Goal: Task Accomplishment & Management: Use online tool/utility

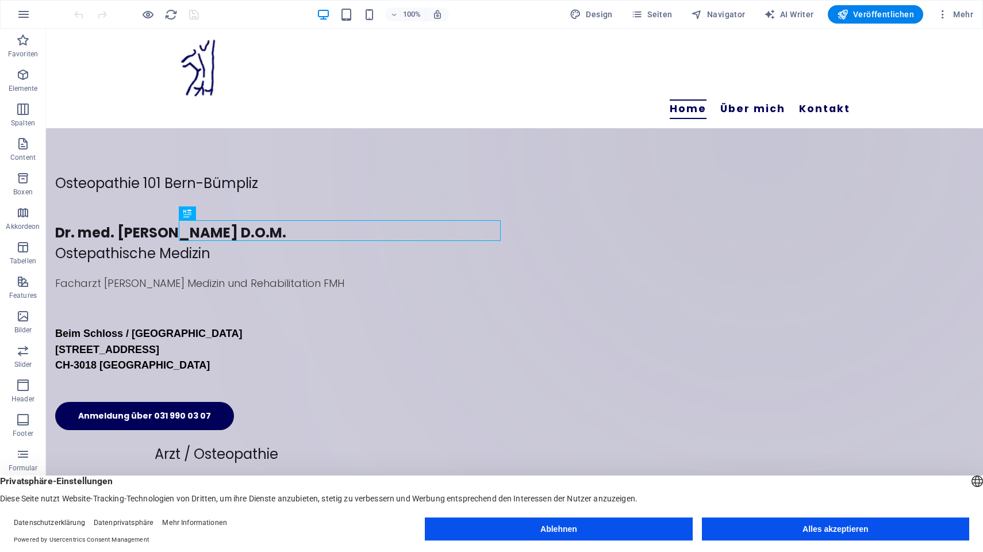
click at [782, 526] on button "Alles akzeptieren" at bounding box center [835, 528] width 267 height 23
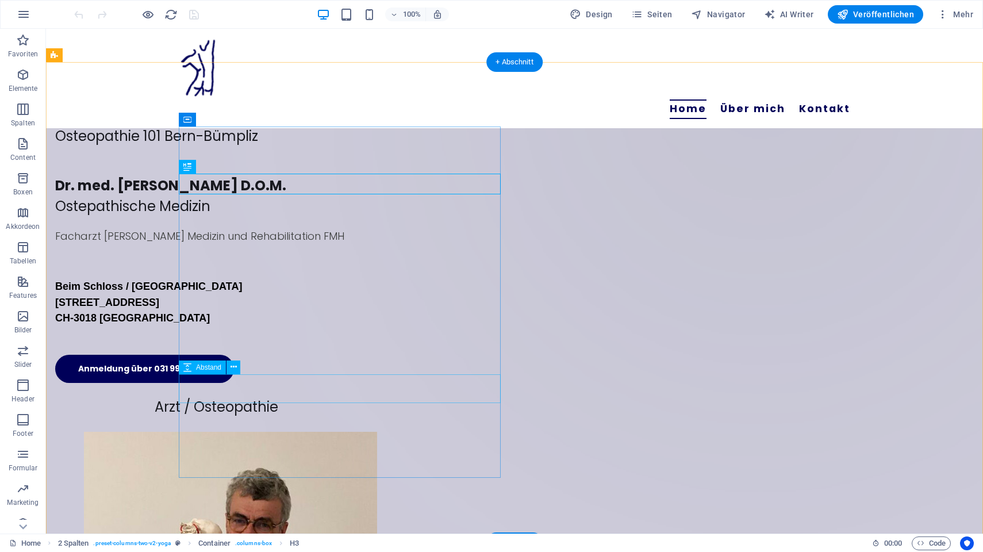
scroll to position [47, 0]
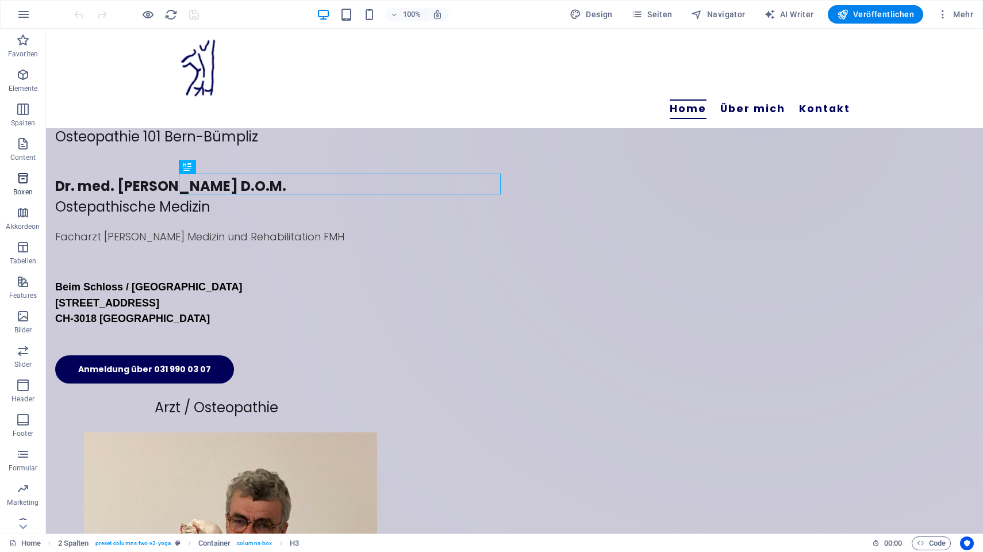
click at [26, 174] on icon "button" at bounding box center [23, 178] width 14 height 14
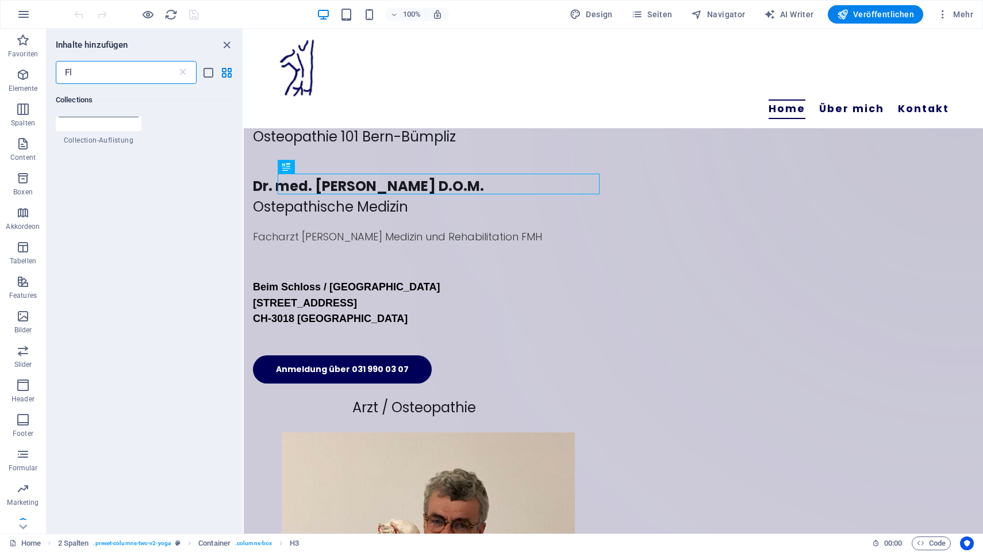
scroll to position [0, 0]
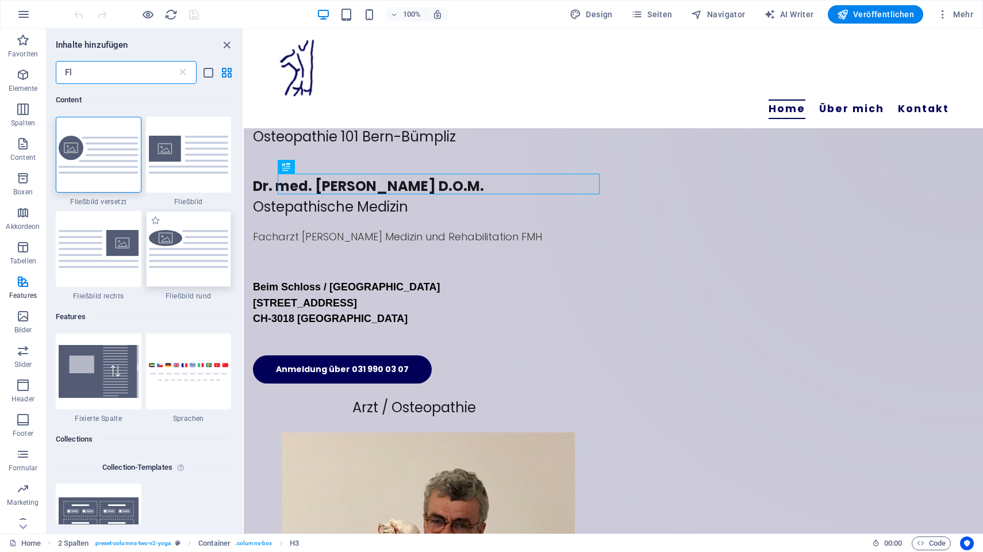
type input "F"
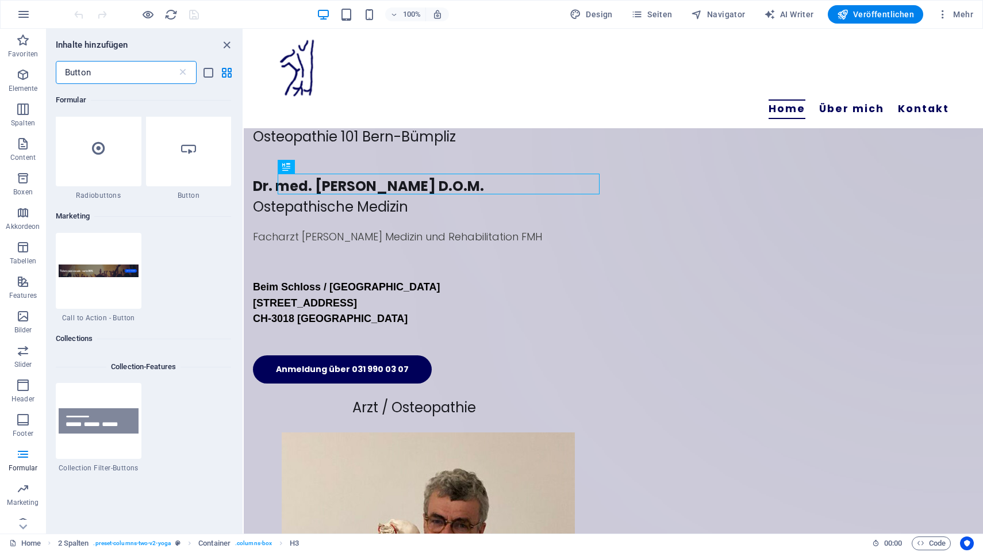
scroll to position [434, 0]
type input "Button"
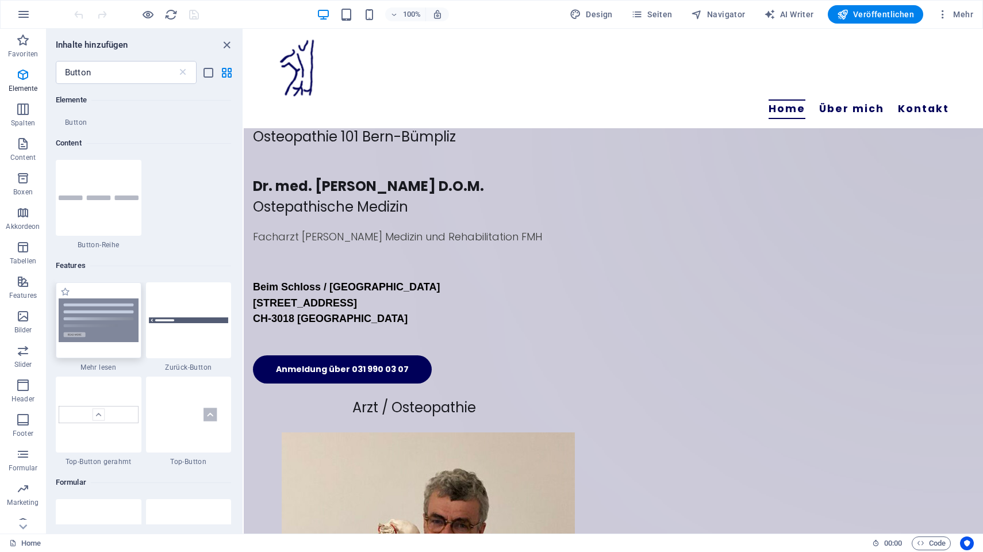
scroll to position [0, 0]
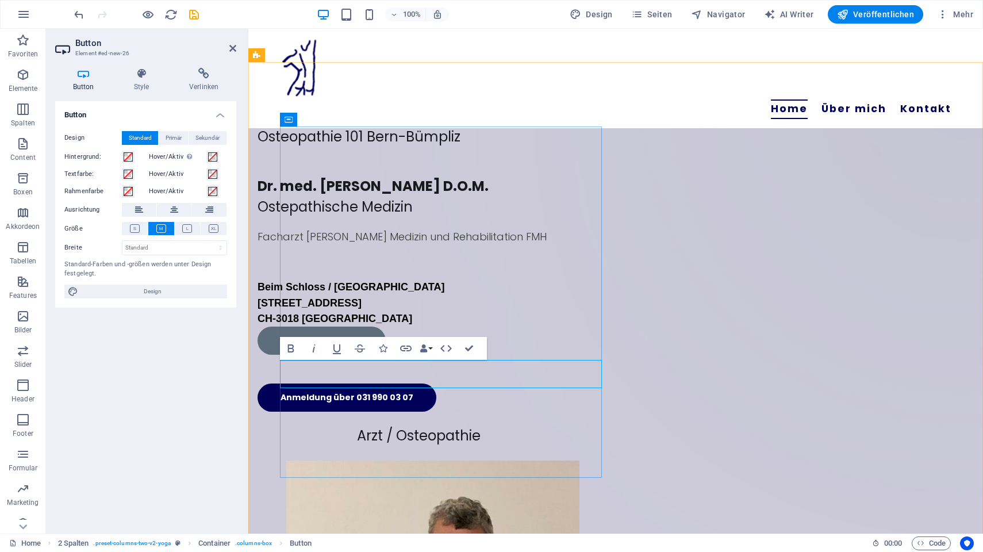
click at [445, 355] on div "Button-Beschriftung" at bounding box center [418, 340] width 322 height 28
click at [363, 355] on link "Button-Beschriftung" at bounding box center [321, 340] width 128 height 28
click at [76, 13] on icon "undo" at bounding box center [78, 14] width 13 height 13
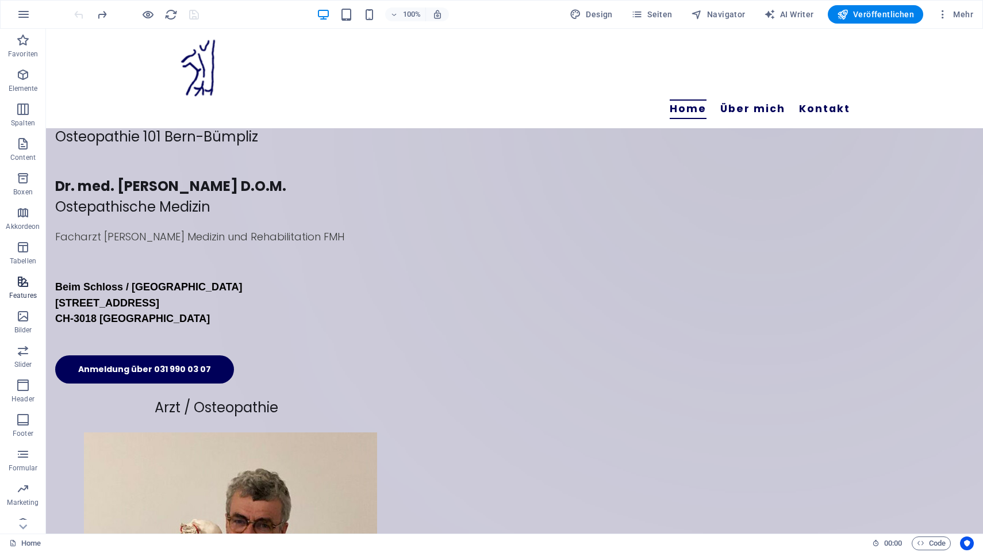
click at [20, 284] on icon "button" at bounding box center [23, 282] width 14 height 14
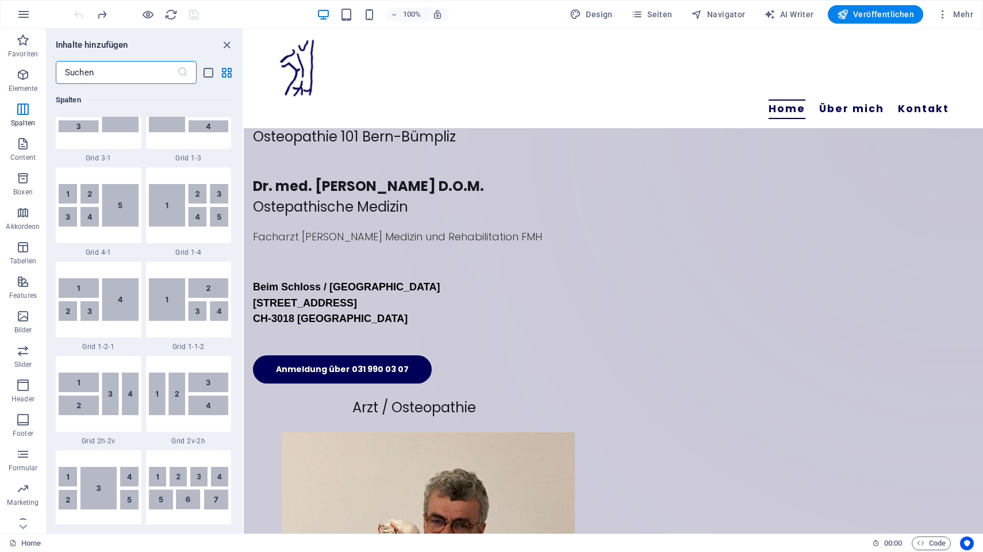
scroll to position [1561, 0]
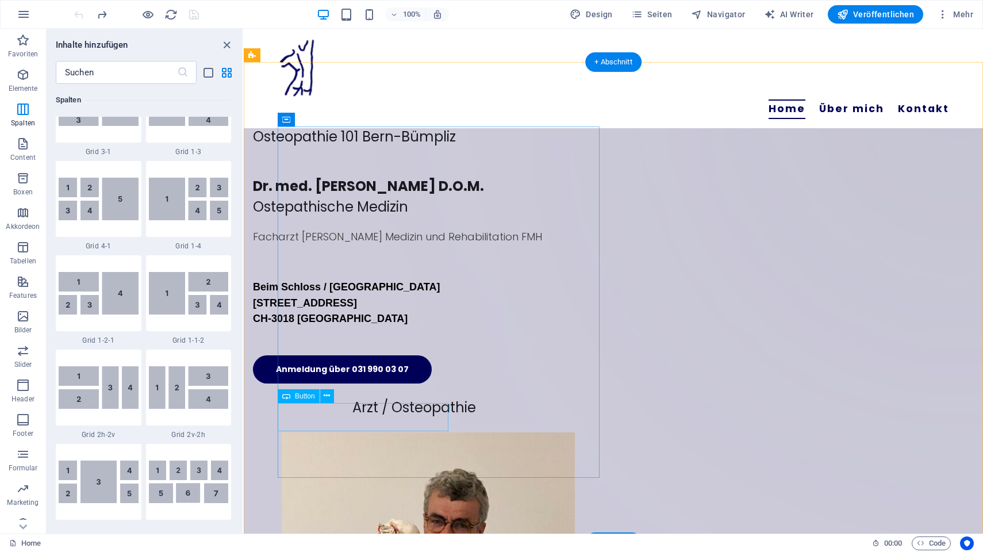
click at [286, 383] on div "Anmeldung über 031 990 03 07" at bounding box center [414, 369] width 322 height 28
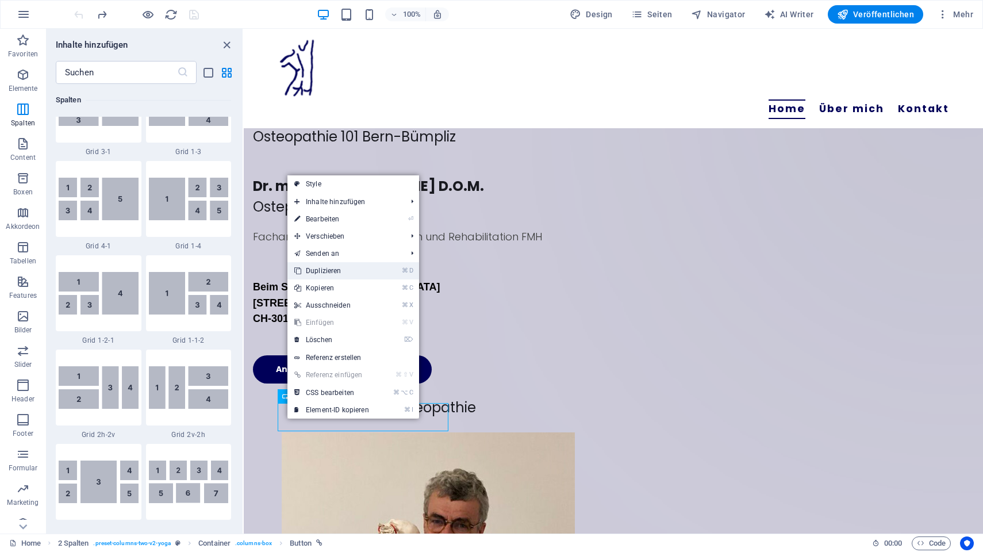
click at [320, 267] on link "⌘ D Duplizieren" at bounding box center [331, 270] width 88 height 17
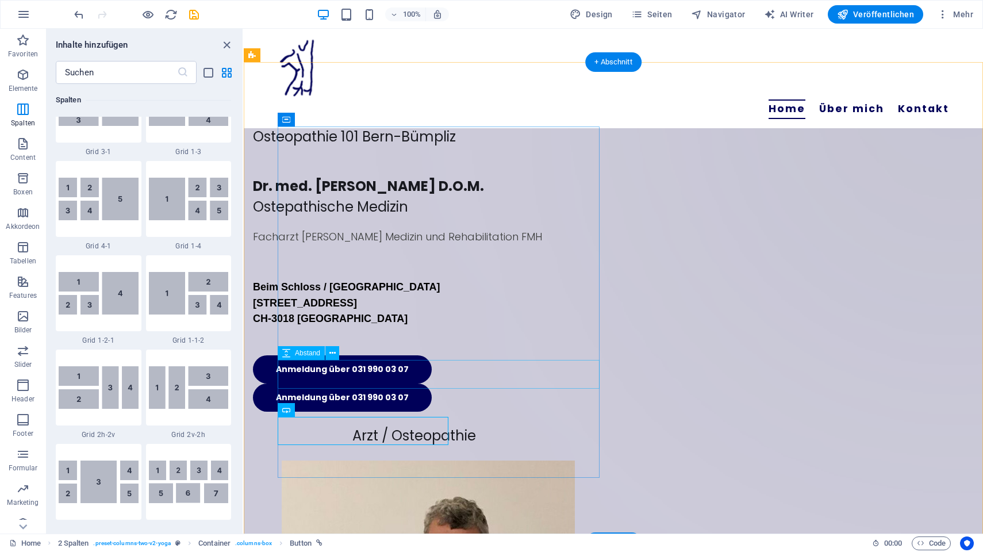
click at [441, 355] on div at bounding box center [414, 340] width 322 height 29
click at [332, 355] on icon at bounding box center [332, 353] width 6 height 12
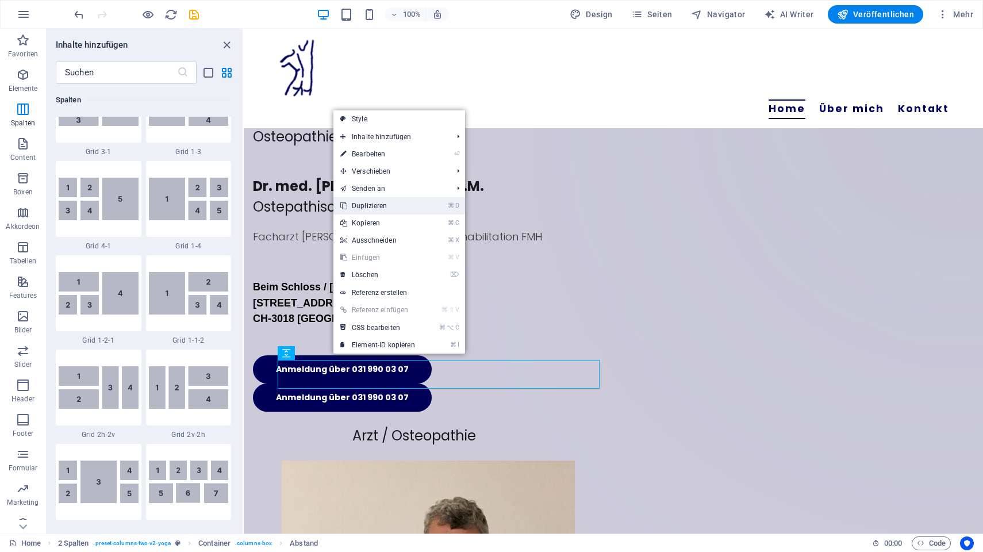
click at [403, 205] on link "⌘ D Duplizieren" at bounding box center [377, 205] width 88 height 17
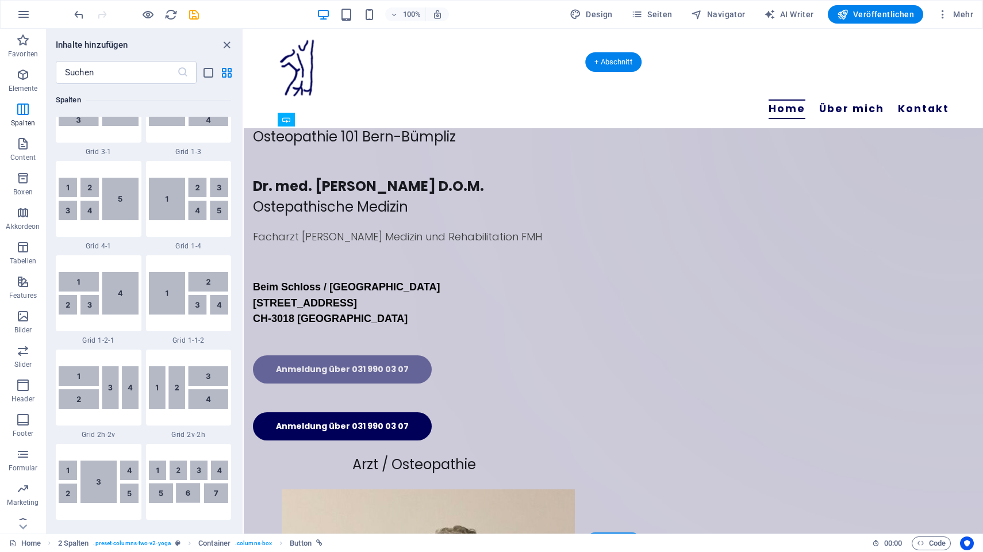
drag, startPoint x: 547, startPoint y: 427, endPoint x: 307, endPoint y: 383, distance: 244.2
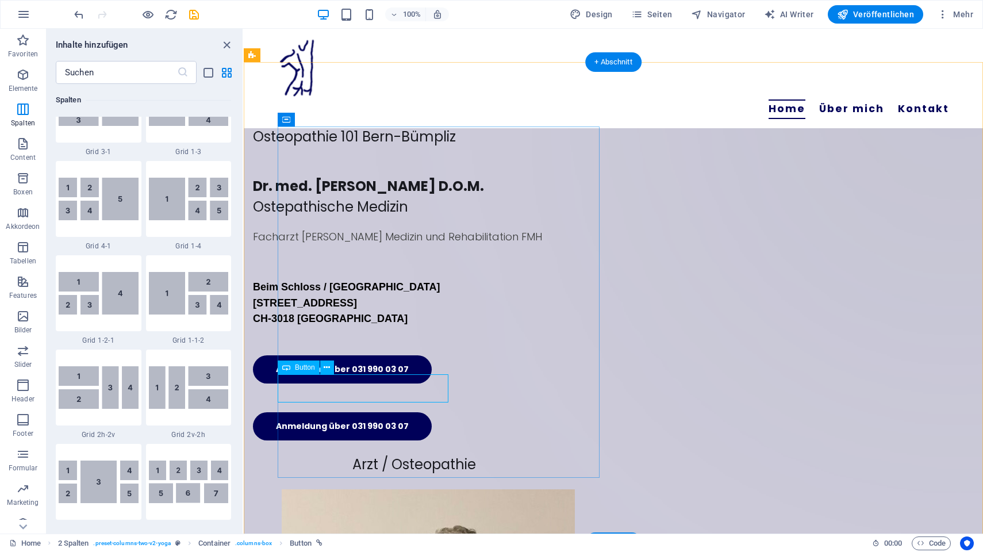
click at [348, 383] on div "Anmeldung über 031 990 03 07" at bounding box center [414, 369] width 322 height 28
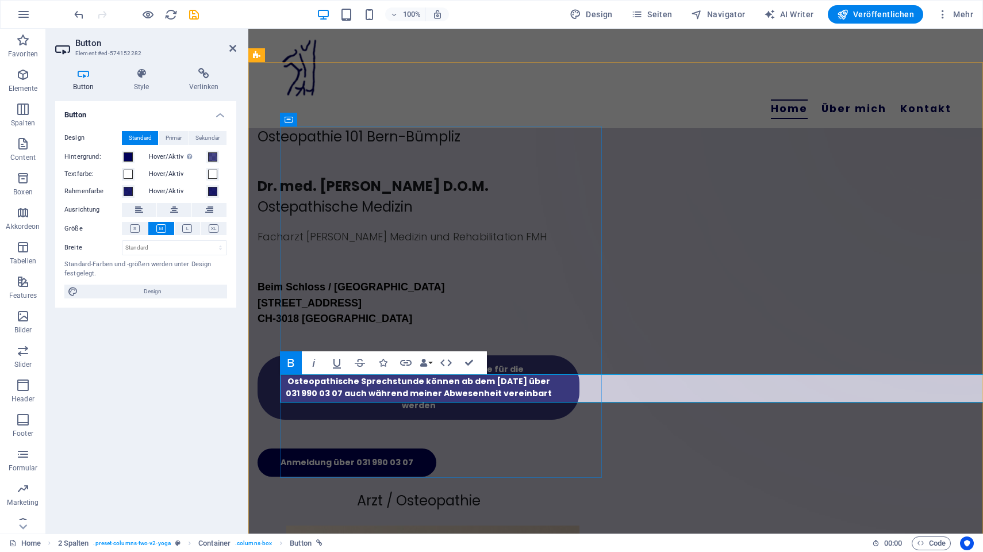
click at [478, 389] on strong "….bin bis zum 20.Oktober 2025 abwesend. Termine für die Osteopathische Sprechst…" at bounding box center [419, 387] width 266 height 48
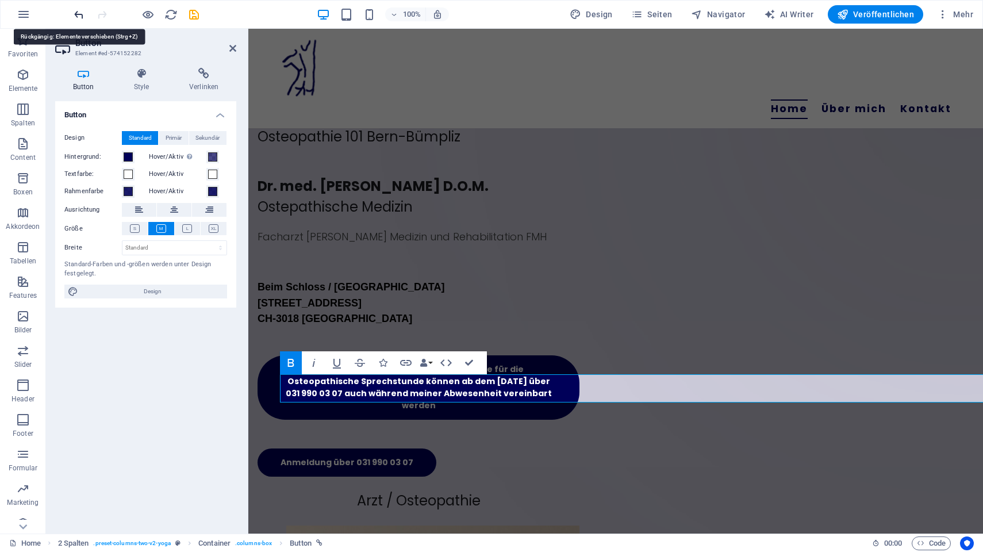
click at [81, 14] on icon "undo" at bounding box center [78, 14] width 13 height 13
click at [81, 15] on icon "undo" at bounding box center [78, 14] width 13 height 13
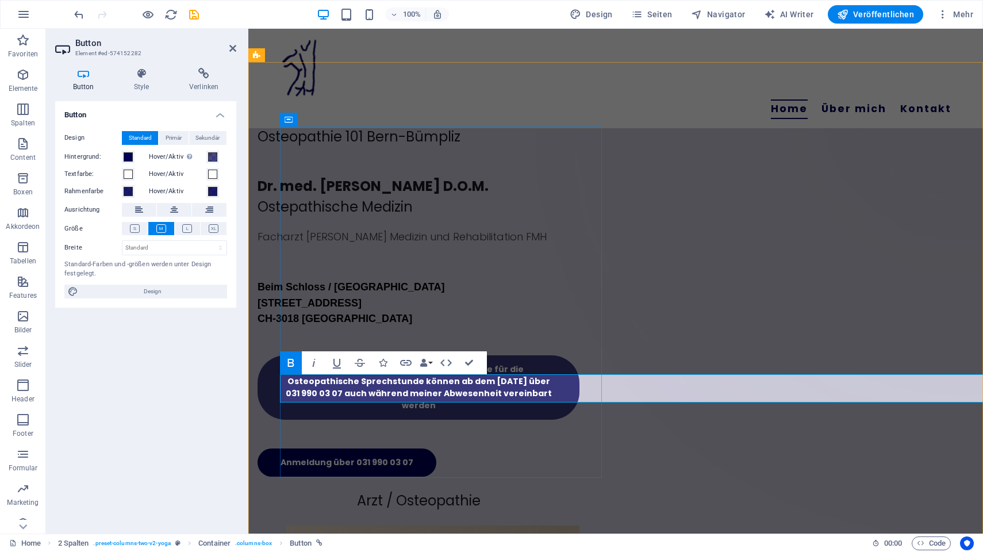
click at [499, 391] on strong "….bin bis zum 20.Oktober 2025 abwesend. Termine für die Osteopathische Sprechst…" at bounding box center [419, 387] width 266 height 48
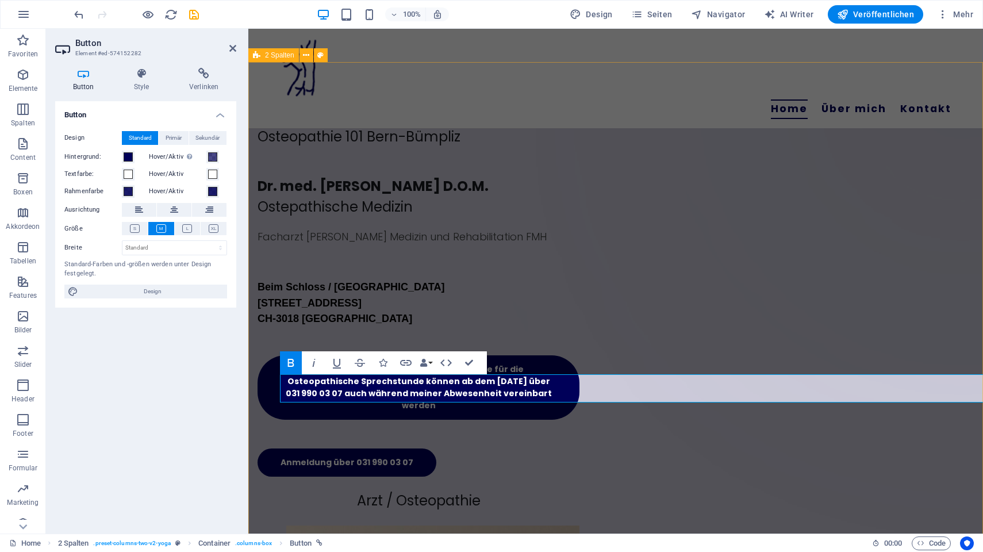
click at [526, 508] on div "Ziehe hier Inhalte hinein oder Elemente hinzufügen Zwischenablage einfügen Oste…" at bounding box center [615, 484] width 734 height 844
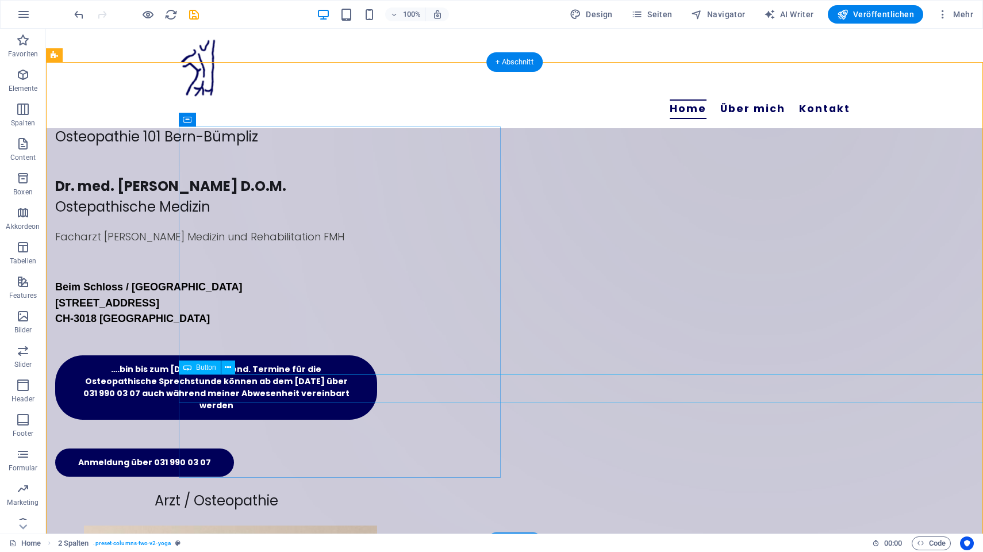
click at [377, 385] on div "….bin bis zum 20.Oktober 2025 abwesend. Termine für die Osteopathische Sprechst…" at bounding box center [216, 387] width 322 height 64
click at [232, 367] on button at bounding box center [228, 367] width 14 height 14
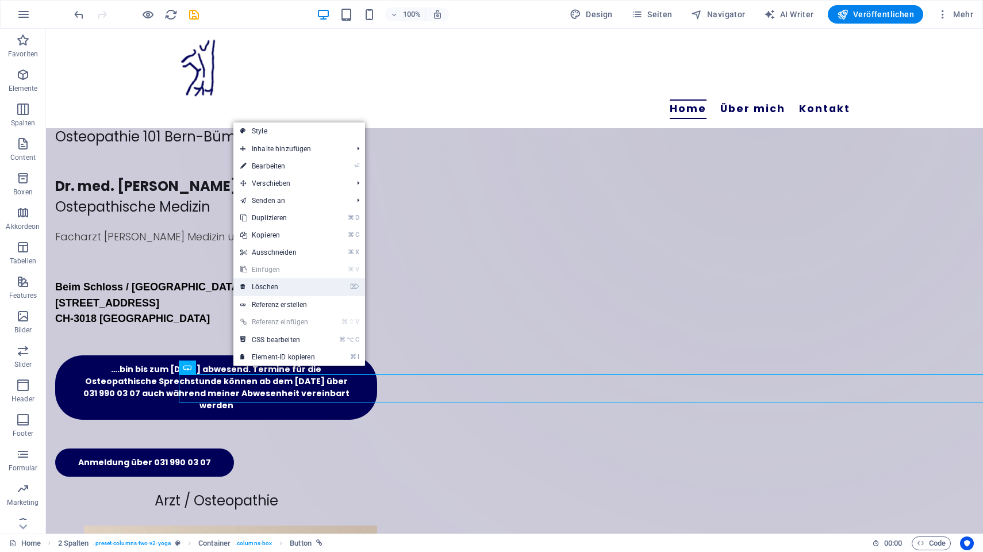
click at [280, 284] on link "⌦ Löschen" at bounding box center [277, 286] width 88 height 17
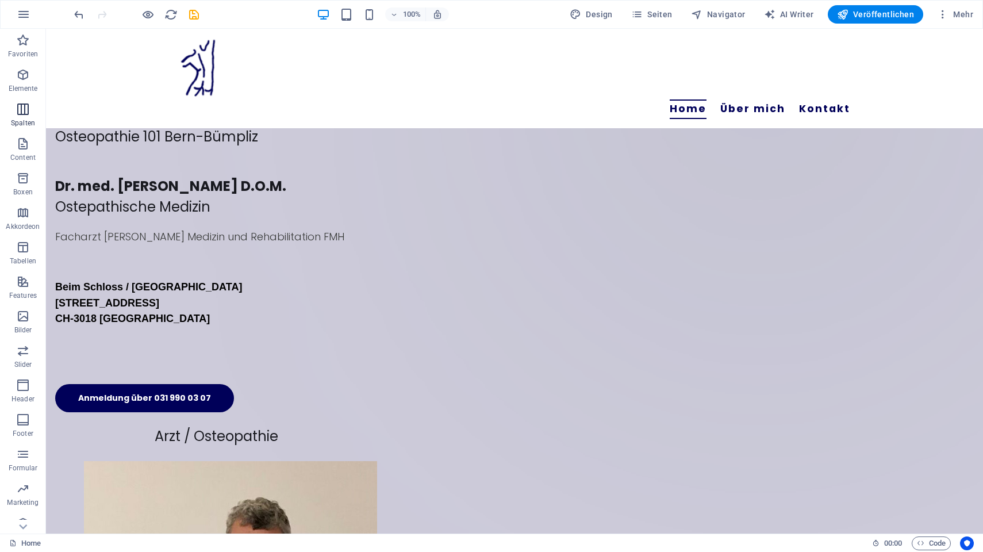
click at [22, 111] on icon "button" at bounding box center [23, 109] width 14 height 14
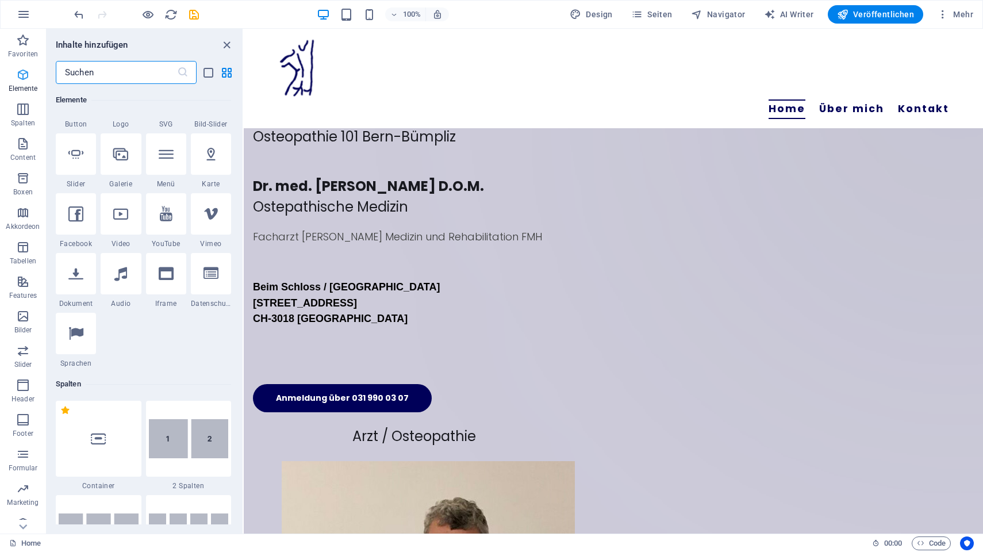
scroll to position [569, 0]
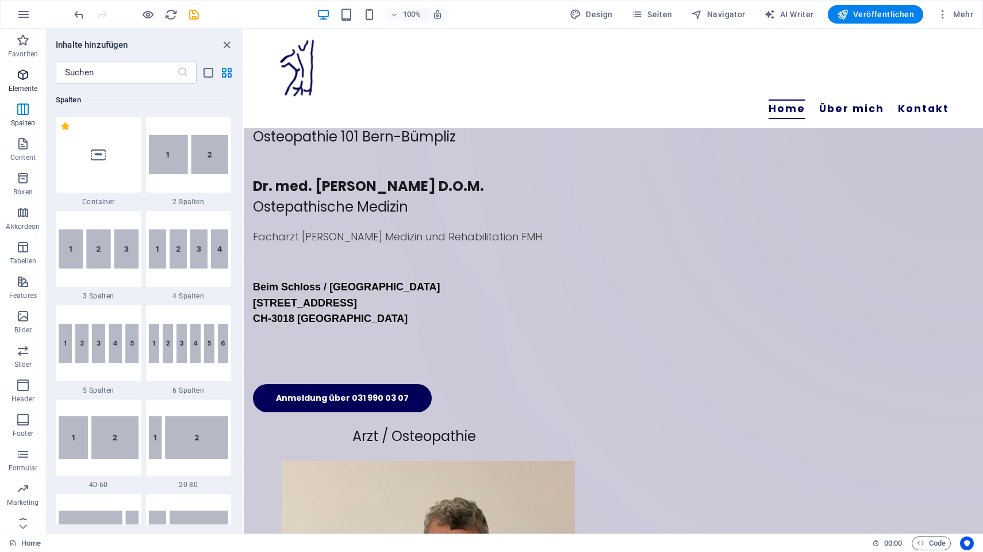
click at [24, 72] on icon "button" at bounding box center [23, 75] width 14 height 14
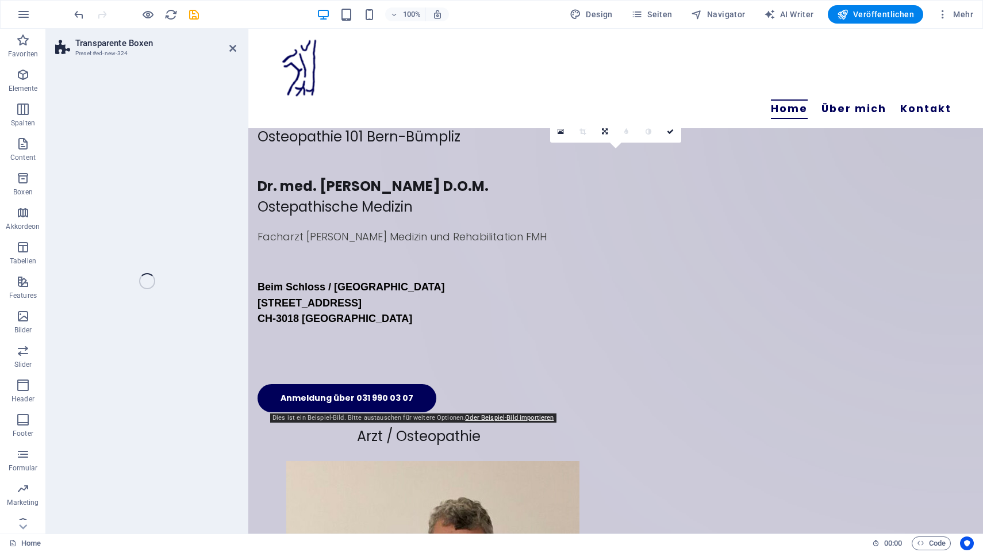
scroll to position [439, 0]
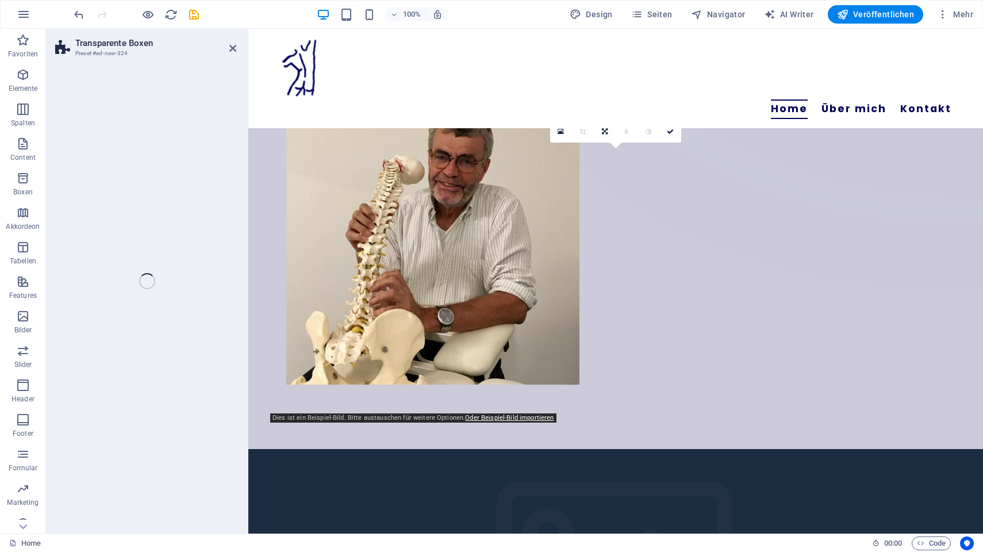
select select "rem"
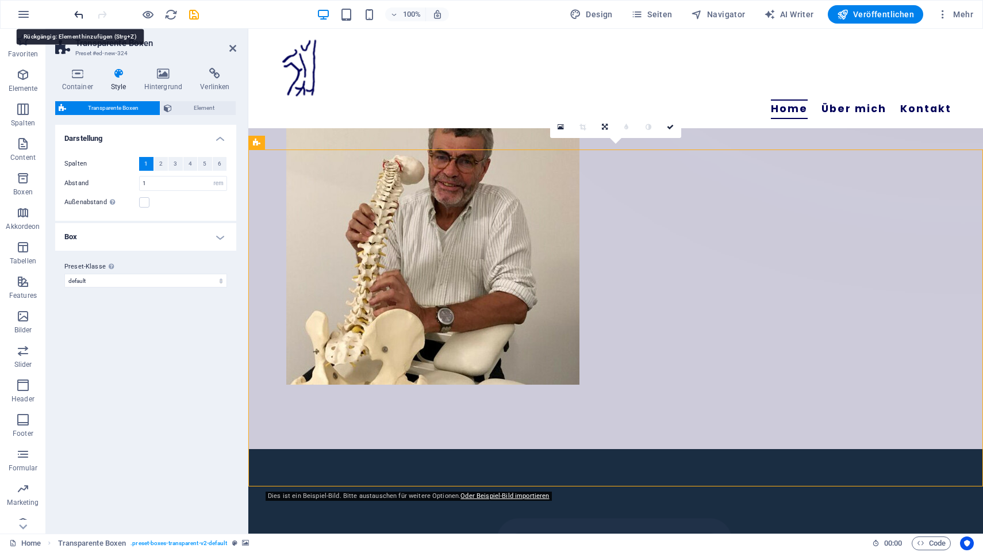
click at [80, 13] on icon "undo" at bounding box center [78, 14] width 13 height 13
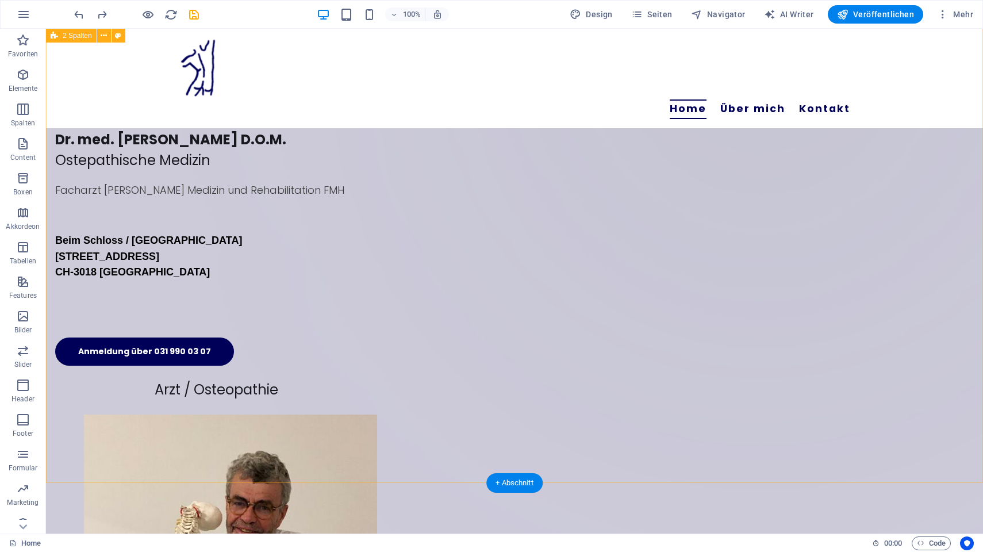
scroll to position [0, 0]
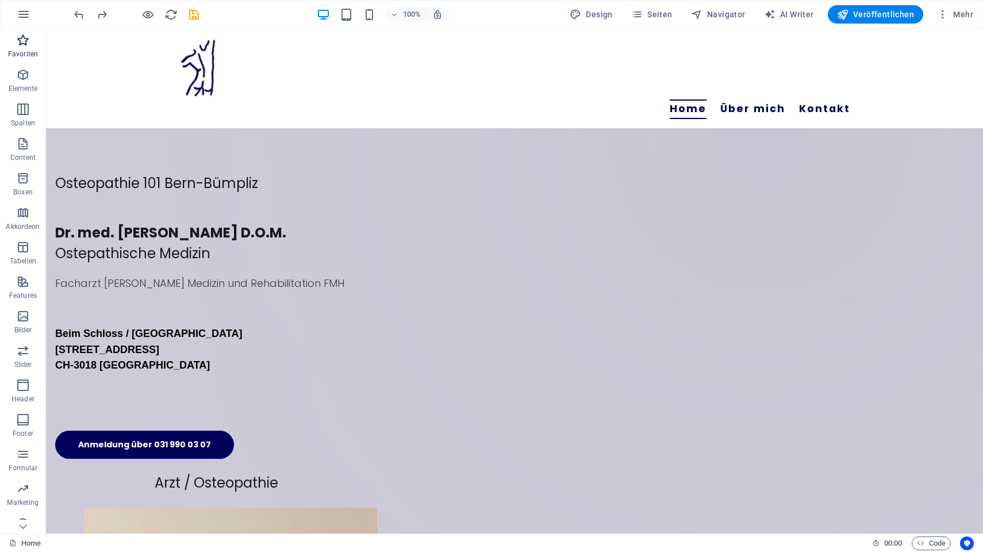
click at [20, 37] on icon "button" at bounding box center [23, 40] width 14 height 14
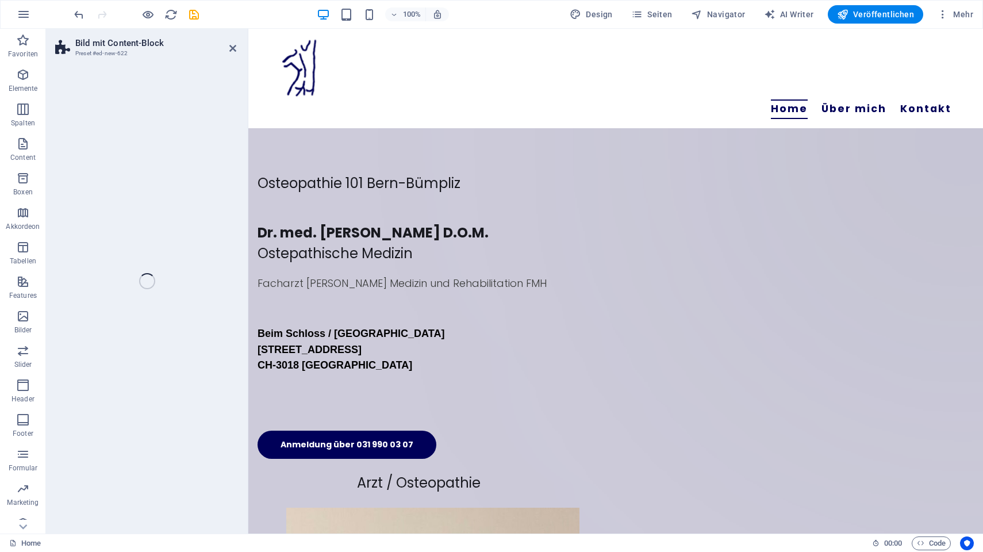
scroll to position [529, 0]
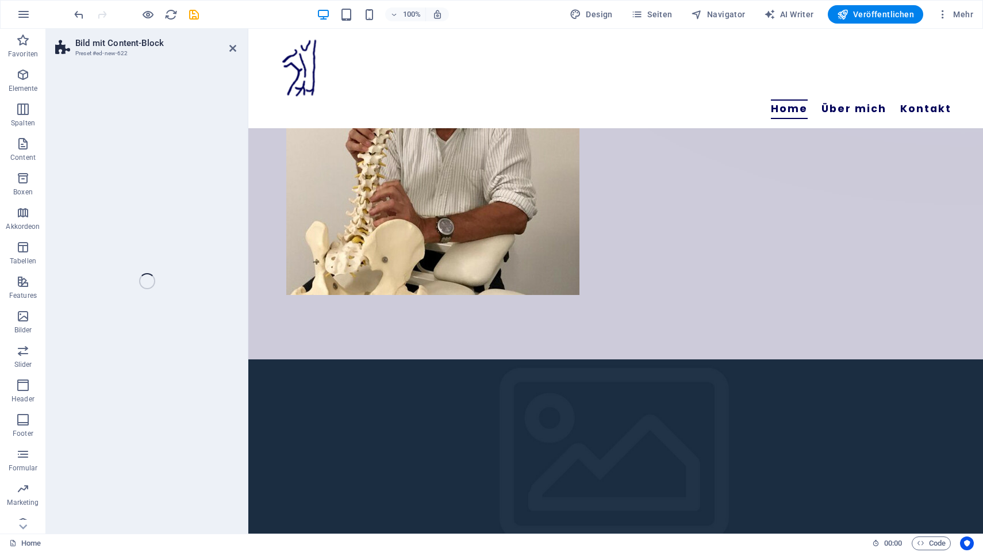
select select "rem"
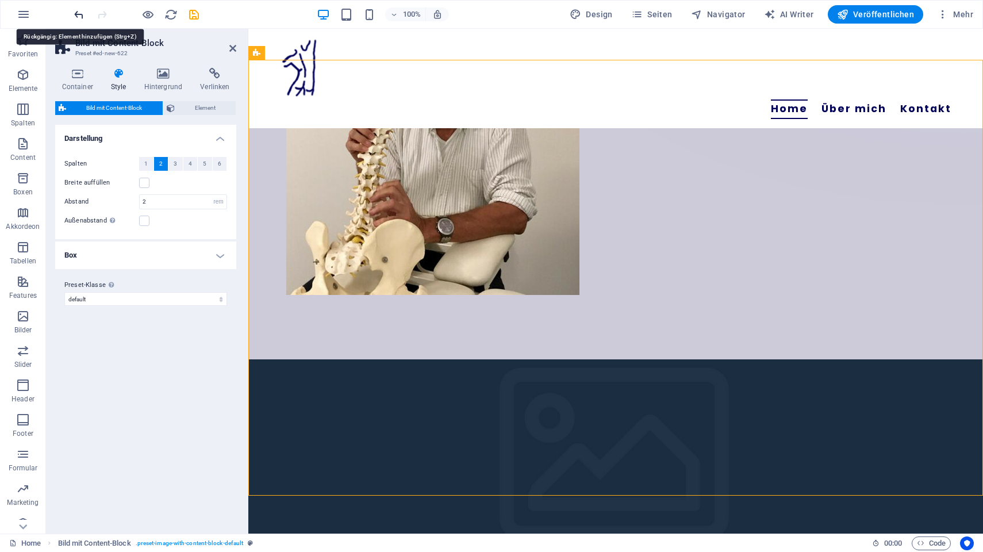
click at [82, 15] on icon "undo" at bounding box center [78, 14] width 13 height 13
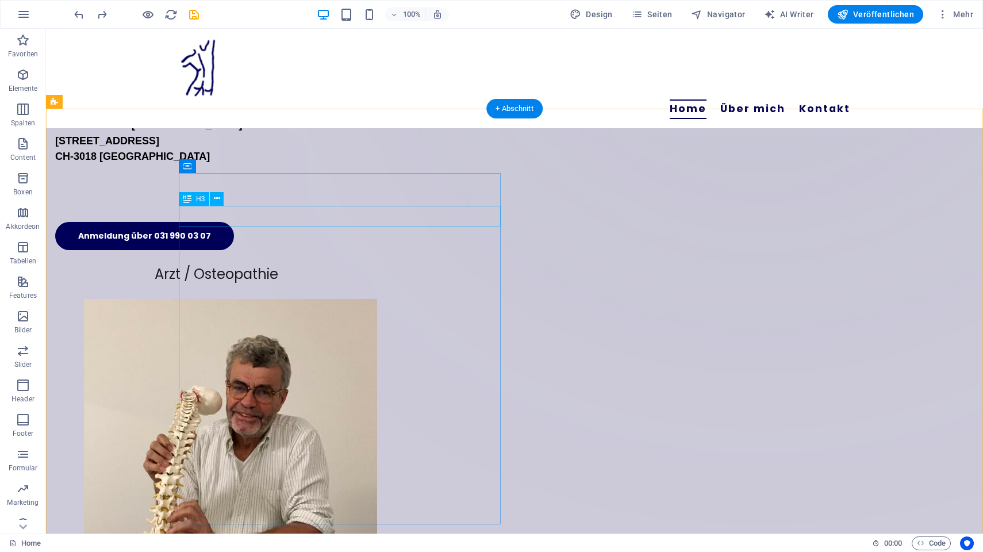
scroll to position [0, 0]
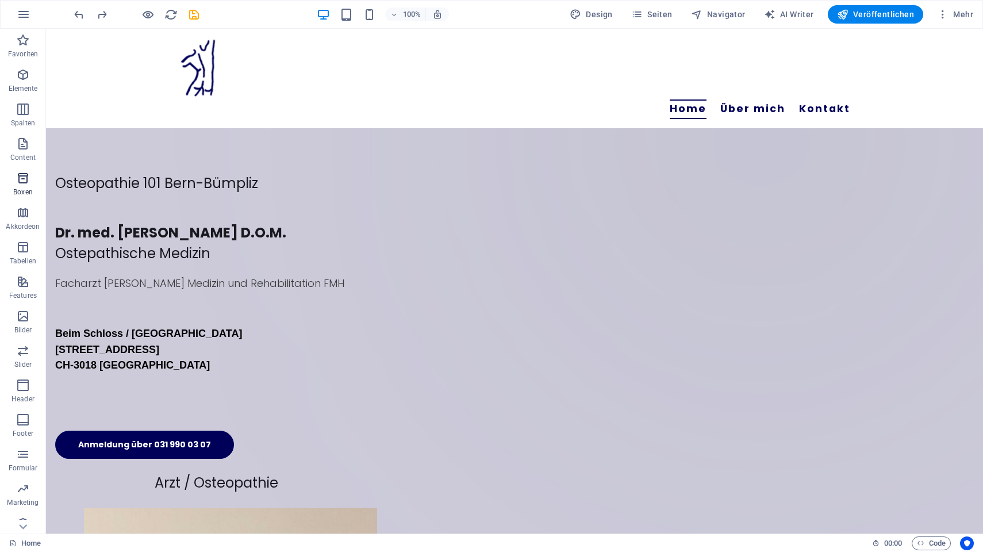
click at [20, 178] on icon "button" at bounding box center [23, 178] width 14 height 14
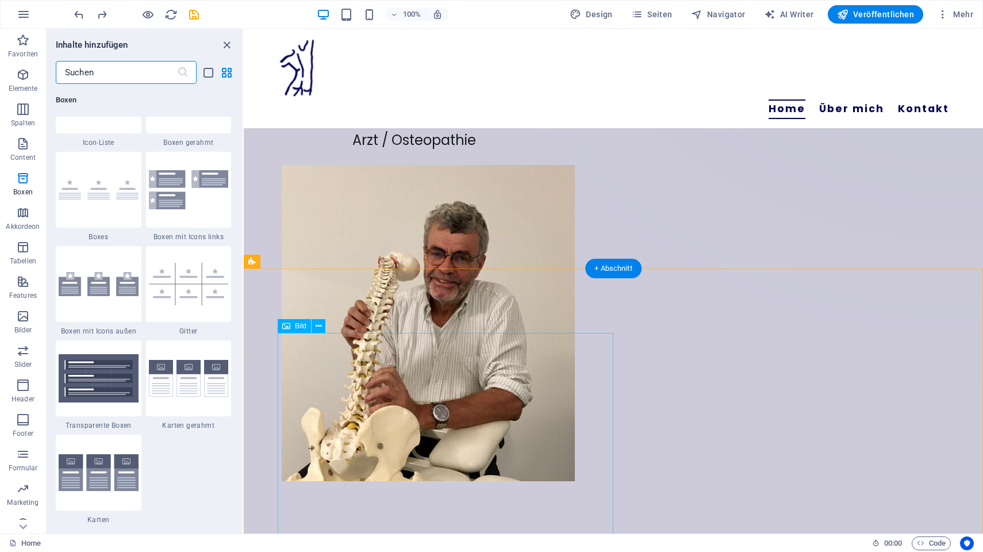
scroll to position [348, 0]
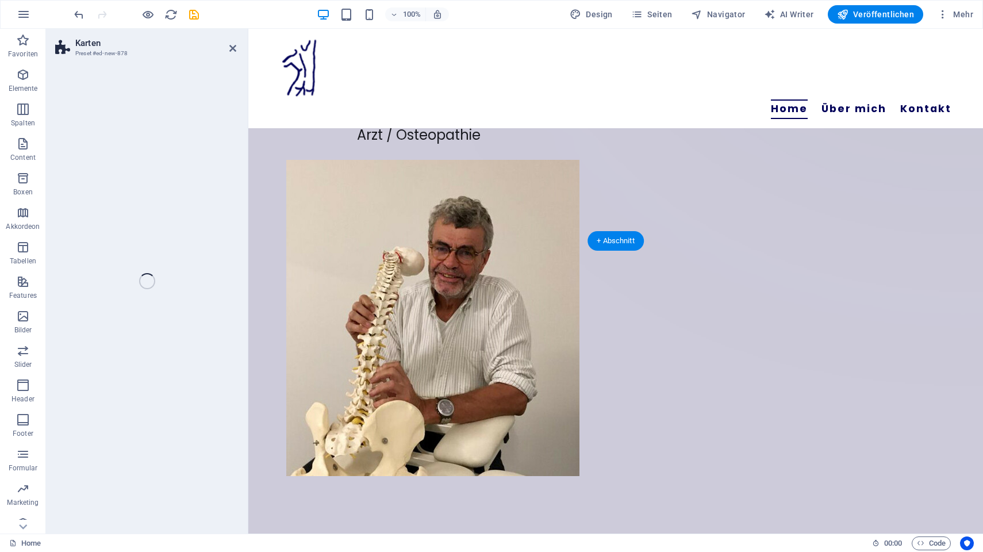
select select "rem"
select select "preset-image-boxes-v3-border"
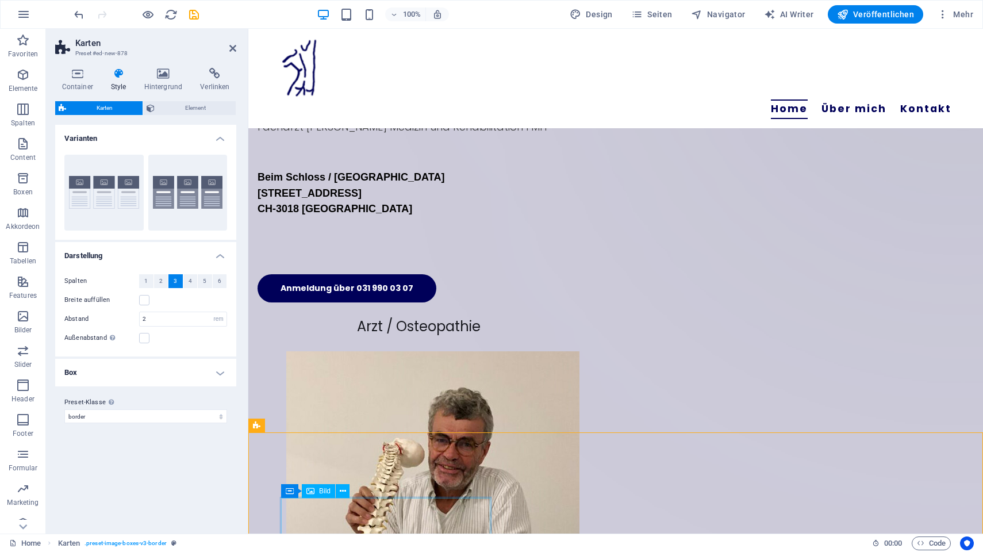
scroll to position [164, 0]
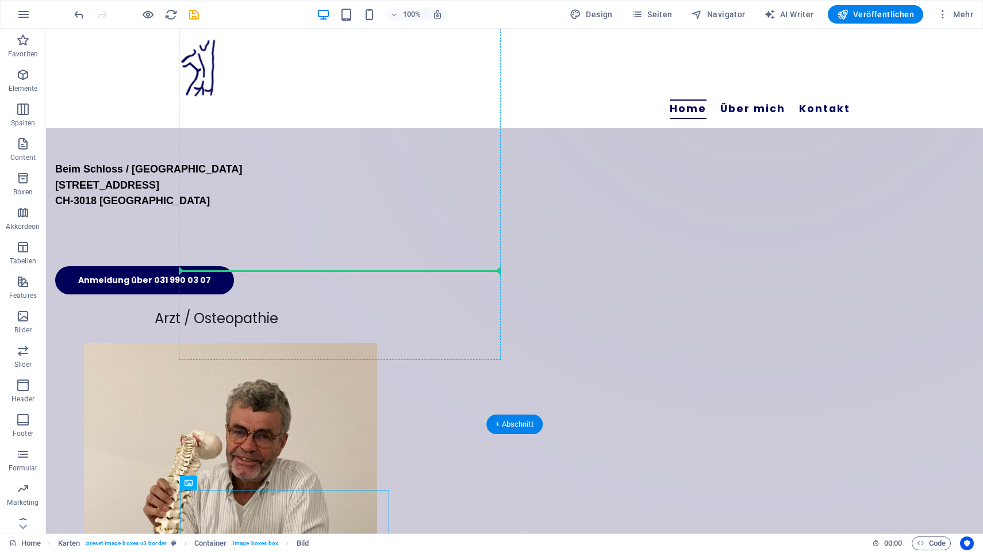
drag, startPoint x: 362, startPoint y: 520, endPoint x: 350, endPoint y: 263, distance: 257.7
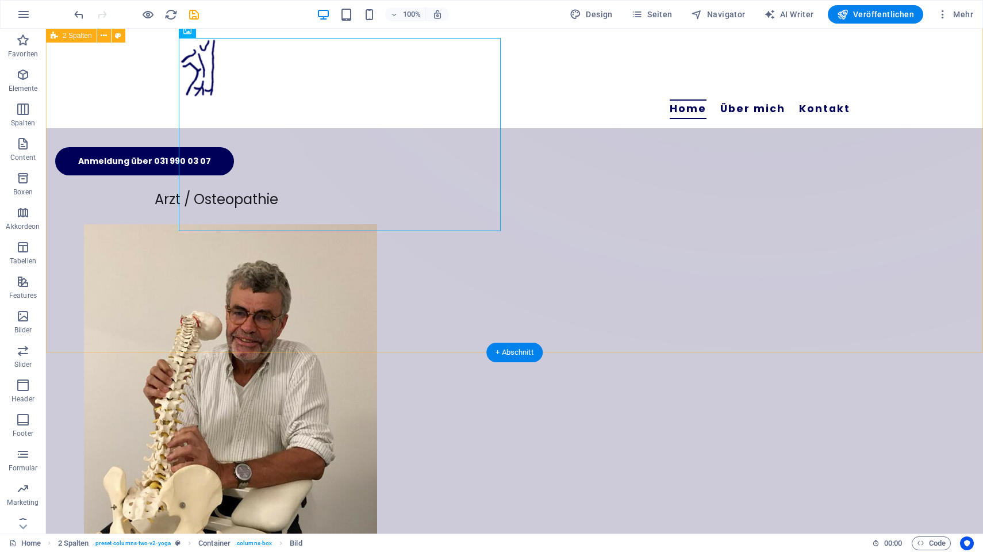
scroll to position [358, 0]
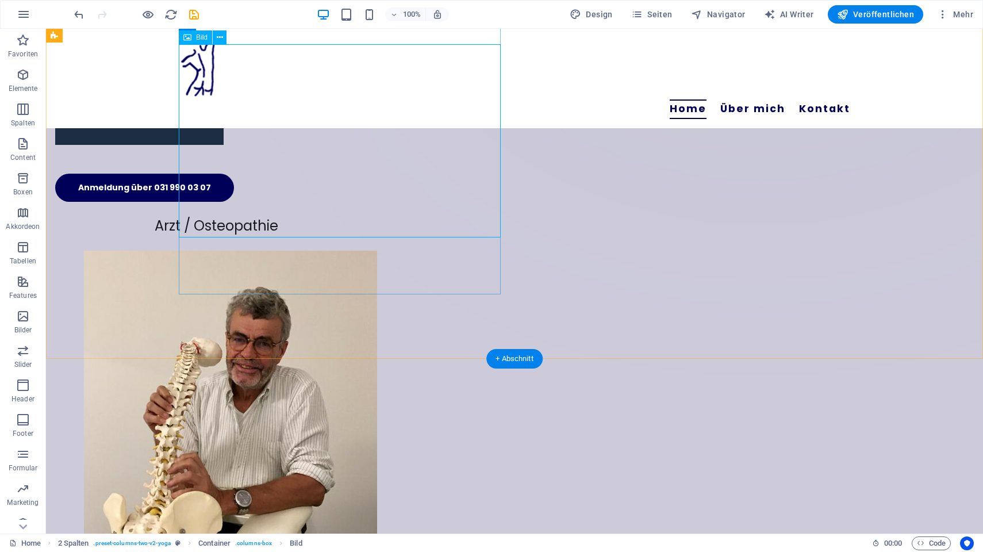
click at [377, 145] on figure at bounding box center [216, 94] width 322 height 101
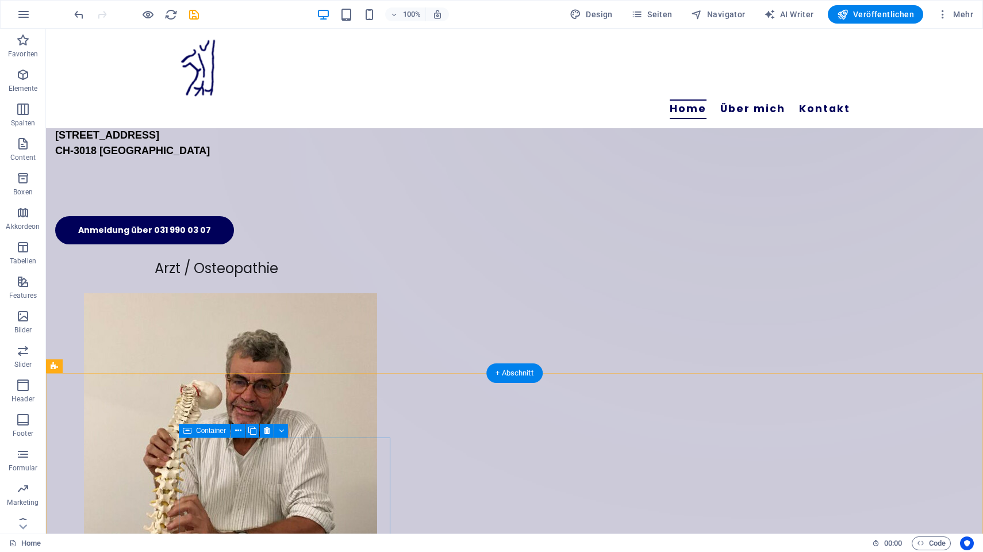
scroll to position [215, 0]
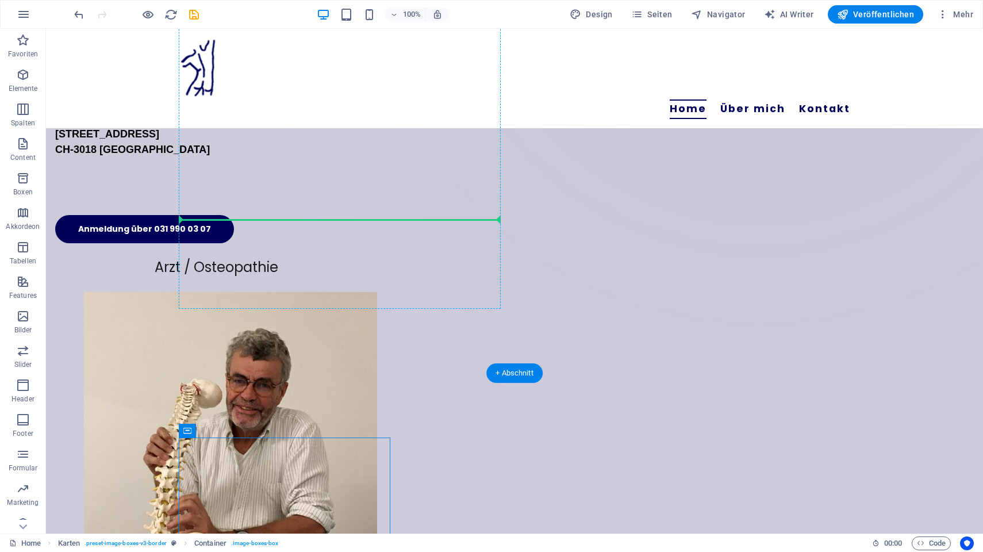
drag, startPoint x: 249, startPoint y: 461, endPoint x: 241, endPoint y: 216, distance: 245.5
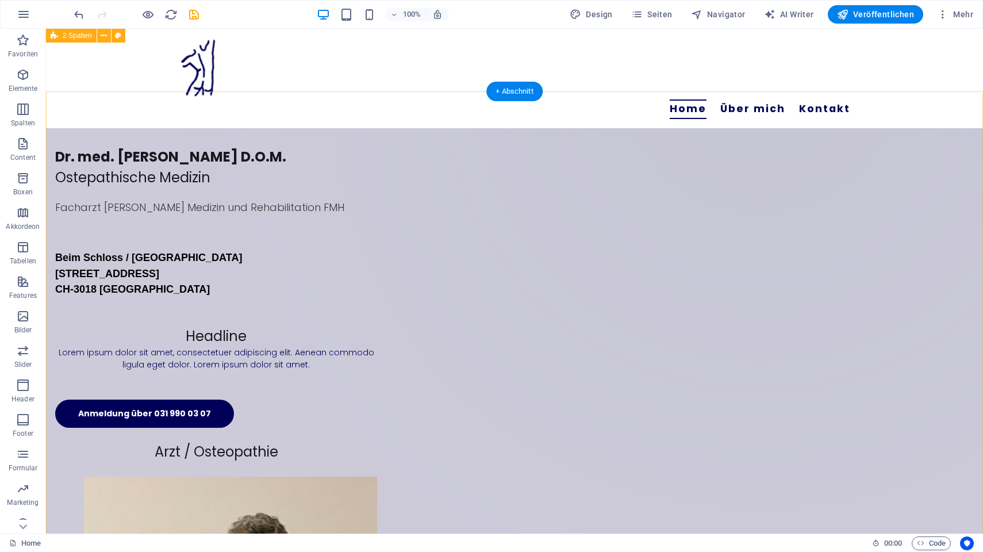
scroll to position [0, 0]
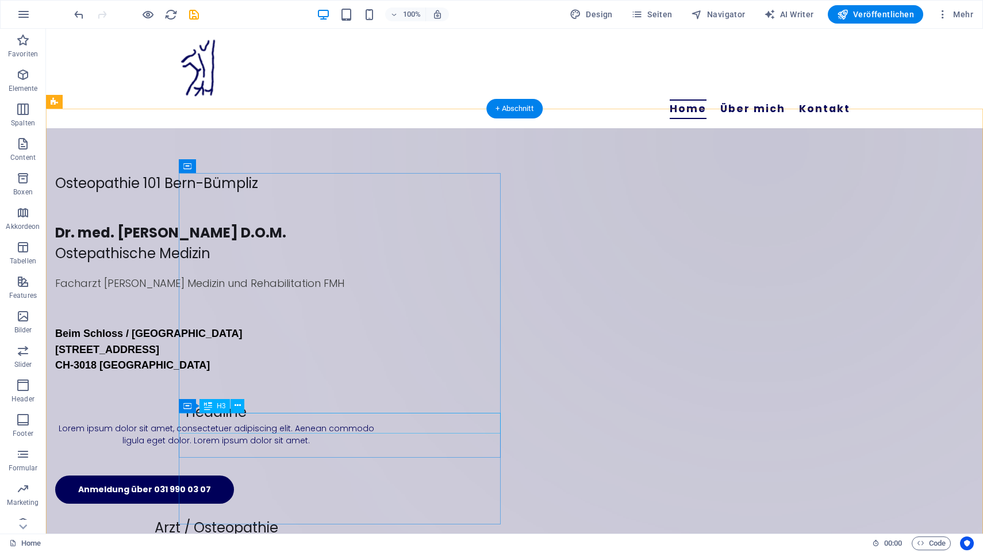
click at [339, 422] on div "Headline" at bounding box center [216, 412] width 322 height 21
click at [338, 422] on div "Headline" at bounding box center [216, 412] width 322 height 21
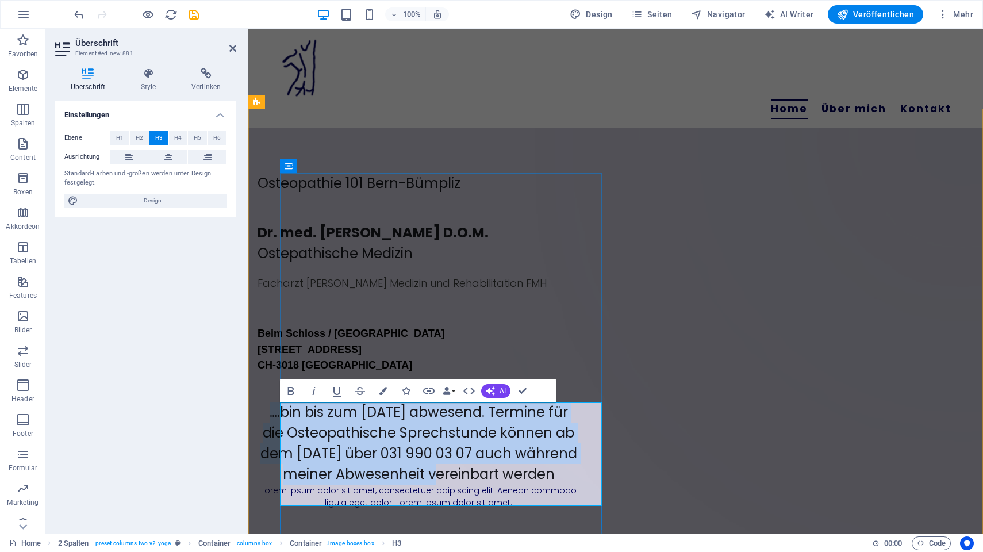
drag, startPoint x: 440, startPoint y: 476, endPoint x: 284, endPoint y: 406, distance: 170.8
click at [284, 406] on h3 "….bin bis zum 20.Oktober 2025 abwesend. Termine für die Osteopathische Sprechst…" at bounding box center [418, 443] width 322 height 83
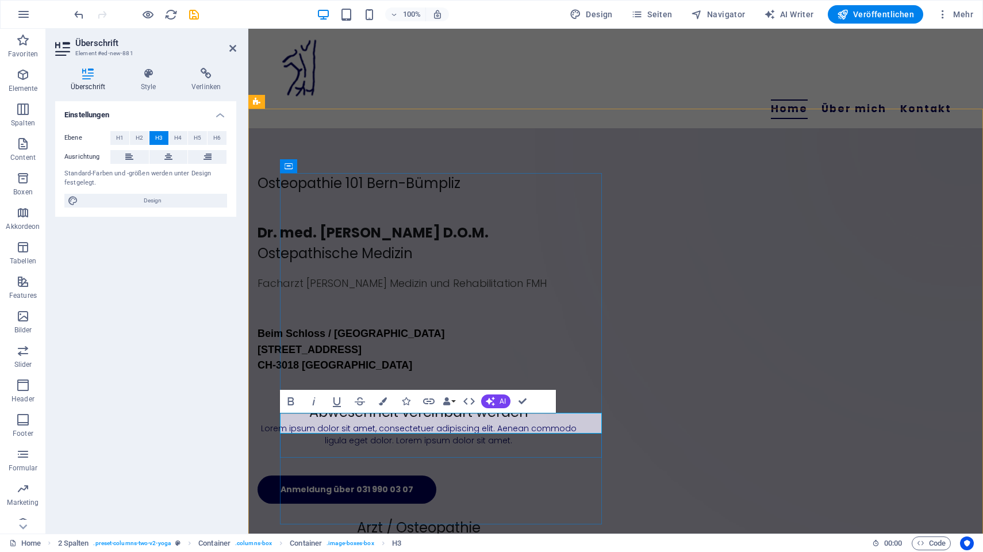
drag, startPoint x: 418, startPoint y: 422, endPoint x: 572, endPoint y: 431, distance: 154.8
click at [572, 422] on h3 "Abwesenheit vereinbart werden" at bounding box center [418, 412] width 322 height 21
click at [482, 447] on div "Lorem ipsum dolor sit amet, consectetuer adipiscing elit. Aenean commodo ligula…" at bounding box center [418, 434] width 322 height 24
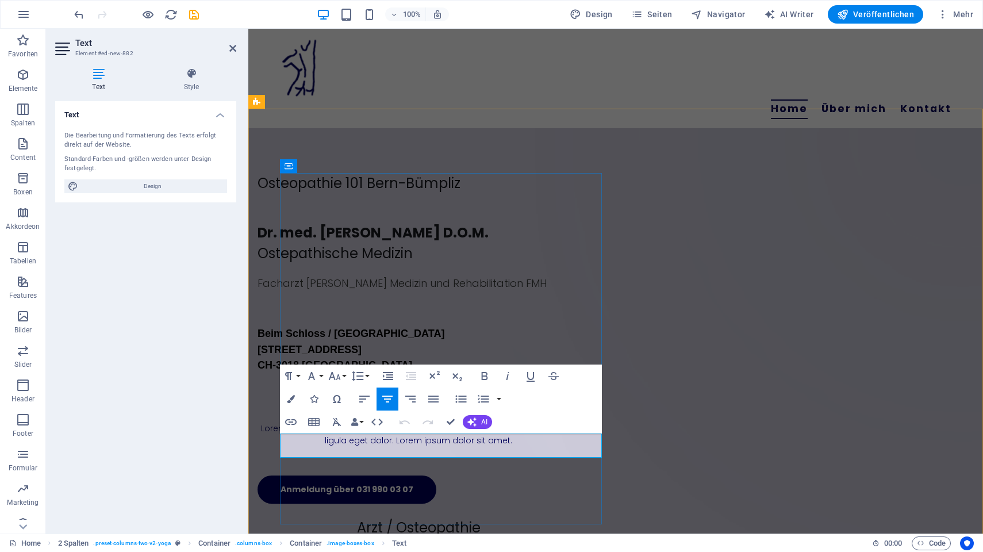
click at [535, 447] on p "Lorem ipsum dolor sit amet, consectetuer adipiscing elit. Aenean commodo ligula…" at bounding box center [418, 434] width 322 height 24
drag, startPoint x: 535, startPoint y: 450, endPoint x: 283, endPoint y: 438, distance: 252.0
click at [283, 438] on p "Lorem ipsum dolor sit amet, consectetuer adipiscing elit. Aenean commodo ligula…" at bounding box center [418, 434] width 322 height 24
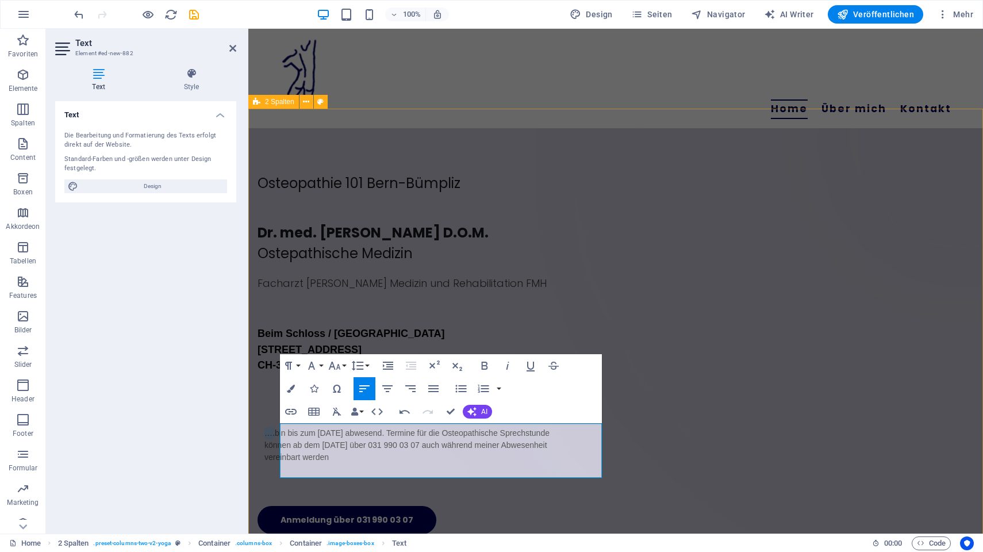
drag, startPoint x: 298, startPoint y: 435, endPoint x: 273, endPoint y: 434, distance: 24.7
click at [273, 434] on div "Ziehe hier Inhalte hinein oder Elemente hinzufügen Zwischenablage einfügen Oste…" at bounding box center [615, 536] width 734 height 855
click at [412, 446] on div "Ich bin bis zum 20.Oktober 2025 abwesend. Termine für die Osteopathische Sprech…" at bounding box center [418, 445] width 308 height 36
click at [423, 447] on div "Ich bin bis zum 20.Oktober 2025 abwesend. Termine für die Osteopathische Sprech…" at bounding box center [418, 445] width 308 height 36
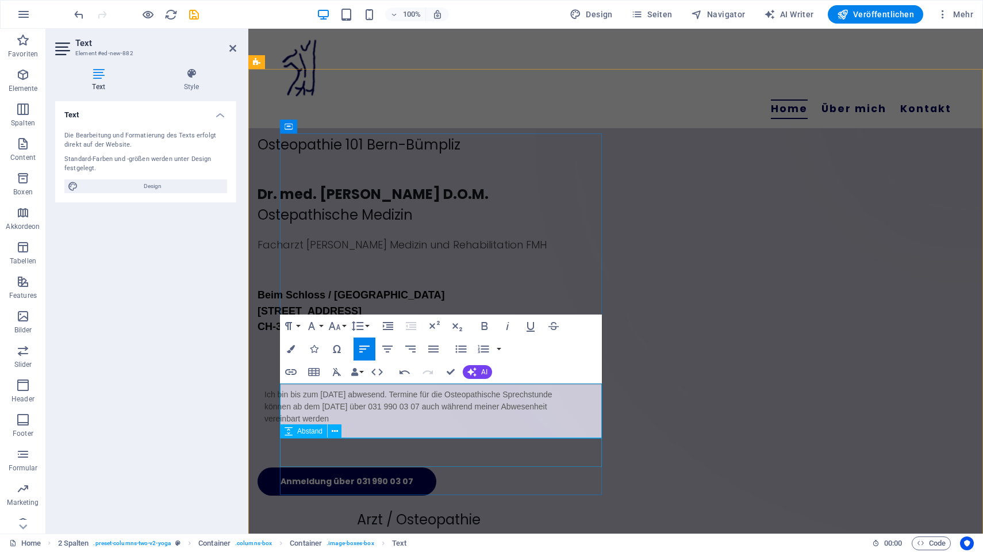
scroll to position [40, 0]
click at [473, 418] on div "Ich bin bis zum [DATE] abwesend. Termine für die Osteopathische Sprechstunde kö…" at bounding box center [418, 405] width 308 height 36
click at [151, 415] on div "Text Die Bearbeitung und Formatierung des Texts erfolgt direkt auf der Website.…" at bounding box center [145, 312] width 181 height 423
click at [178, 403] on div "Text Die Bearbeitung und Formatierung des Texts erfolgt direkt auf der Website.…" at bounding box center [145, 312] width 181 height 423
click at [688, 44] on div "Home Über mich Kontakt" at bounding box center [615, 78] width 734 height 99
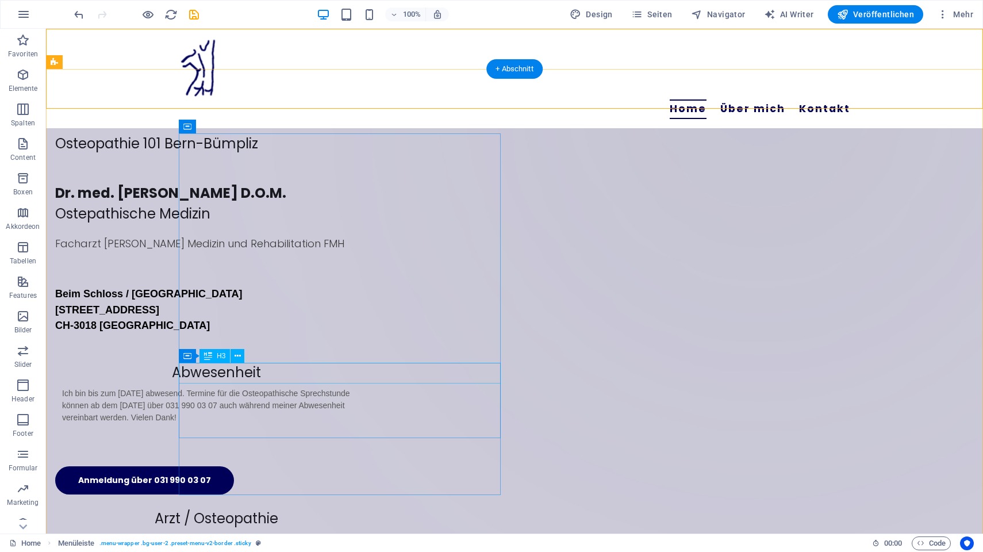
click at [377, 375] on div "Abwesenheit" at bounding box center [216, 372] width 322 height 21
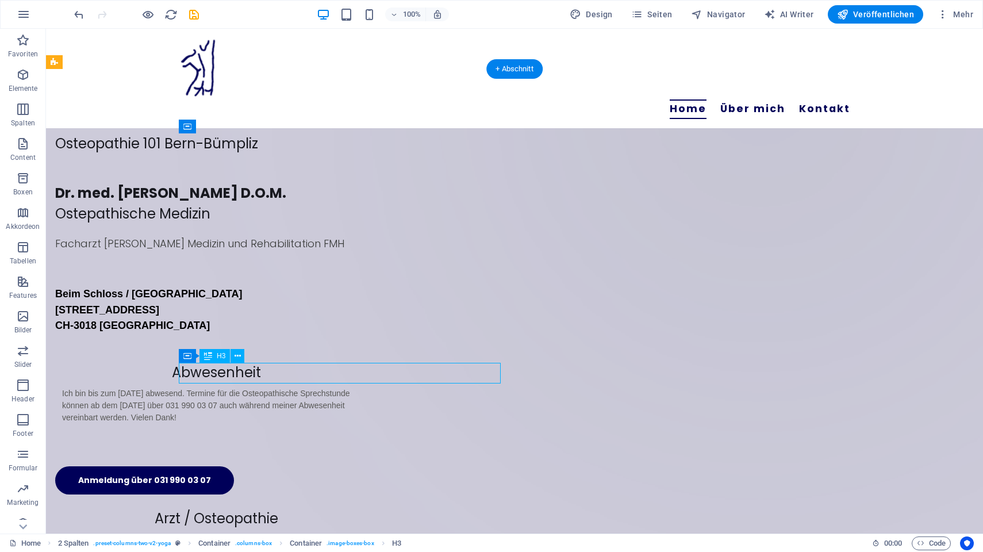
click at [377, 375] on div "Abwesenheit" at bounding box center [216, 372] width 322 height 21
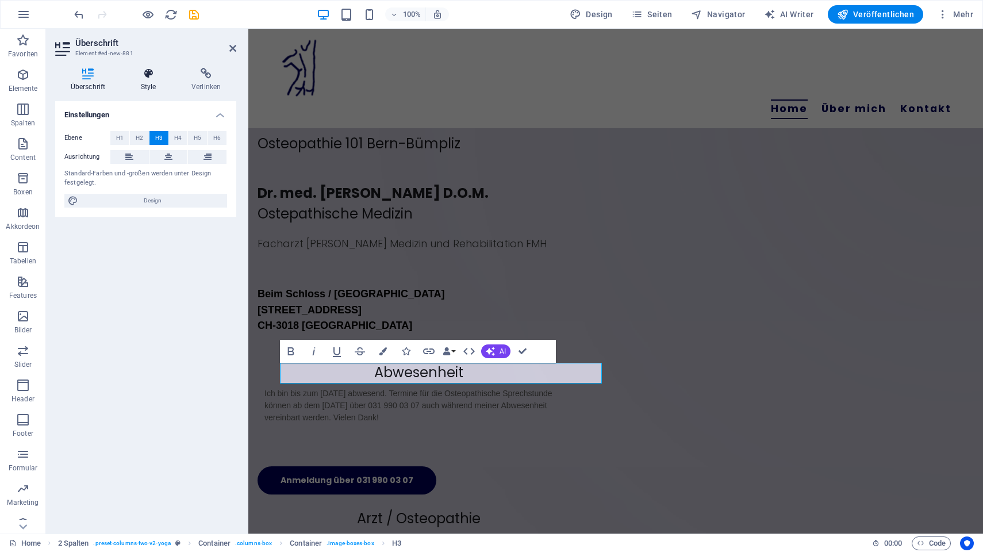
click at [151, 75] on icon at bounding box center [148, 73] width 46 height 11
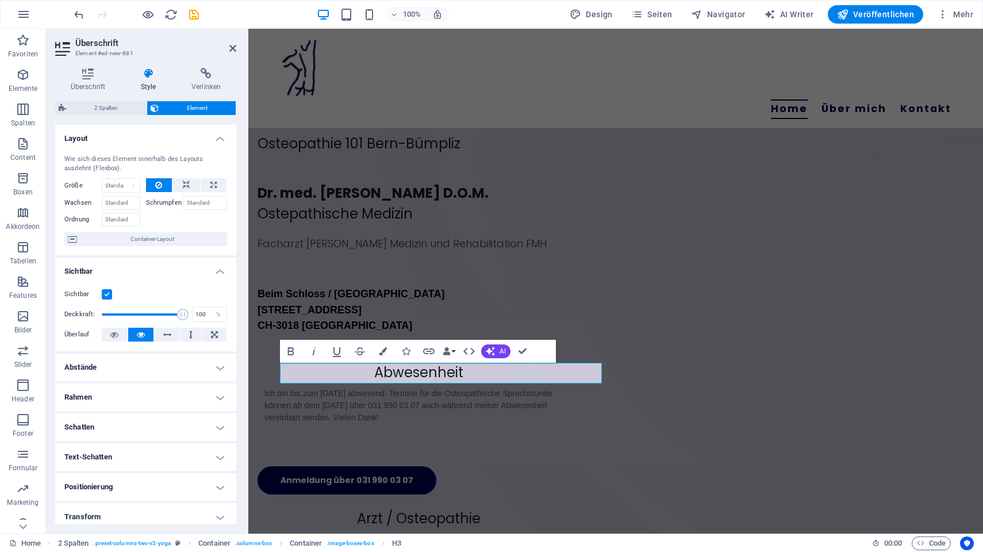
click at [150, 75] on icon at bounding box center [148, 73] width 46 height 11
click at [383, 352] on icon "button" at bounding box center [383, 351] width 8 height 8
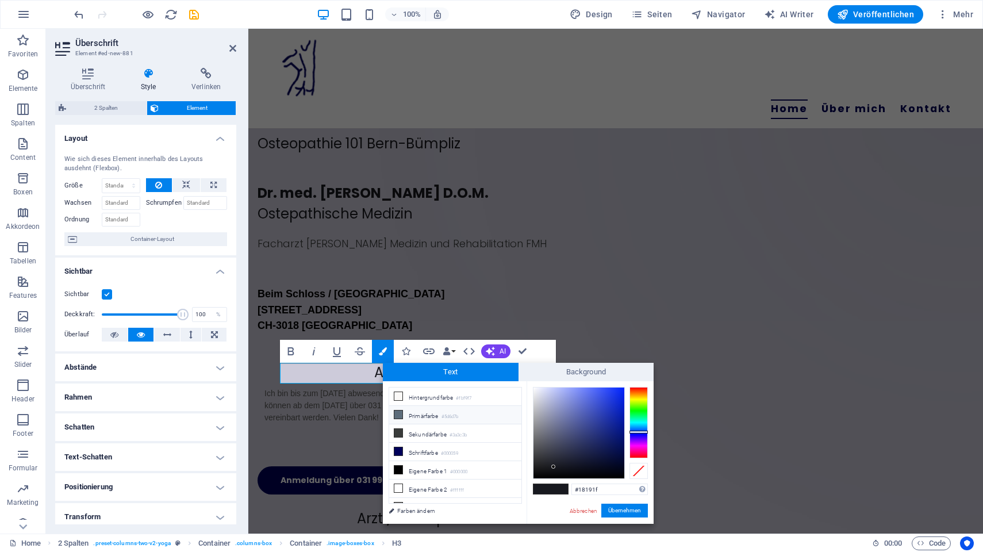
click at [399, 413] on icon at bounding box center [398, 414] width 8 height 8
type input "#5d6d7b"
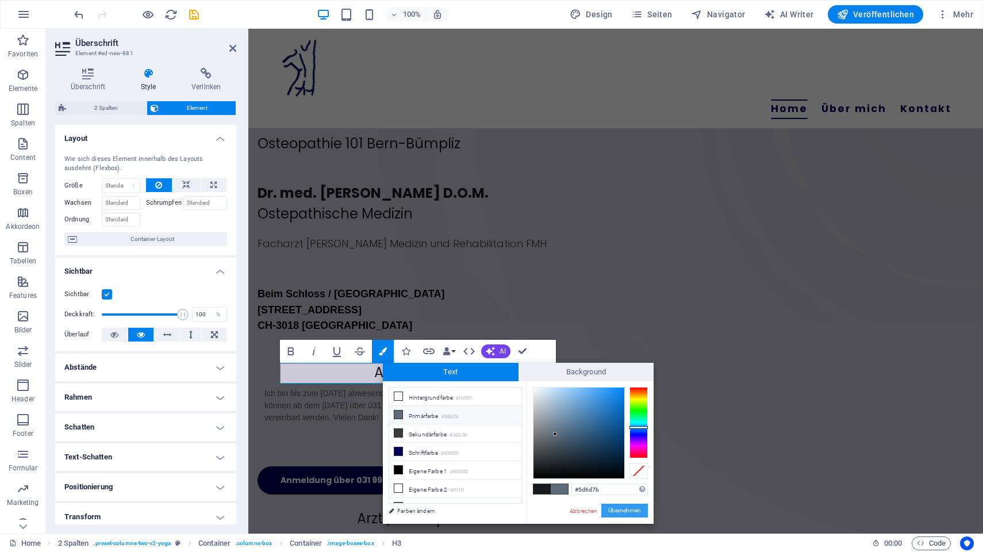
drag, startPoint x: 622, startPoint y: 513, endPoint x: 283, endPoint y: 463, distance: 342.8
click at [622, 513] on button "Übernehmen" at bounding box center [624, 510] width 47 height 14
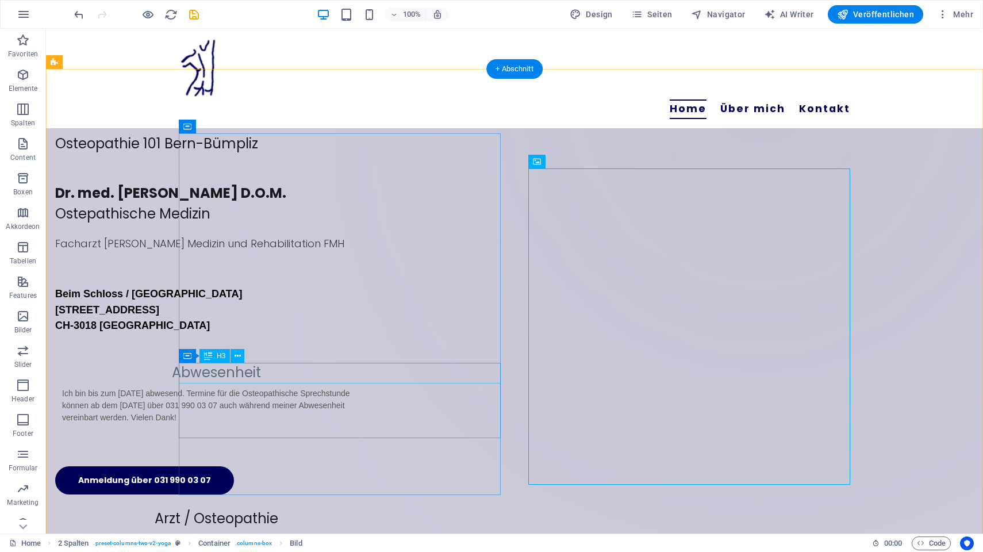
click at [377, 370] on div "Abwesenheit" at bounding box center [216, 372] width 322 height 21
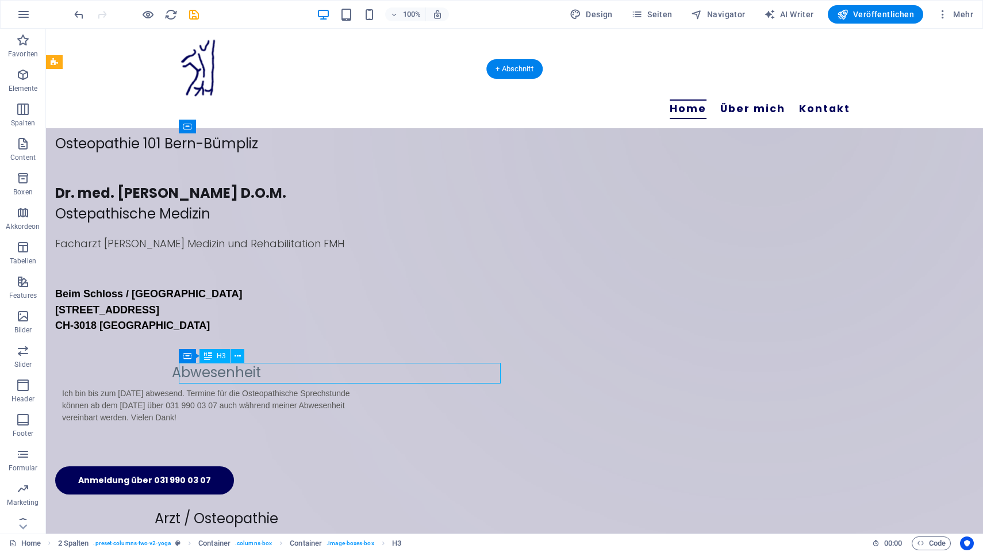
click at [377, 370] on div "Abwesenheit" at bounding box center [216, 372] width 322 height 21
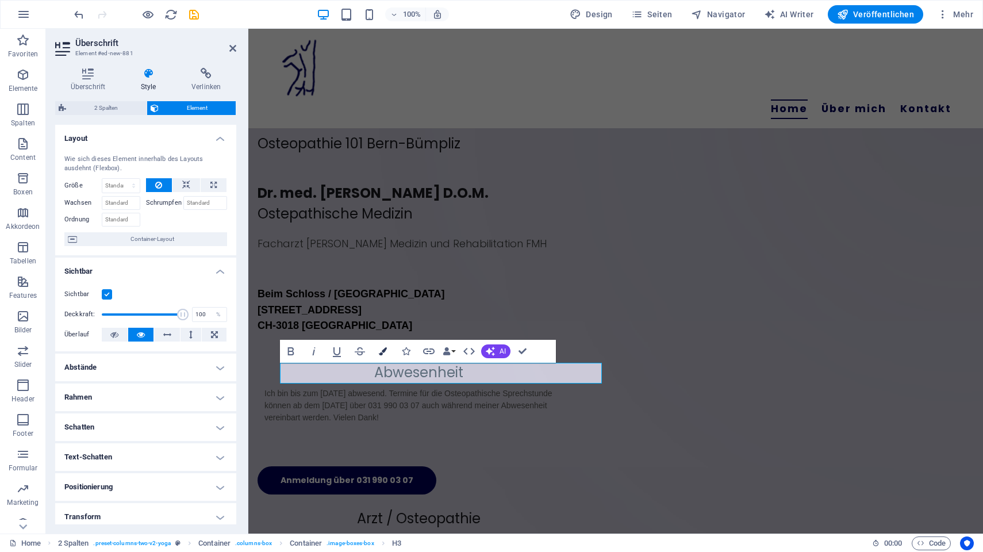
click at [386, 351] on icon "button" at bounding box center [383, 351] width 8 height 8
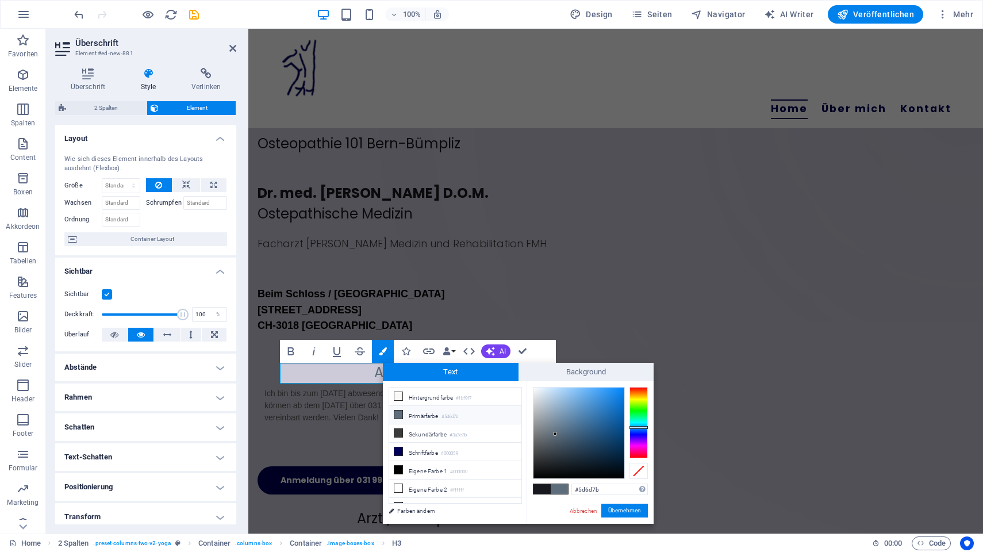
click at [399, 414] on icon at bounding box center [398, 414] width 8 height 8
click at [399, 413] on icon at bounding box center [398, 414] width 8 height 8
click at [632, 512] on button "Übernehmen" at bounding box center [624, 510] width 47 height 14
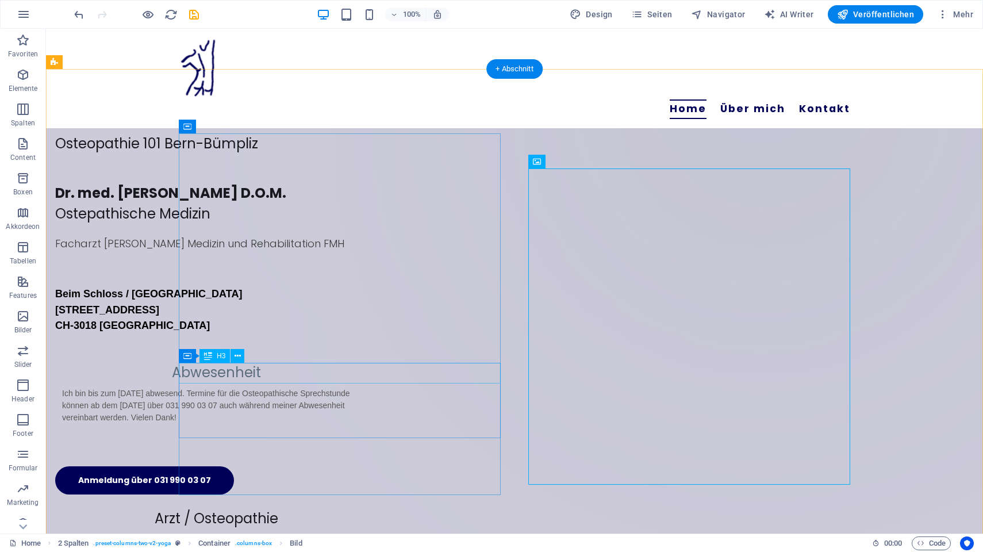
click at [377, 372] on div "Abwesenheit" at bounding box center [216, 372] width 322 height 21
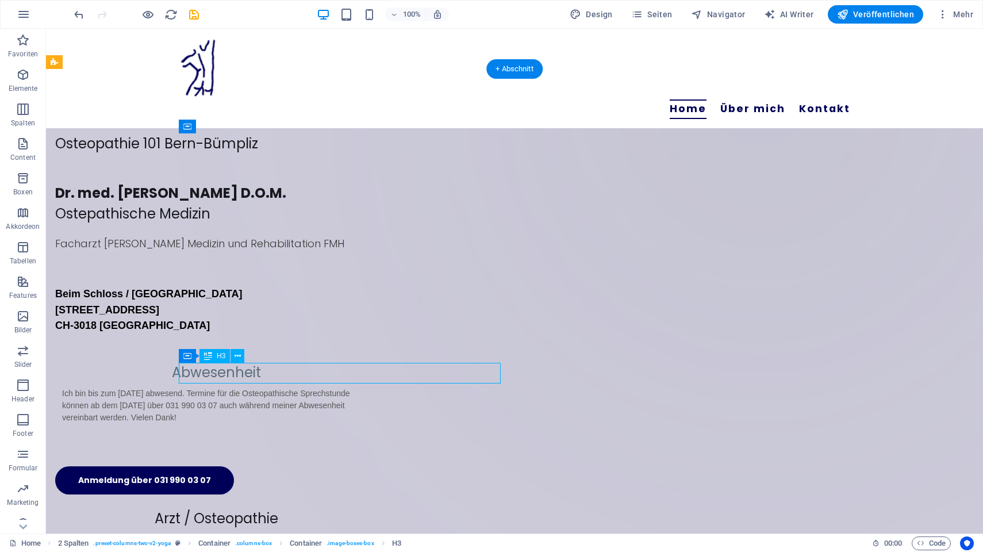
click at [377, 372] on div "Abwesenheit" at bounding box center [216, 372] width 322 height 21
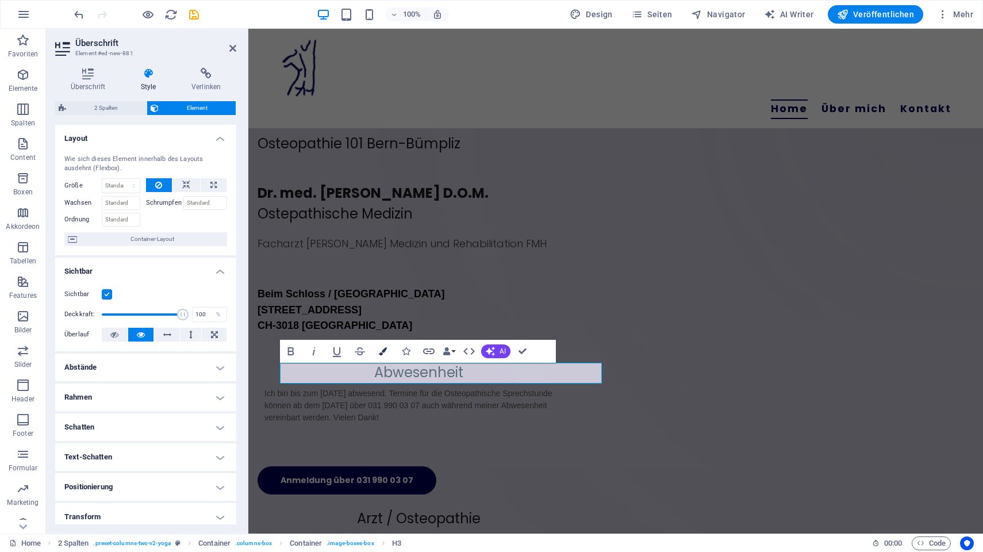
click at [386, 349] on icon "button" at bounding box center [383, 351] width 8 height 8
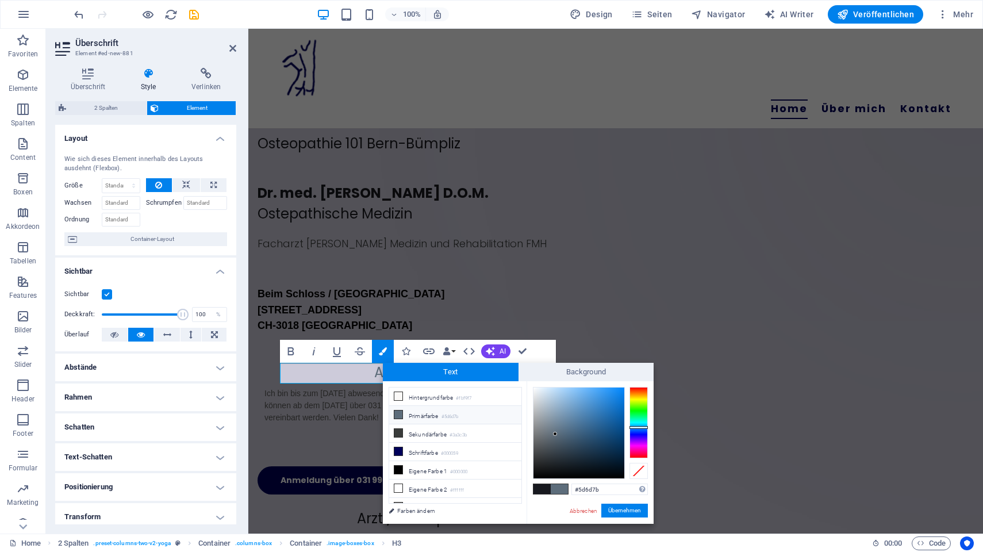
click at [401, 411] on icon at bounding box center [398, 414] width 8 height 8
click at [622, 513] on button "Übernehmen" at bounding box center [624, 510] width 47 height 14
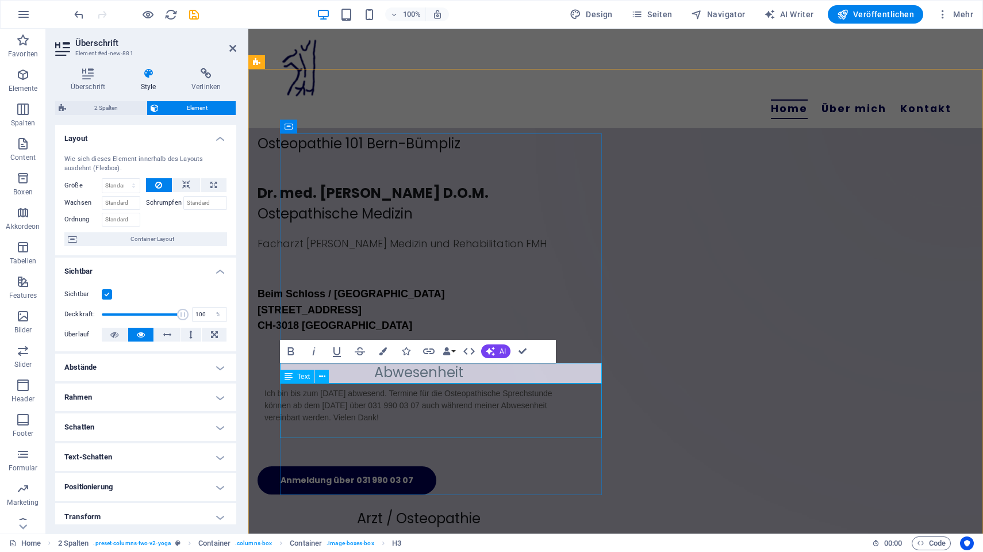
click at [411, 418] on div "Ich bin bis zum 20.Oktober 2025 abwesend. Termine für die Osteopathische Sprech…" at bounding box center [418, 405] width 322 height 45
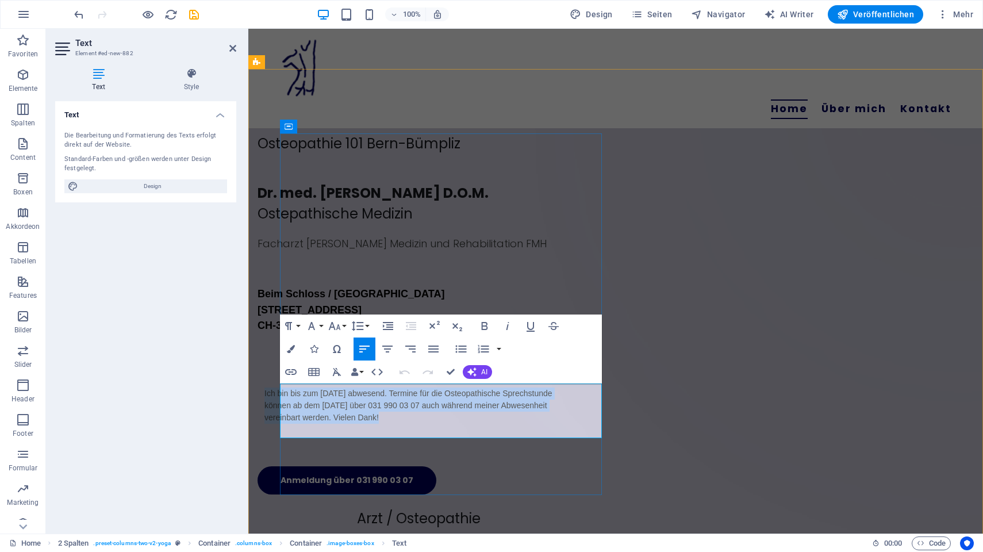
drag, startPoint x: 286, startPoint y: 393, endPoint x: 469, endPoint y: 422, distance: 185.6
click at [470, 422] on blockquote "Ich bin bis zum 20.Oktober 2025 abwesend. Termine für die Osteopathische Sprech…" at bounding box center [418, 405] width 322 height 45
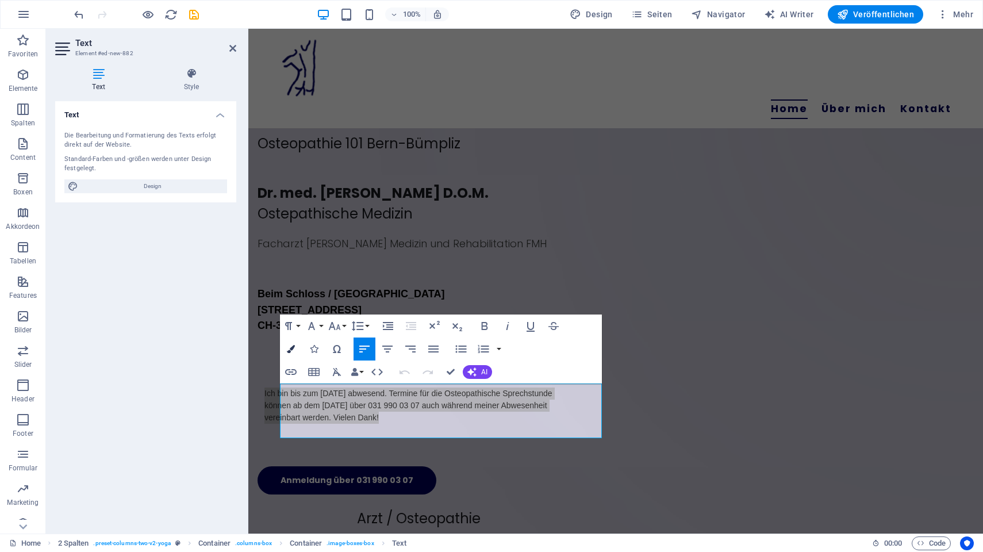
click at [293, 352] on icon "button" at bounding box center [291, 349] width 8 height 8
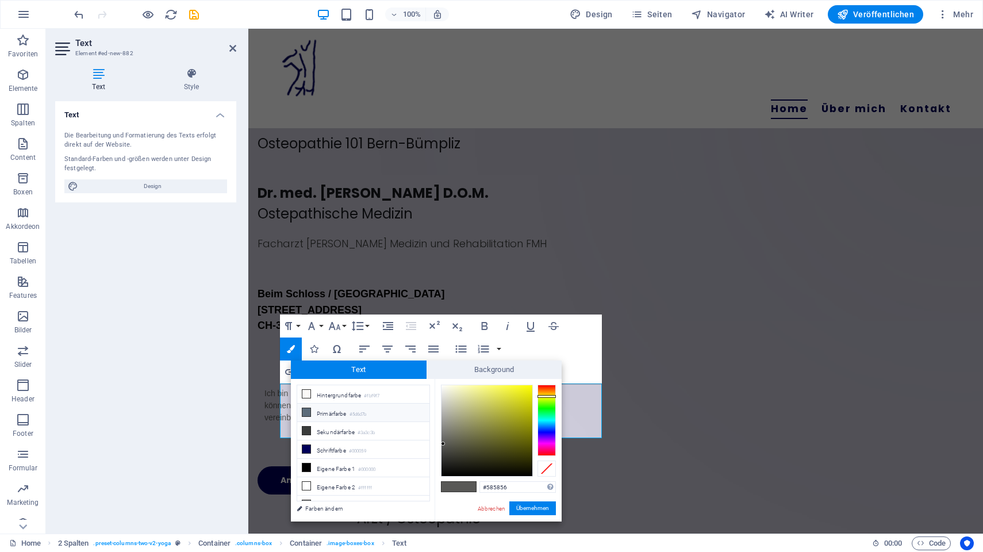
click at [306, 413] on icon at bounding box center [306, 412] width 8 height 8
type input "#5d6d7b"
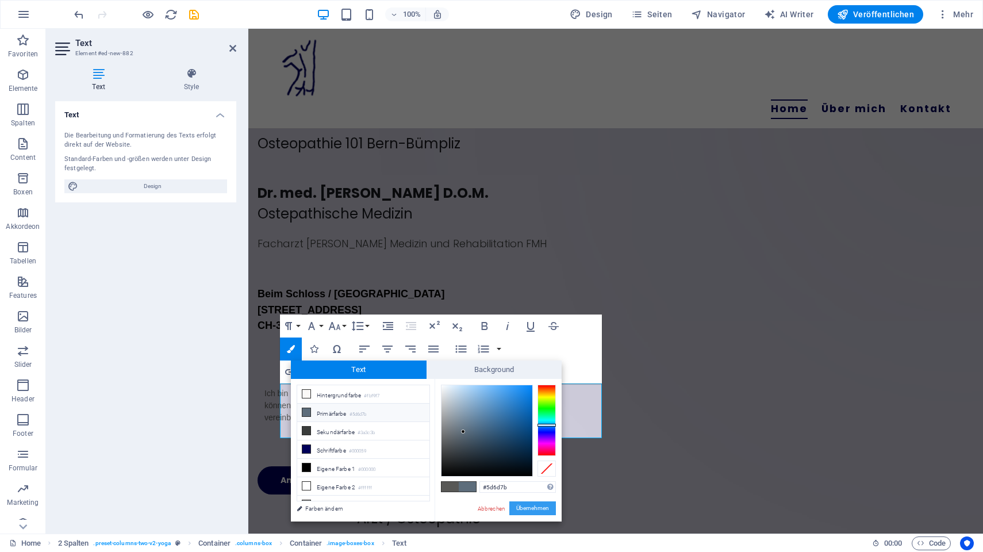
click at [529, 510] on button "Übernehmen" at bounding box center [532, 508] width 47 height 14
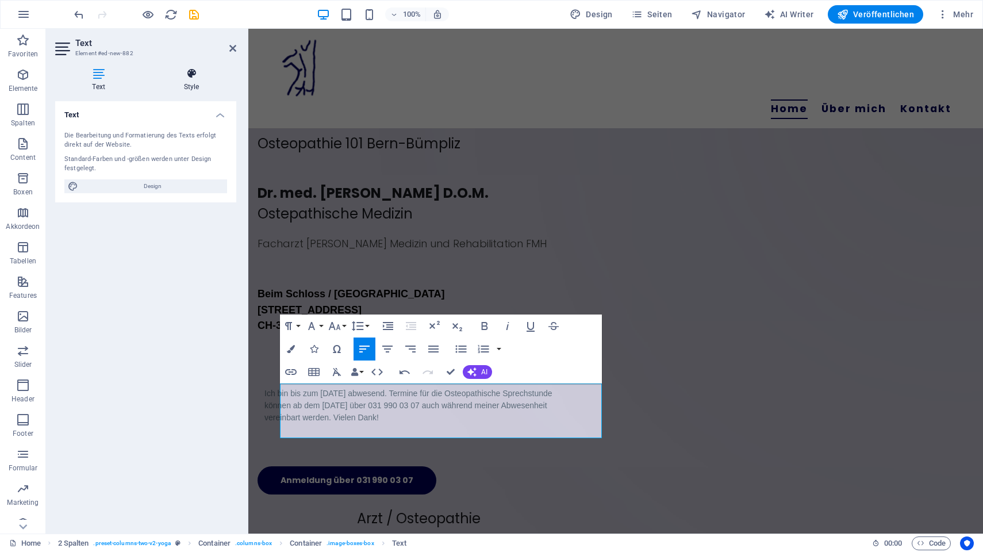
click at [195, 81] on h4 "Style" at bounding box center [192, 80] width 90 height 24
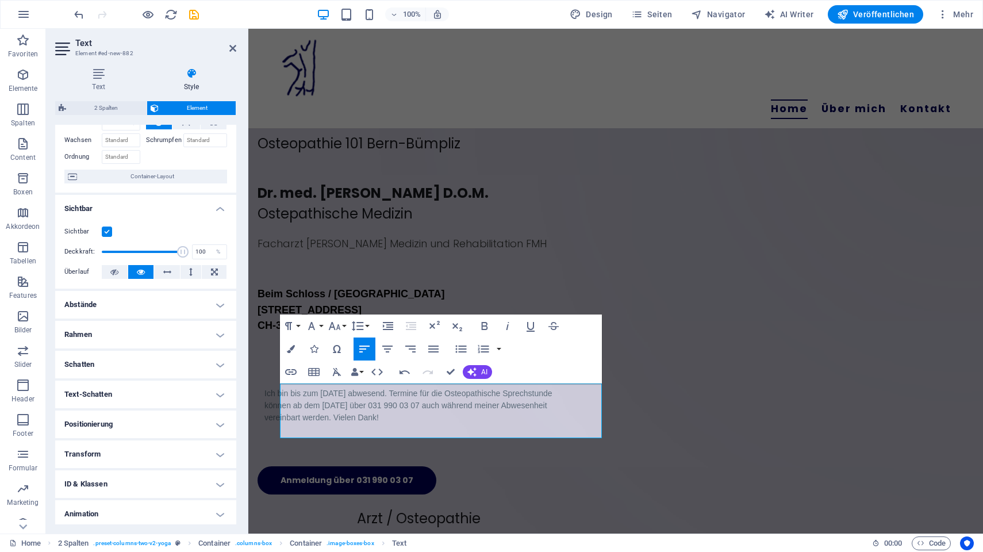
scroll to position [96, 0]
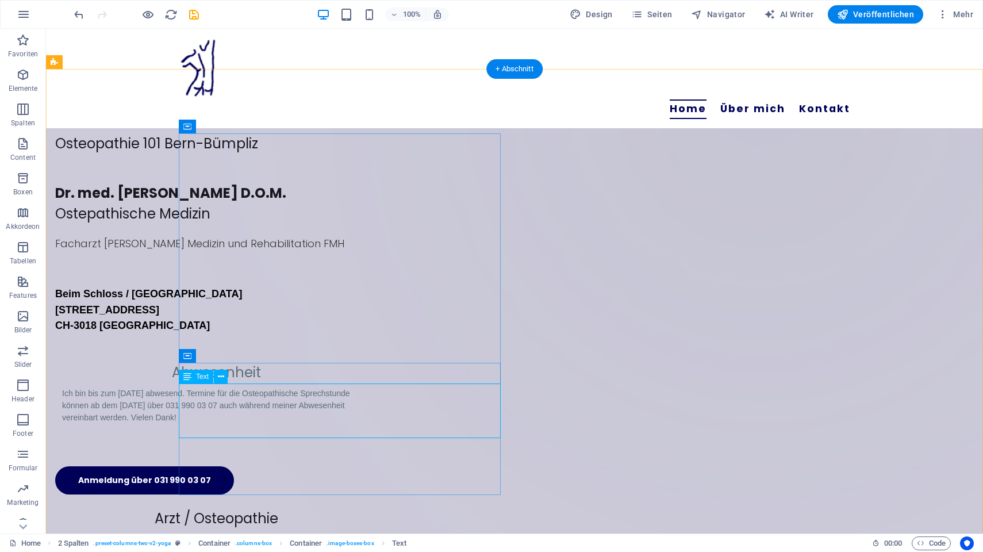
click at [377, 428] on div "Ich bin bis zum 20.Oktober 2025 abwesend. Termine für die Osteopathische Sprech…" at bounding box center [216, 405] width 322 height 45
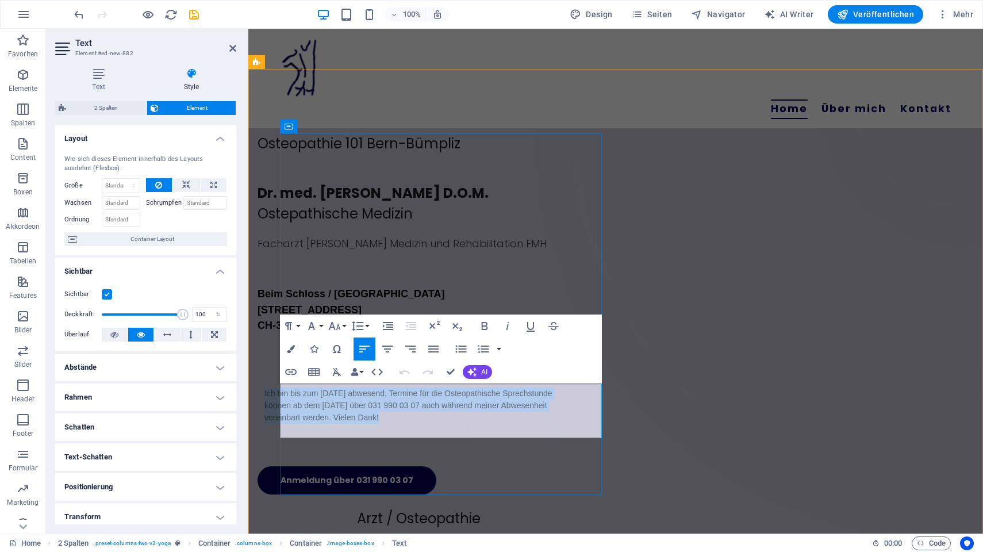
drag, startPoint x: 465, startPoint y: 420, endPoint x: 284, endPoint y: 384, distance: 183.9
click at [284, 384] on blockquote "Ich bin bis zum 20.Oktober 2025 abwesend. Termine für die Osteopathische Sprech…" at bounding box center [418, 405] width 322 height 45
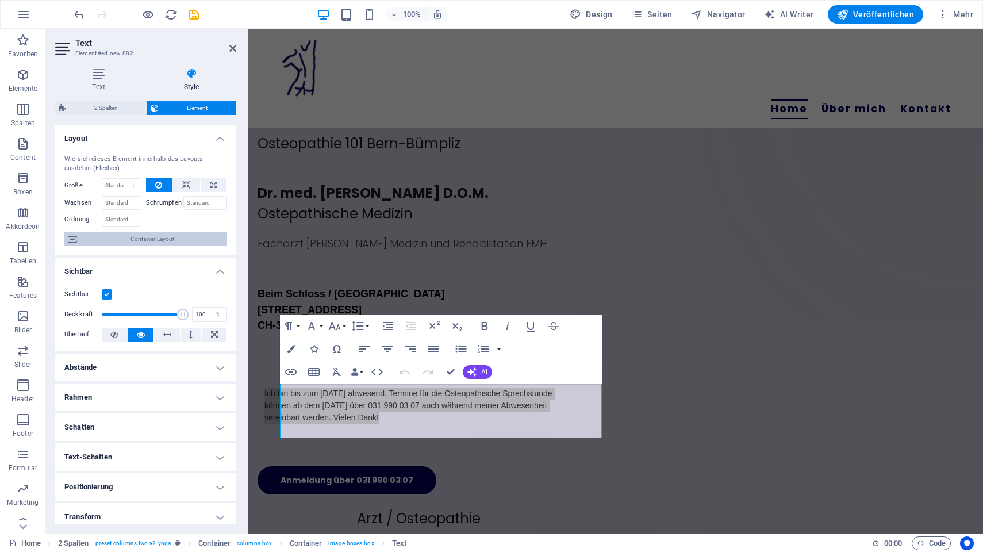
click at [121, 244] on span "Container-Layout" at bounding box center [151, 239] width 143 height 14
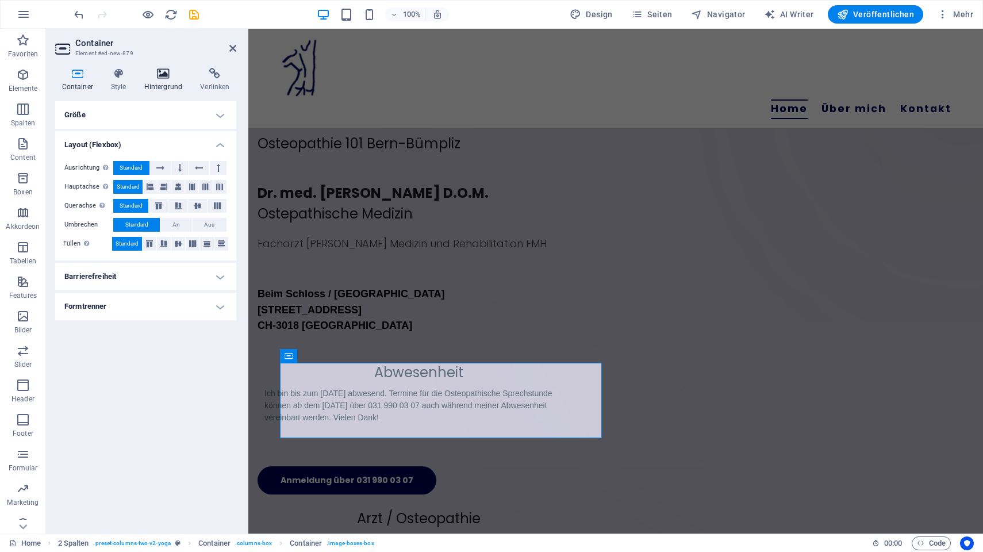
click at [164, 72] on icon at bounding box center [163, 73] width 52 height 11
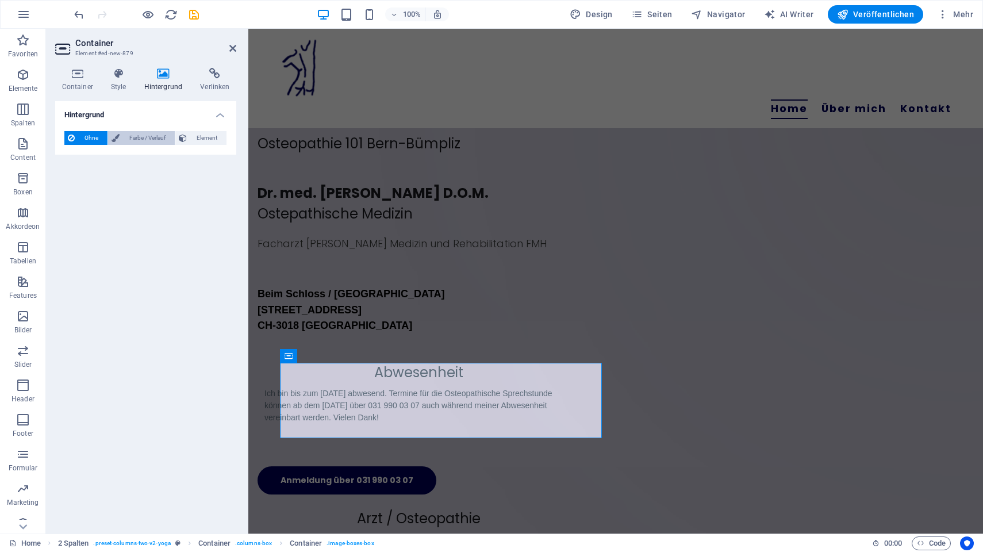
click at [141, 135] on span "Farbe / Verlauf" at bounding box center [147, 138] width 48 height 14
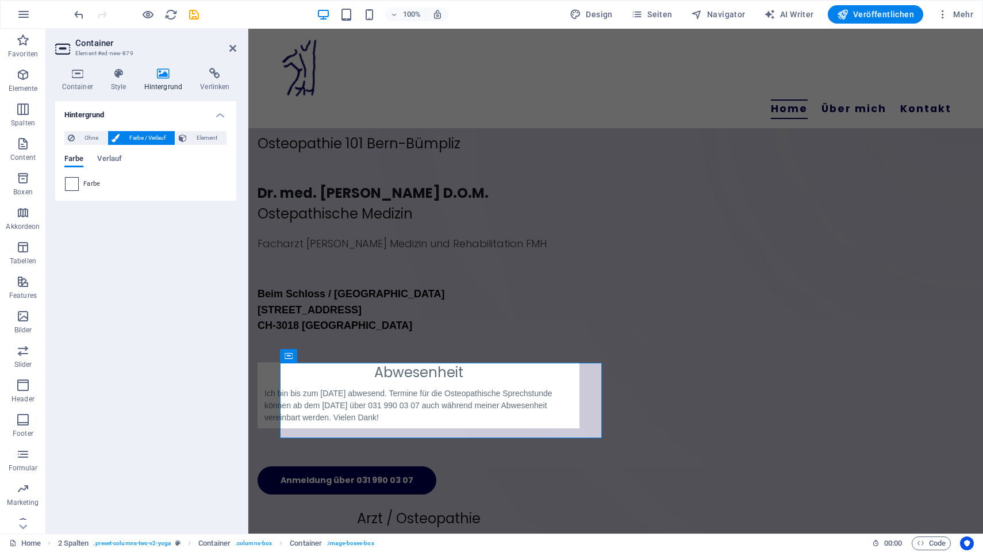
click at [74, 184] on span at bounding box center [72, 184] width 13 height 13
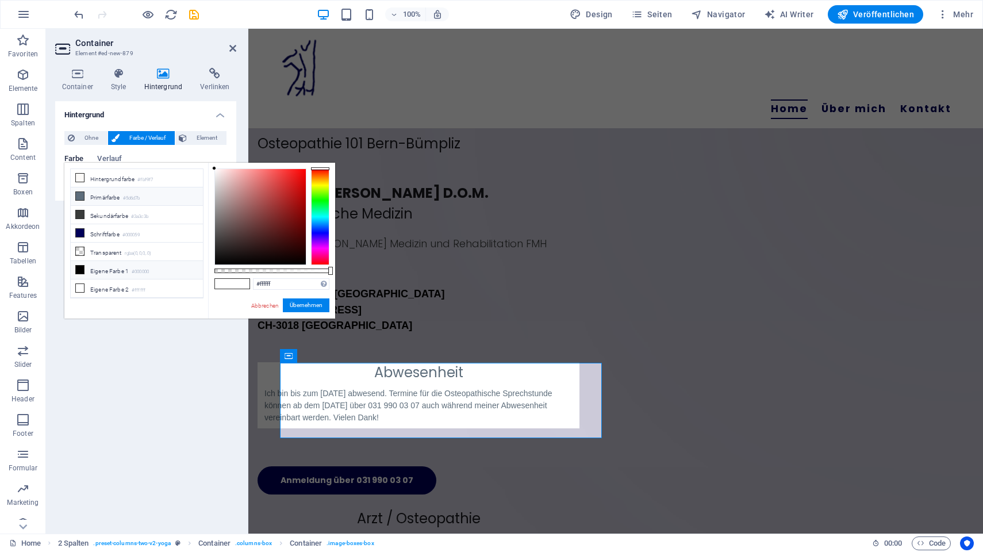
click at [80, 193] on icon at bounding box center [80, 196] width 8 height 8
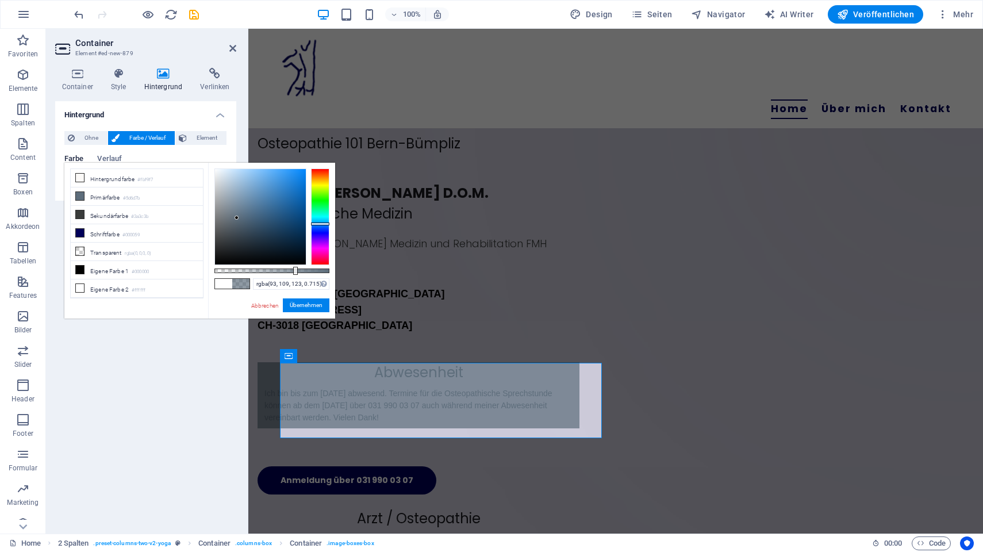
type input "rgba(93, 109, 123, 0.72)"
drag, startPoint x: 289, startPoint y: 272, endPoint x: 297, endPoint y: 271, distance: 8.1
click at [297, 271] on div at bounding box center [271, 270] width 115 height 5
click at [317, 306] on button "Übernehmen" at bounding box center [306, 305] width 47 height 14
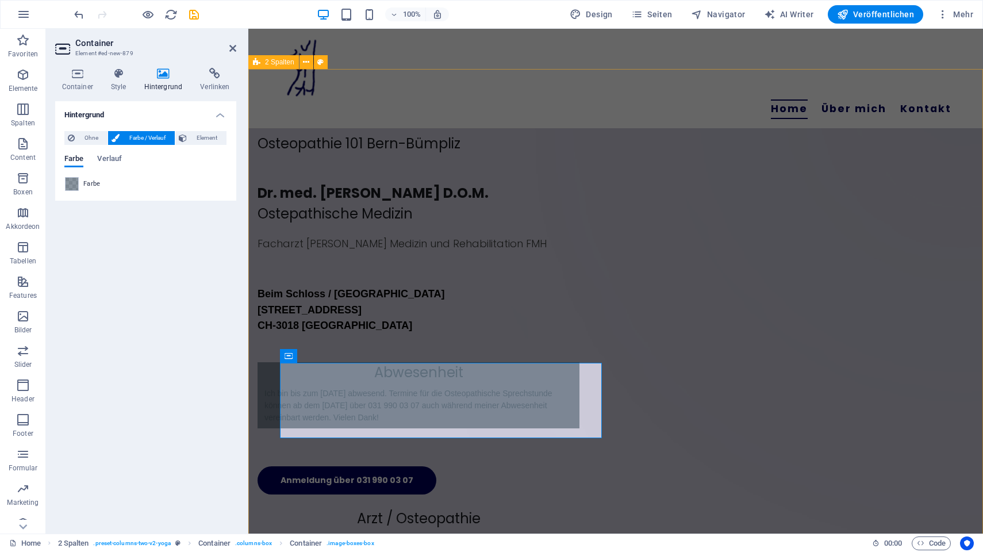
click at [269, 391] on div "Ziehe hier Inhalte hinein oder Elemente hinzufügen Zwischenablage einfügen Oste…" at bounding box center [615, 496] width 734 height 855
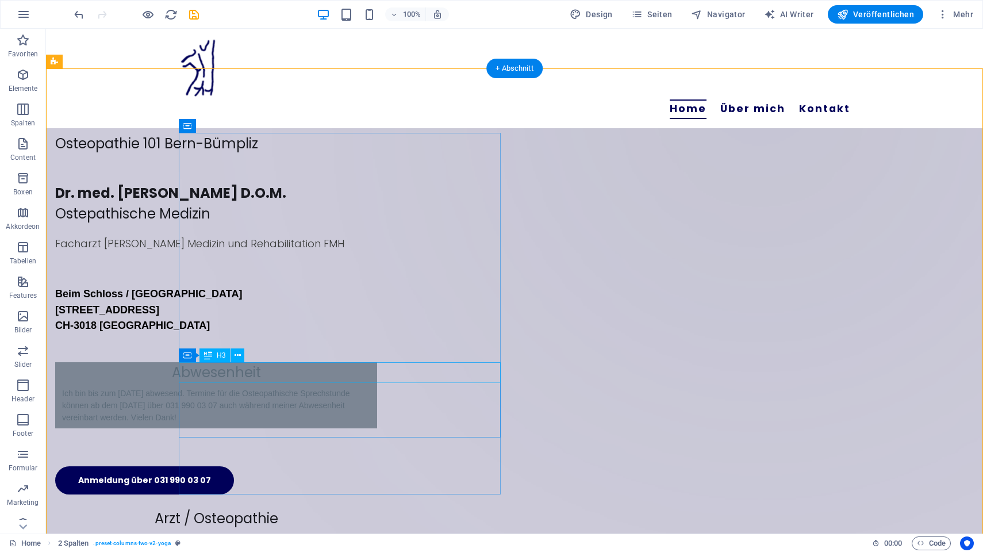
scroll to position [40, 0]
click at [322, 379] on div "Abwesenheit" at bounding box center [216, 371] width 322 height 21
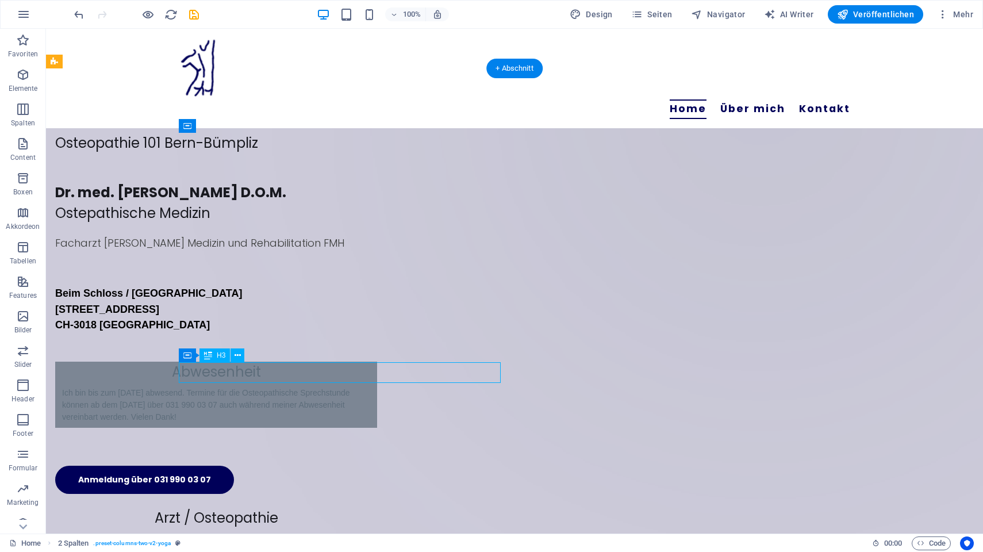
click at [322, 379] on div "Abwesenheit" at bounding box center [216, 371] width 322 height 21
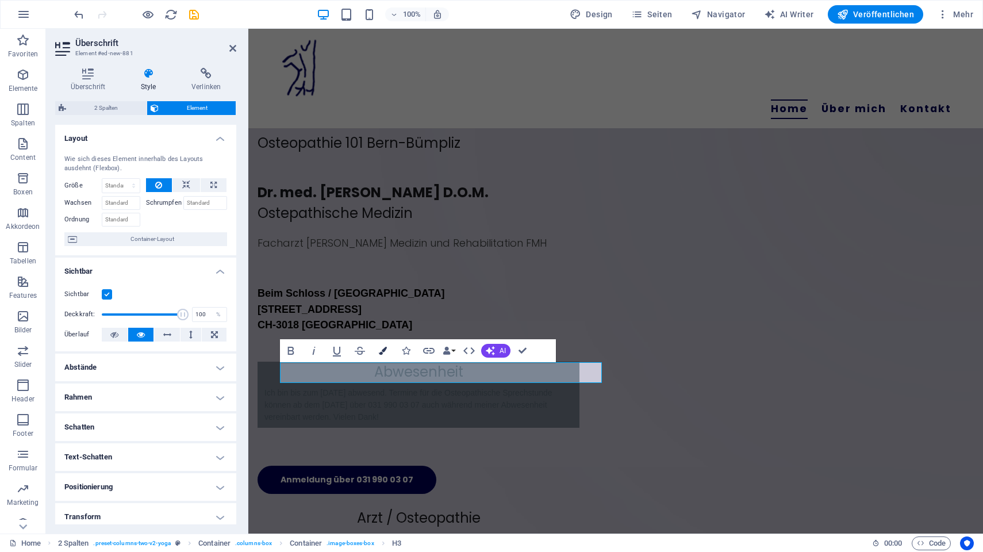
click at [382, 347] on icon "button" at bounding box center [383, 351] width 8 height 8
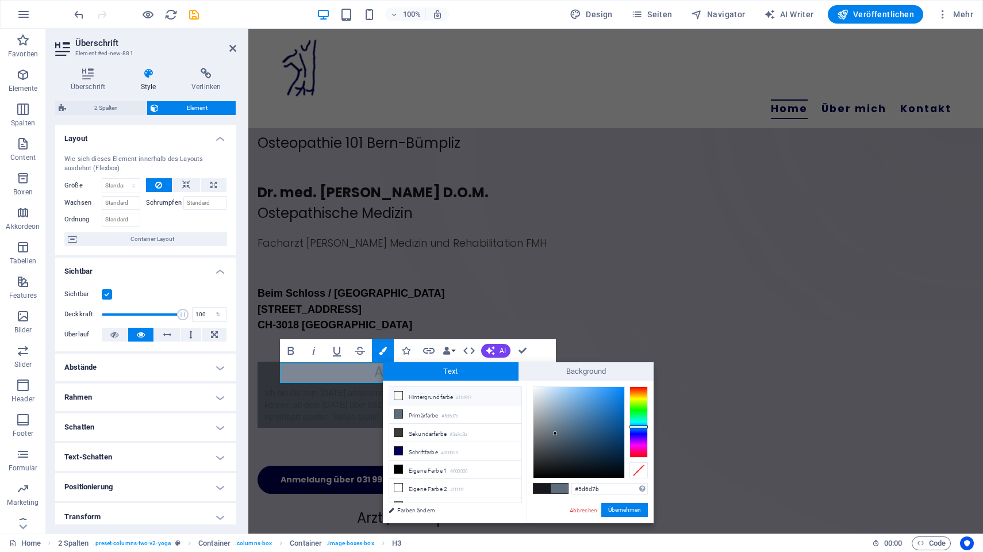
click at [400, 395] on icon at bounding box center [398, 395] width 8 height 8
type input "#fbf9f7"
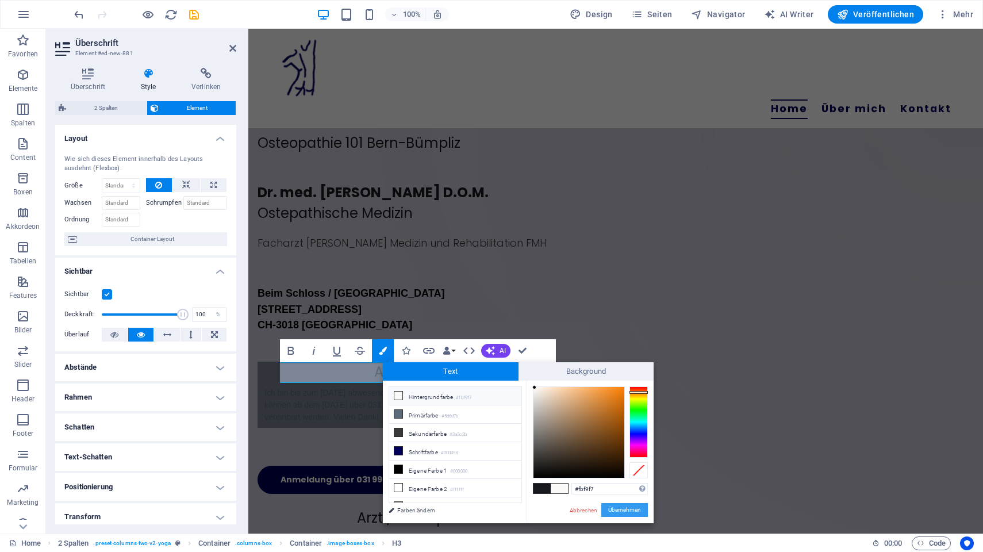
click at [634, 507] on button "Übernehmen" at bounding box center [624, 510] width 47 height 14
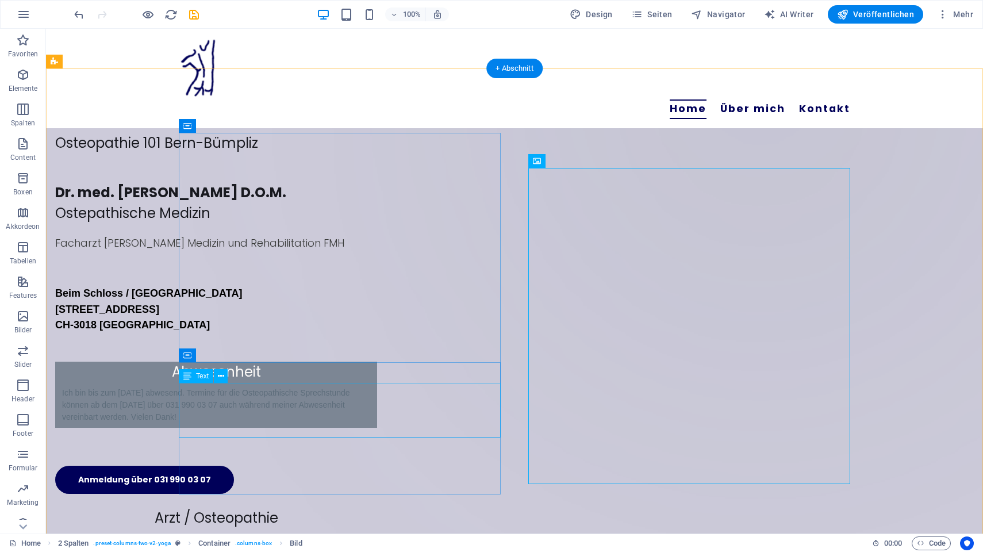
click at [286, 407] on div "Ich bin bis zum 20.Oktober 2025 abwesend. Termine für die Osteopathische Sprech…" at bounding box center [216, 404] width 322 height 45
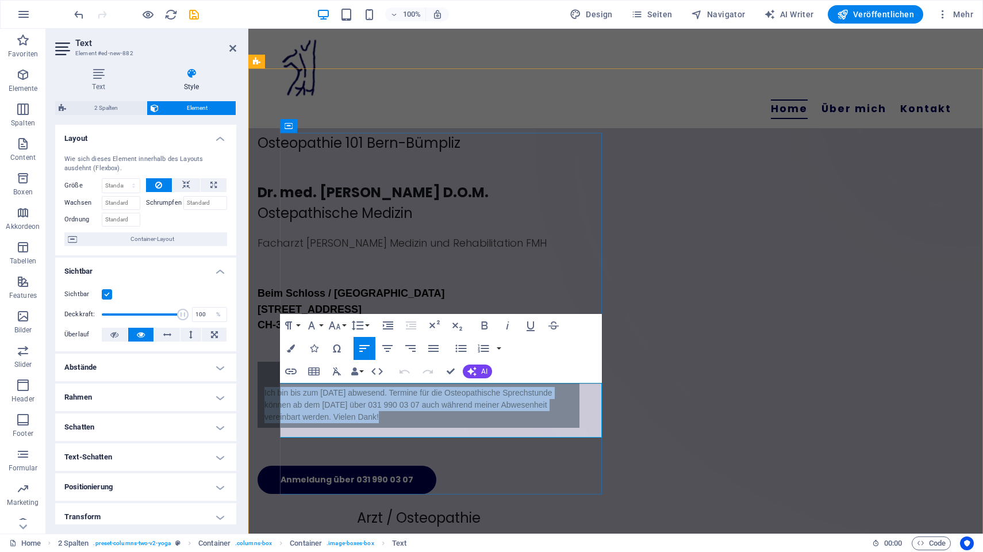
drag, startPoint x: 465, startPoint y: 418, endPoint x: 286, endPoint y: 382, distance: 182.3
click at [286, 382] on div "Abwesenheit Ich bin bis zum 20.Oktober 2025 abwesend. Termine für die Osteopath…" at bounding box center [418, 394] width 322 height 66
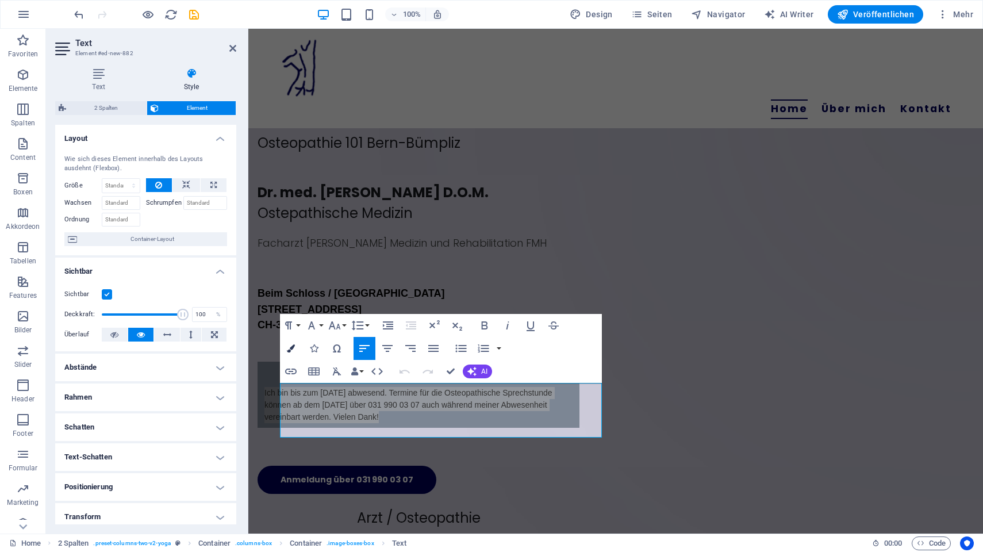
click at [291, 348] on icon "button" at bounding box center [291, 348] width 8 height 8
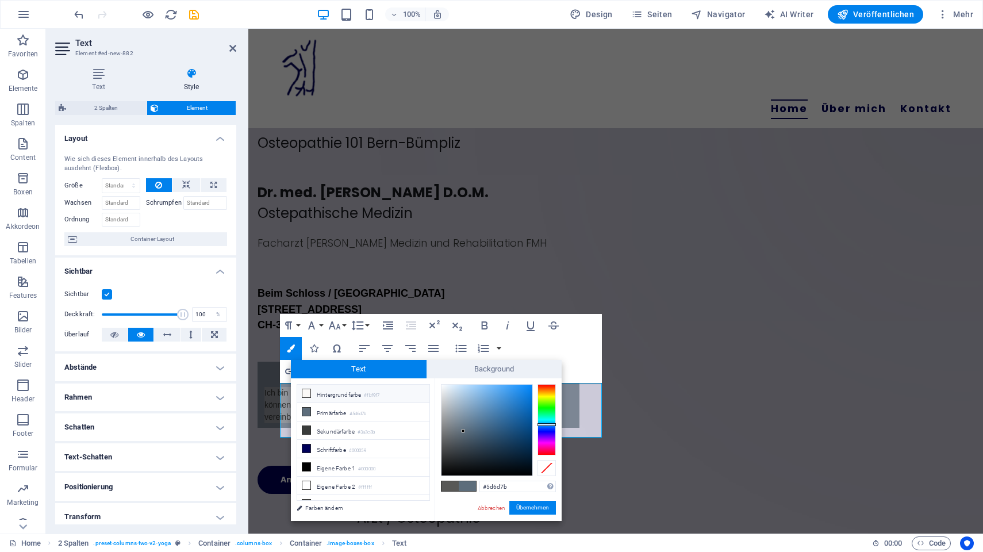
click at [306, 393] on icon at bounding box center [306, 393] width 8 height 8
type input "#fbf9f7"
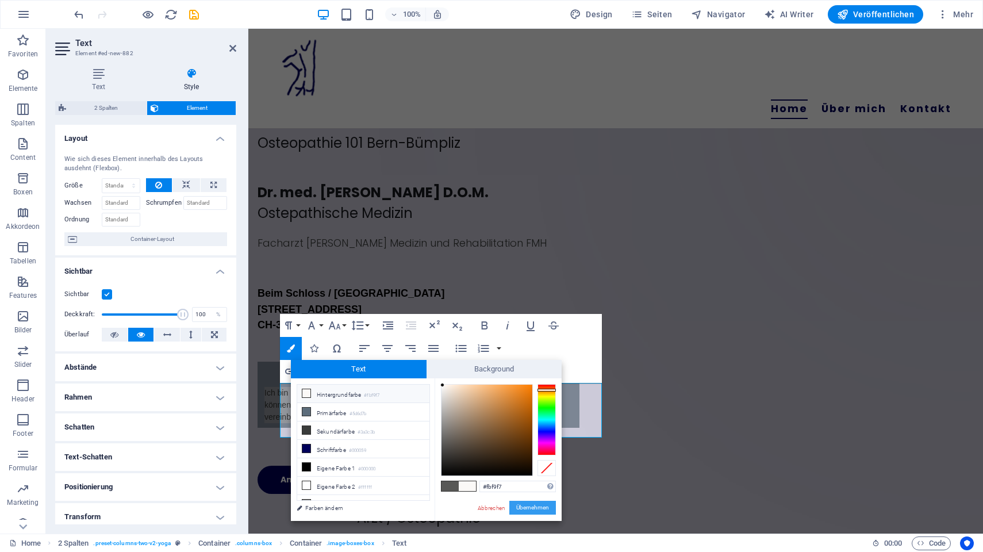
drag, startPoint x: 546, startPoint y: 508, endPoint x: 258, endPoint y: 394, distance: 309.8
click at [546, 508] on button "Übernehmen" at bounding box center [532, 508] width 47 height 14
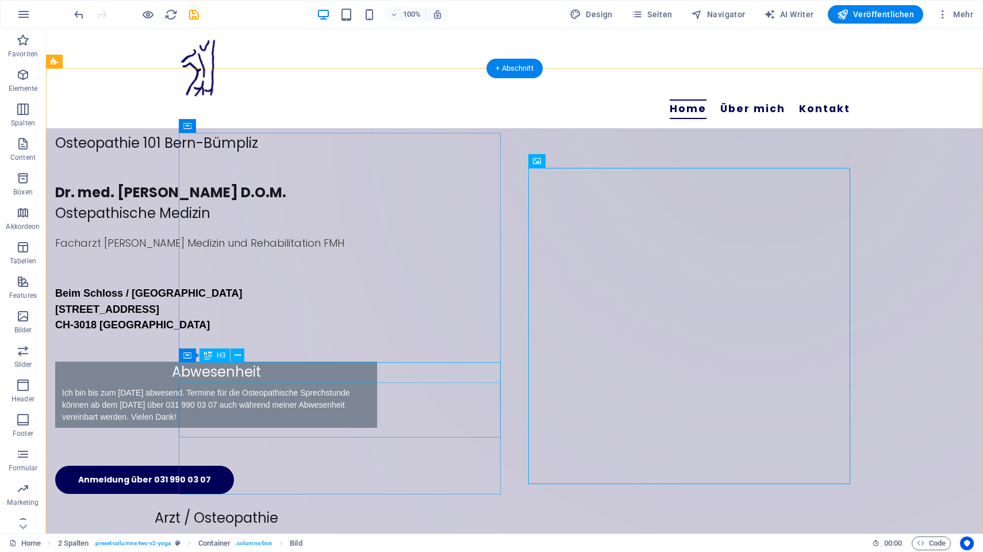
click at [291, 369] on div "Abwesenheit" at bounding box center [216, 371] width 322 height 21
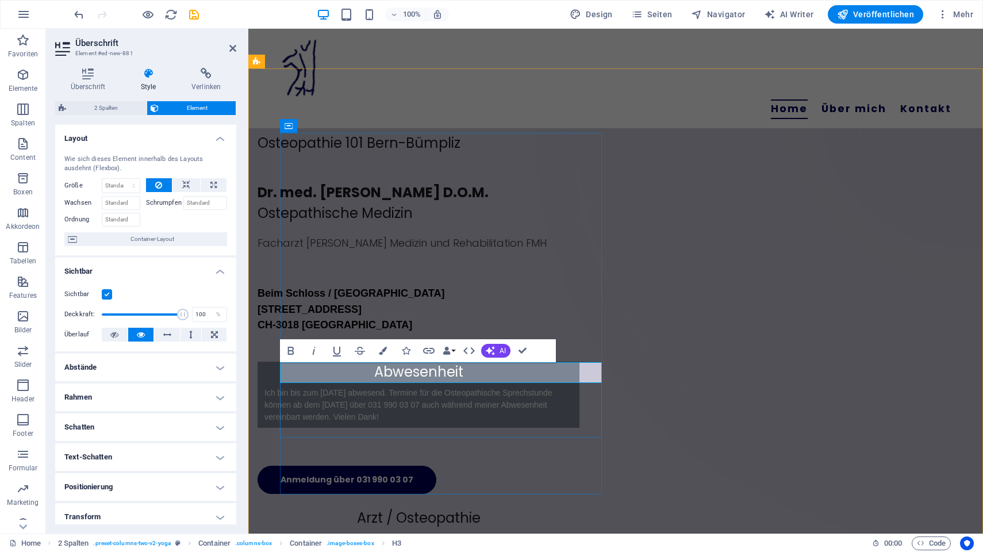
click at [387, 373] on h3 "Abwesenheit" at bounding box center [418, 371] width 322 height 21
click at [25, 79] on icon "button" at bounding box center [23, 75] width 14 height 14
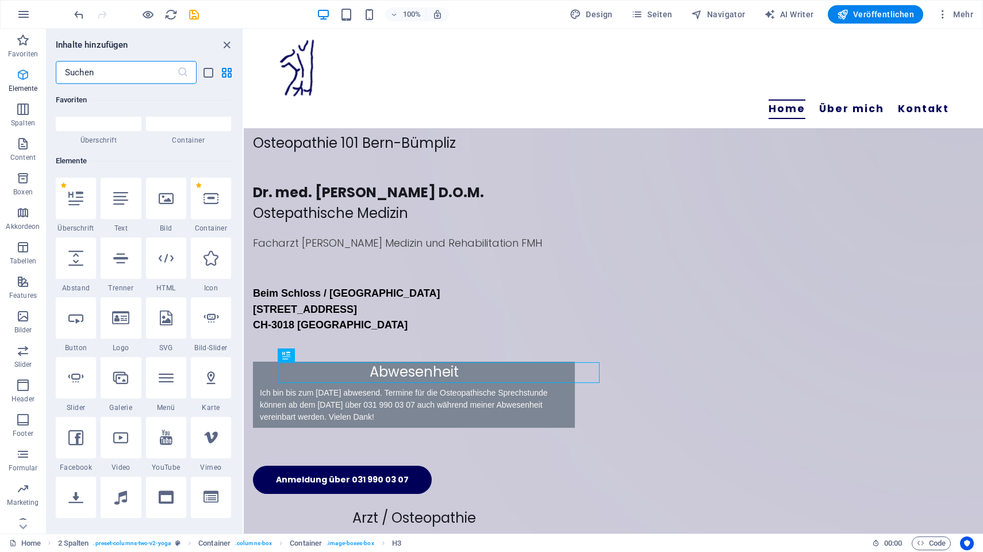
scroll to position [122, 0]
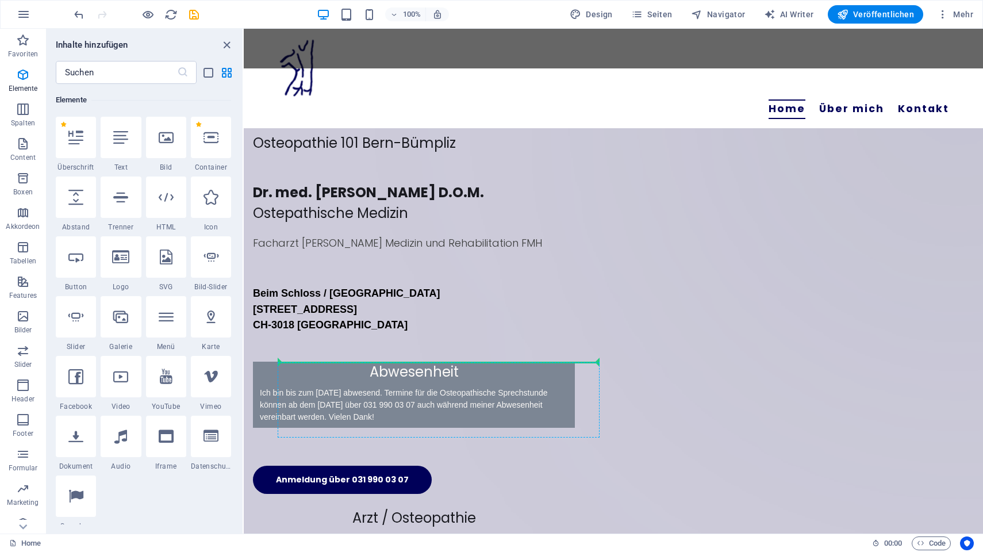
select select "px"
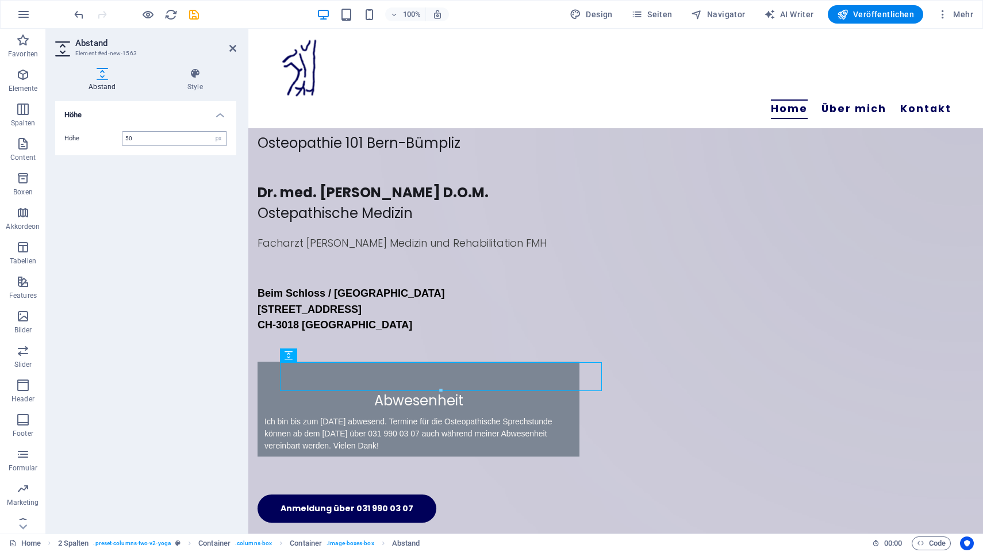
click at [147, 134] on input "50" at bounding box center [174, 139] width 104 height 14
type input "10"
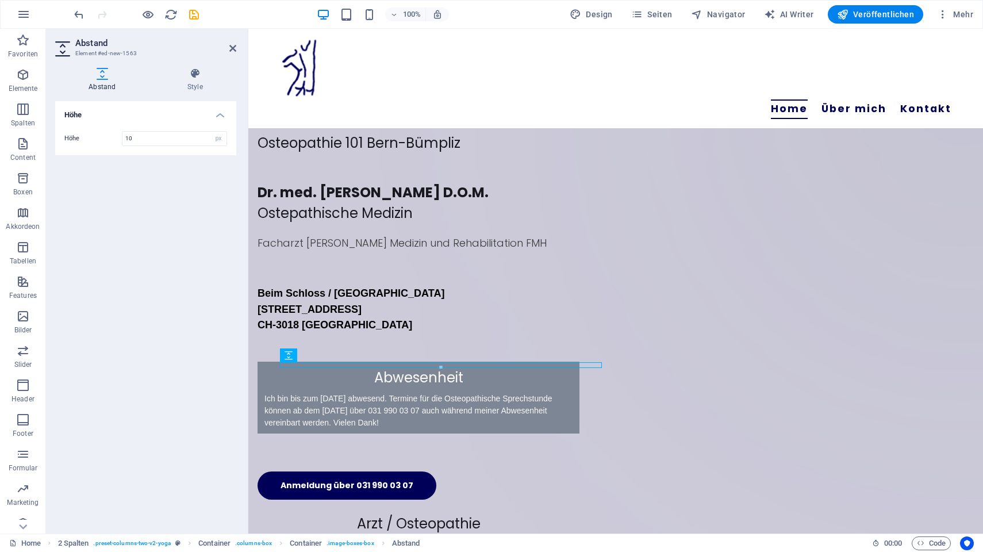
click at [168, 379] on div "Höhe Höhe 10 px rem vh vw" at bounding box center [145, 312] width 181 height 423
click at [172, 349] on div "Höhe Höhe 10 px rem vh vw" at bounding box center [145, 312] width 181 height 423
click at [440, 421] on div "Ich bin bis zum 20.Oktober 2025 abwesend. Termine für die Osteopathische Sprech…" at bounding box center [418, 410] width 322 height 45
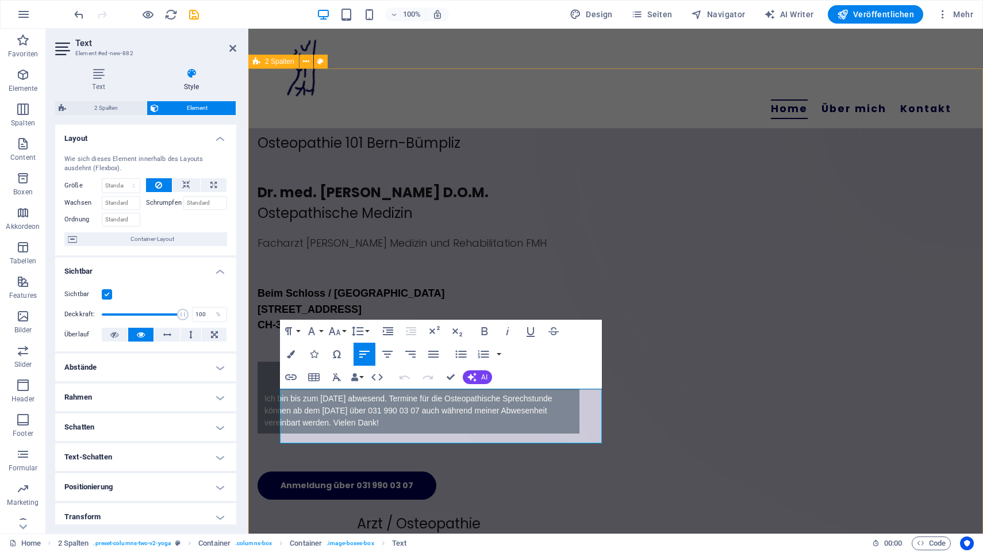
click at [644, 504] on div "Ziehe hier Inhalte hinein oder Elemente hinzufügen Zwischenablage einfügen Oste…" at bounding box center [615, 498] width 734 height 860
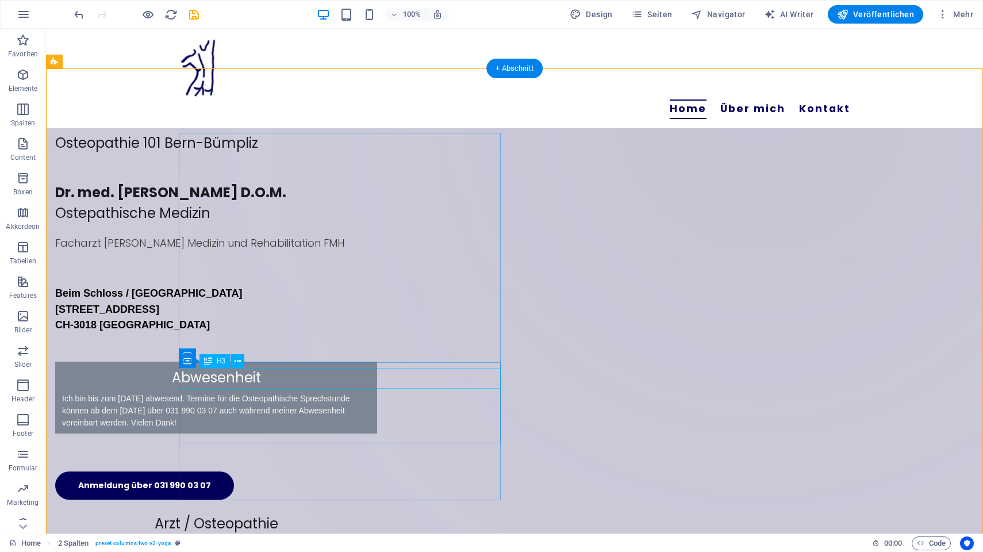
click at [377, 383] on div "Abwesenheit" at bounding box center [216, 377] width 322 height 21
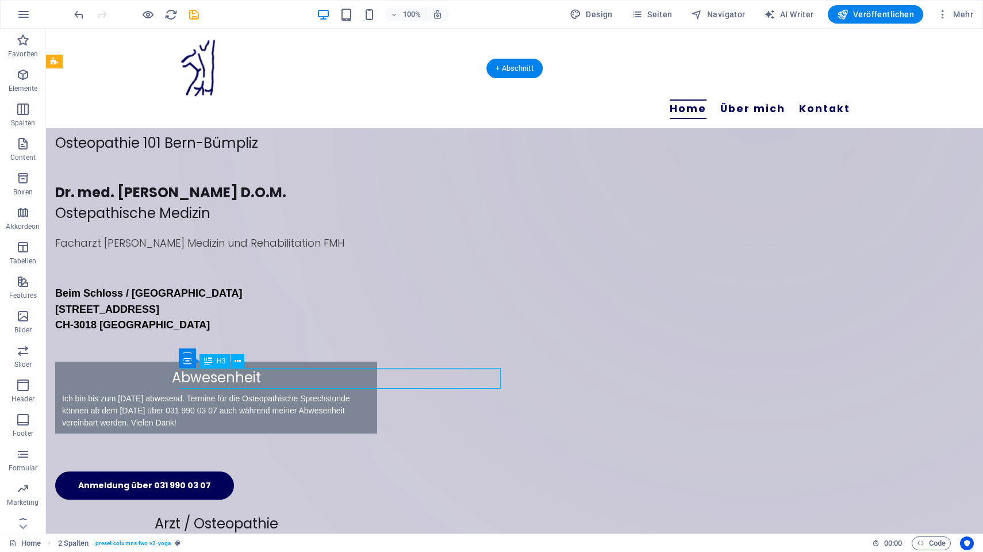
click at [377, 383] on div "Abwesenheit" at bounding box center [216, 377] width 322 height 21
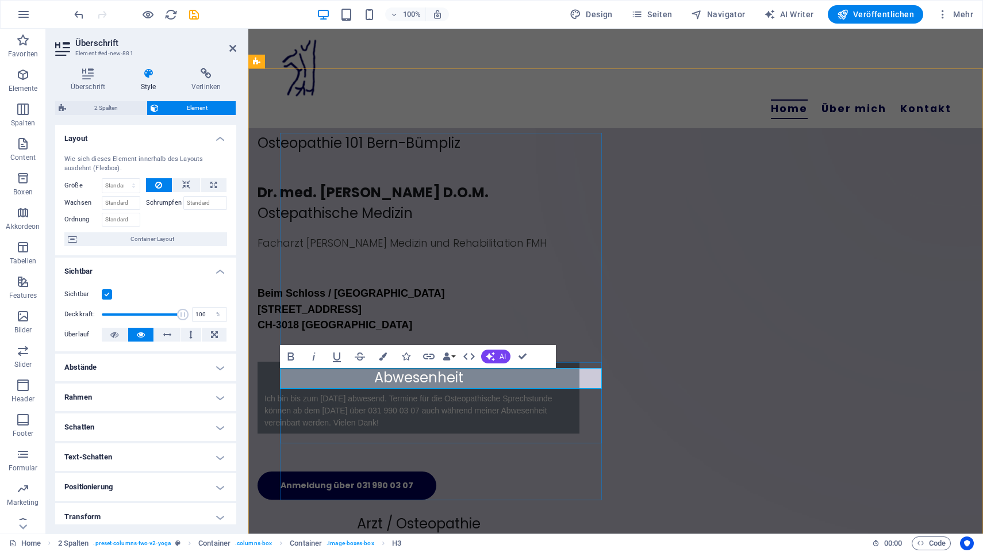
click at [357, 379] on h3 "Abwesenheit" at bounding box center [418, 377] width 322 height 21
click at [364, 376] on h3 "Abwesenheit" at bounding box center [418, 377] width 322 height 21
click at [492, 378] on h3 "Abwesenheit" at bounding box center [418, 377] width 322 height 21
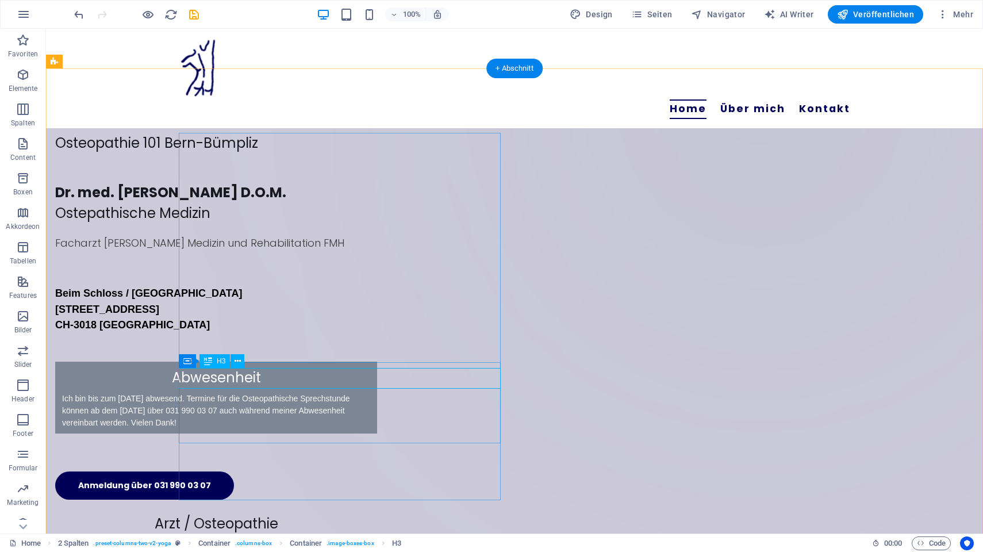
click at [377, 377] on div "Abwesenheit" at bounding box center [216, 377] width 322 height 21
click at [237, 361] on icon at bounding box center [237, 361] width 6 height 12
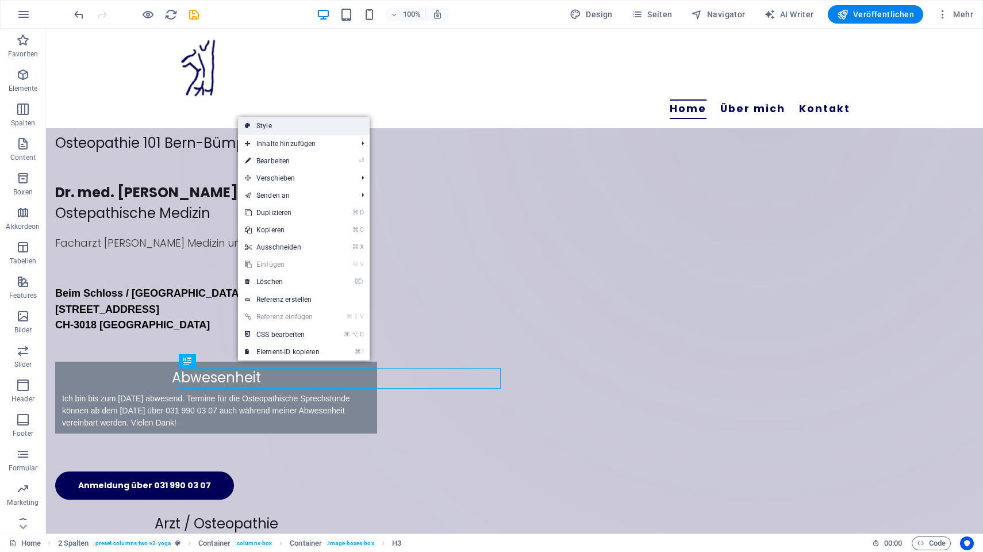
click at [281, 125] on link "Style" at bounding box center [304, 125] width 132 height 17
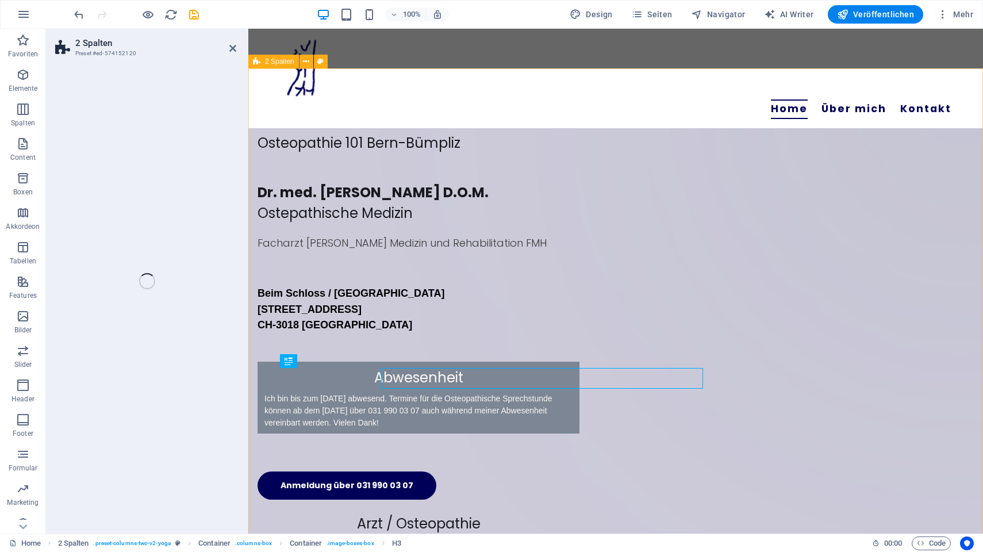
select select "rem"
select select "px"
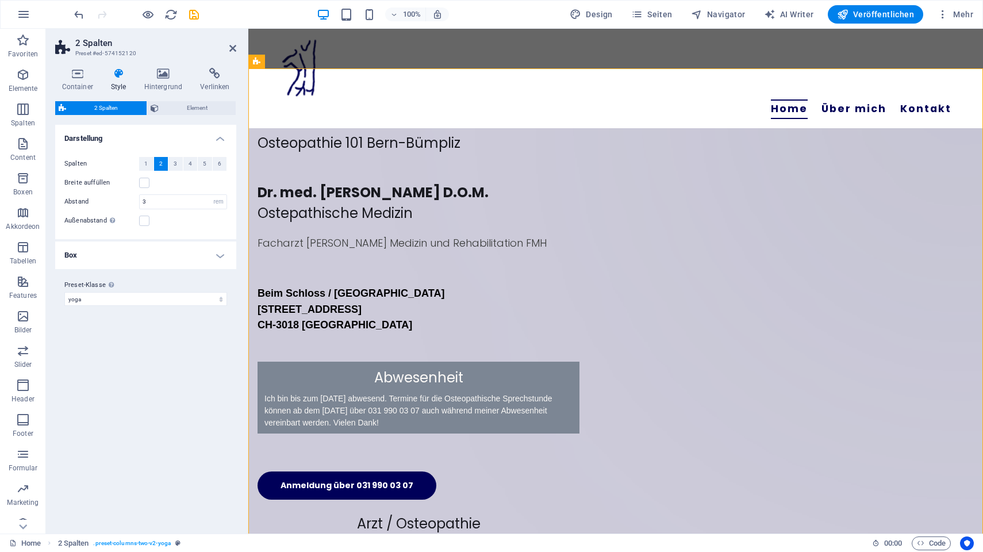
click at [163, 258] on h4 "Box" at bounding box center [145, 255] width 181 height 28
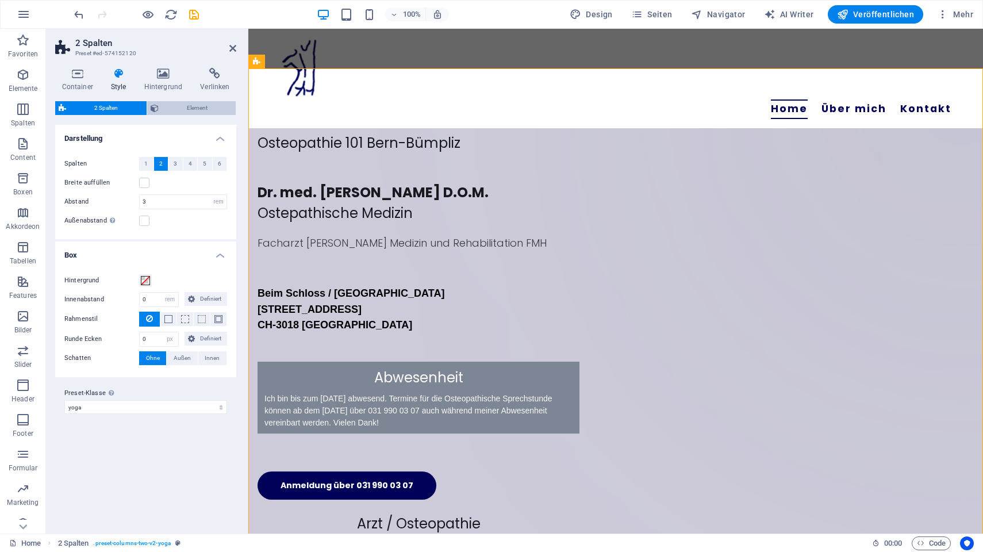
click at [198, 107] on span "Element" at bounding box center [197, 108] width 71 height 14
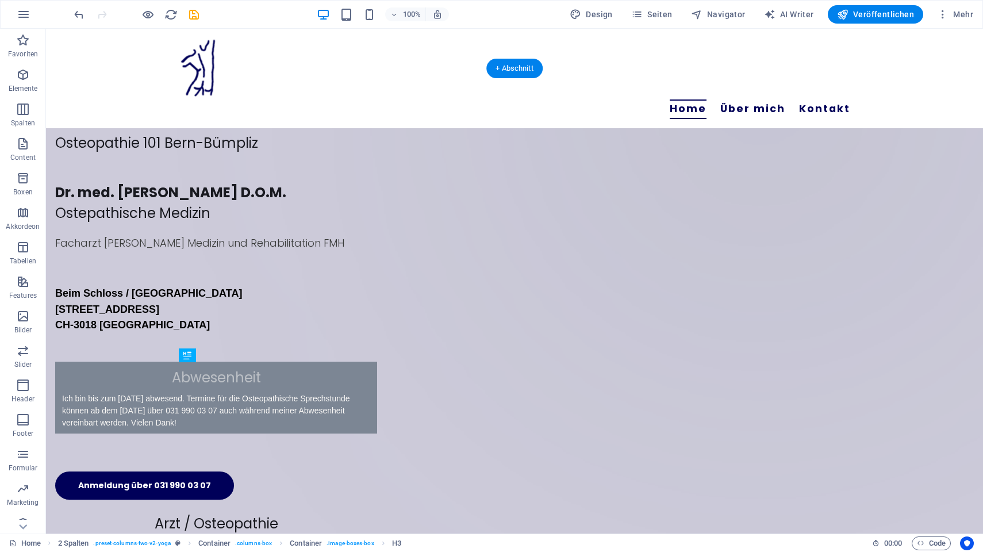
drag, startPoint x: 364, startPoint y: 392, endPoint x: 341, endPoint y: 385, distance: 23.6
click at [341, 385] on div "Abwesenheit" at bounding box center [216, 377] width 322 height 21
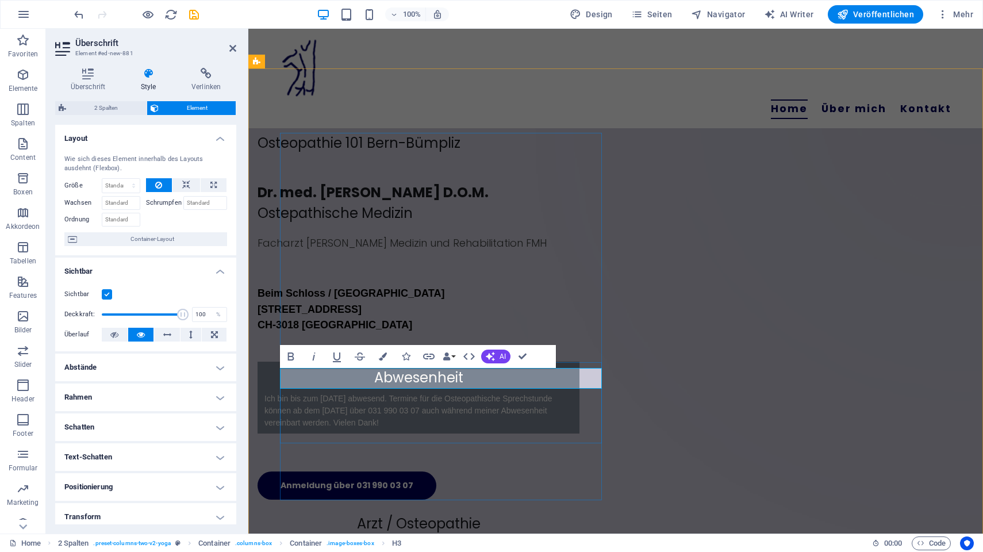
click at [374, 377] on h3 "Abwesenheit" at bounding box center [418, 377] width 322 height 21
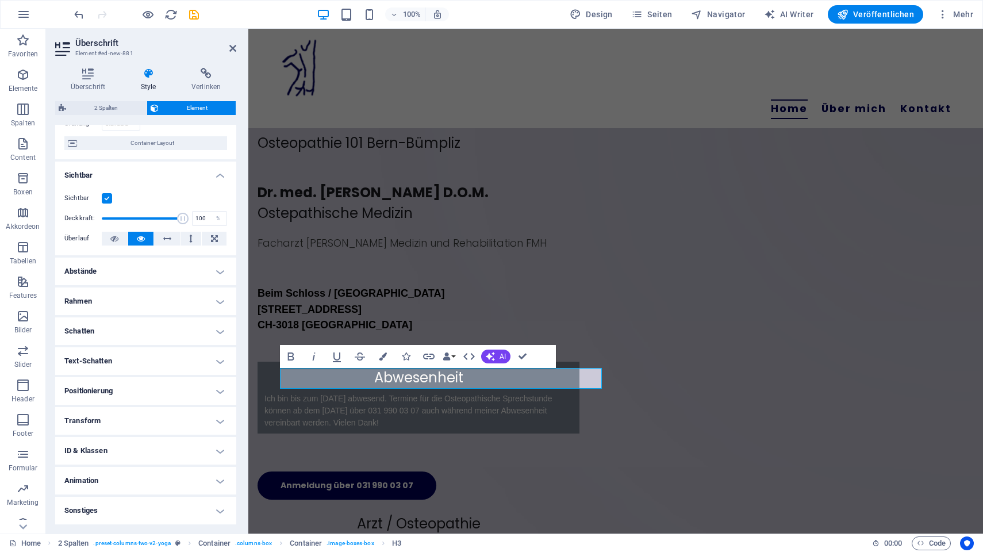
scroll to position [0, 0]
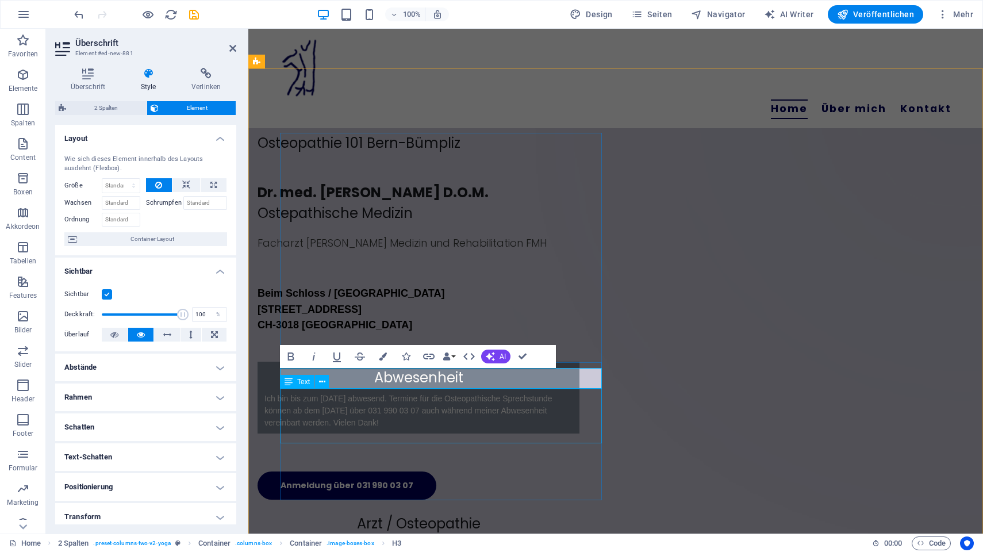
click at [445, 426] on div "Ich bin bis zum 20.Oktober 2025 abwesend. Termine für die Osteopathische Sprech…" at bounding box center [418, 410] width 322 height 45
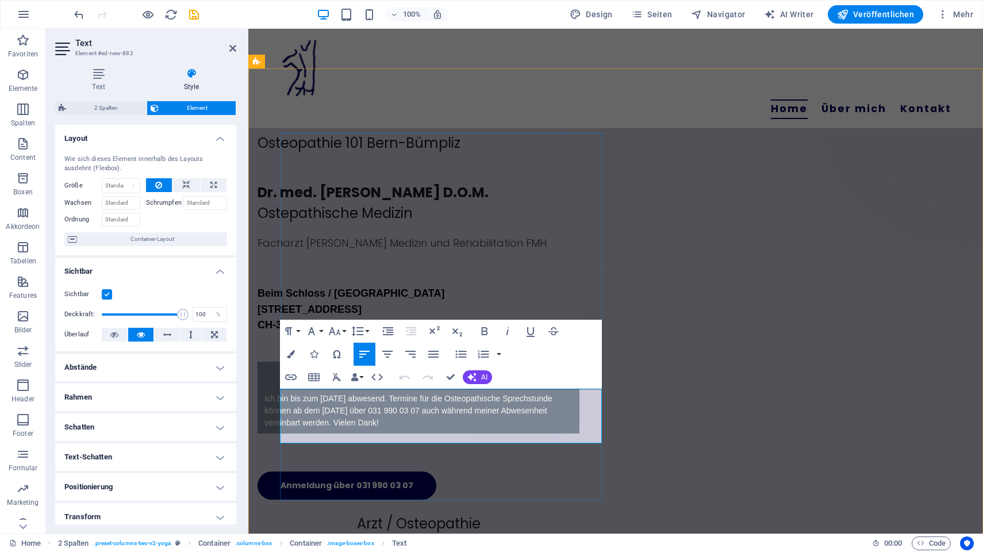
click at [468, 426] on div "Ich bin bis zum 20.Oktober 2025 abwesend. Termine für die Osteopathische Sprech…" at bounding box center [418, 410] width 308 height 36
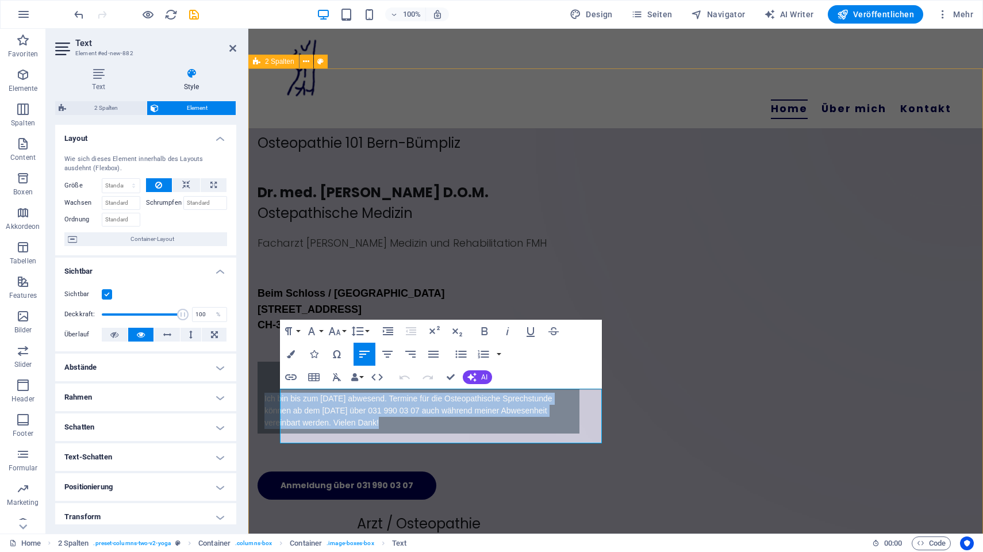
drag, startPoint x: 468, startPoint y: 426, endPoint x: 278, endPoint y: 390, distance: 194.2
click at [278, 390] on div "Ziehe hier Inhalte hinein oder Elemente hinzufügen Zwischenablage einfügen Oste…" at bounding box center [615, 498] width 734 height 860
drag, startPoint x: 387, startPoint y: 353, endPoint x: 139, endPoint y: 392, distance: 250.7
click at [387, 353] on icon "button" at bounding box center [387, 354] width 10 height 7
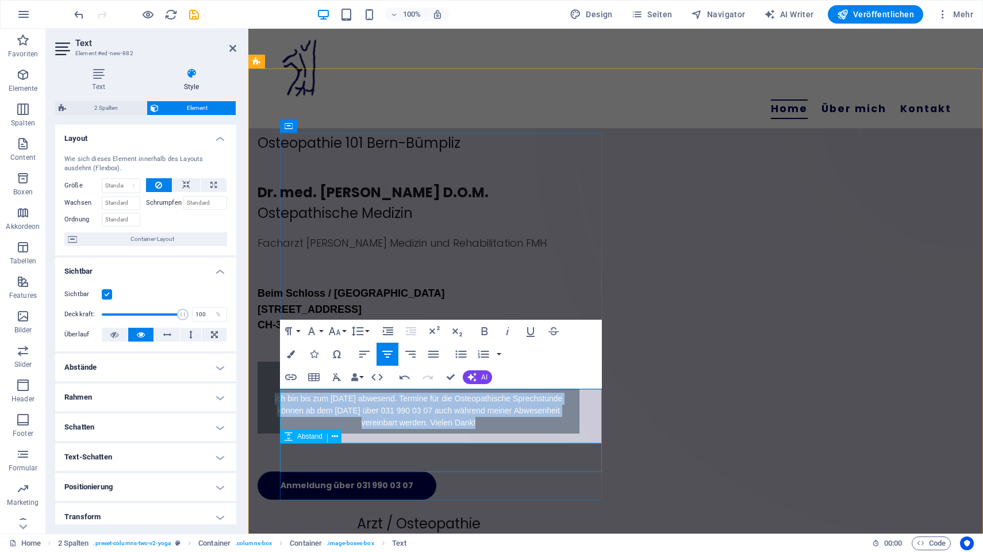
click at [557, 467] on div at bounding box center [418, 456] width 322 height 29
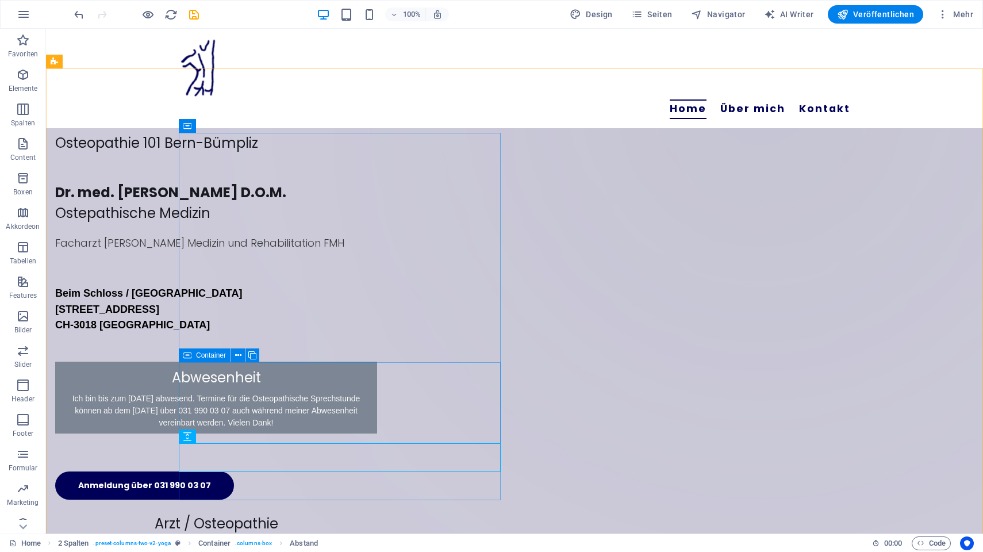
click at [190, 356] on icon at bounding box center [187, 355] width 8 height 14
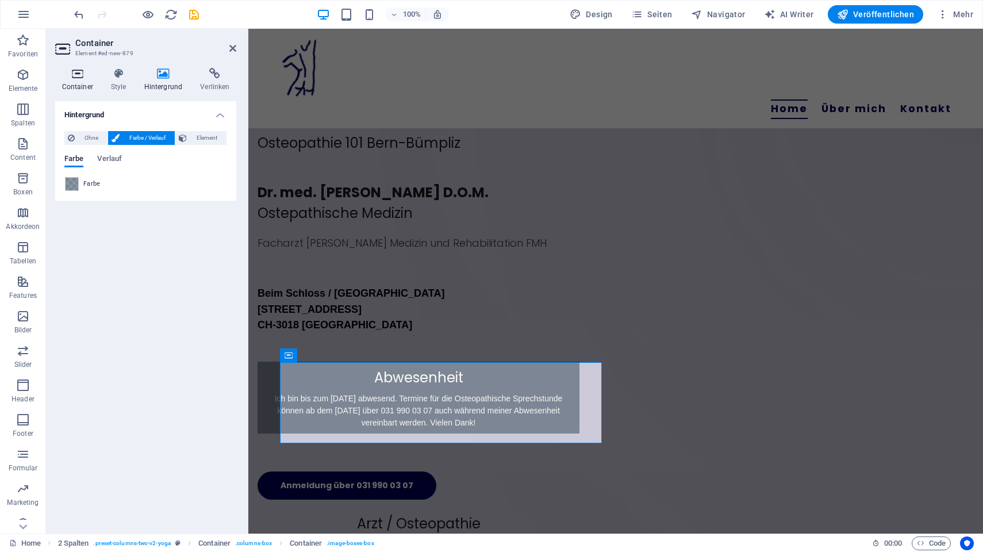
click at [77, 76] on icon at bounding box center [77, 73] width 44 height 11
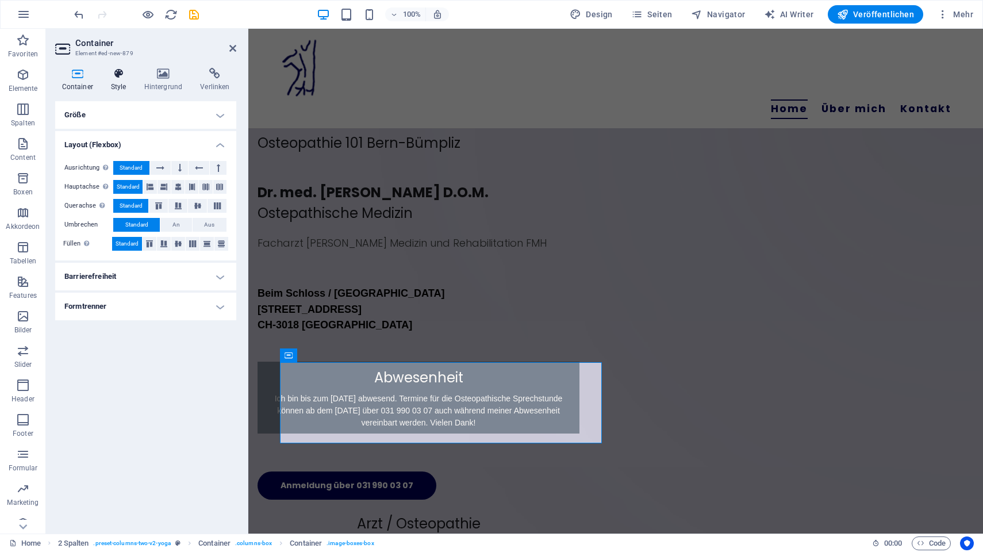
click at [122, 80] on h4 "Style" at bounding box center [120, 80] width 33 height 24
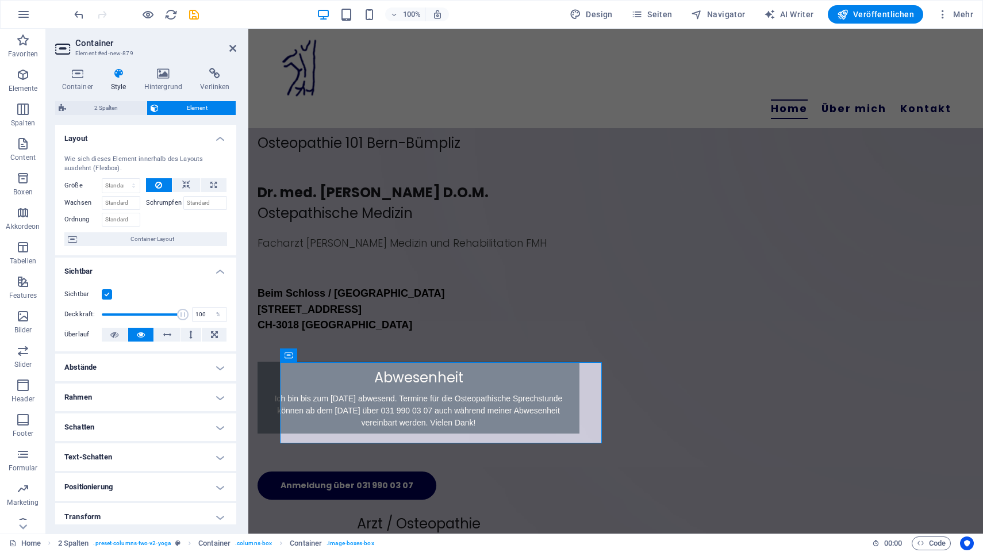
scroll to position [96, 0]
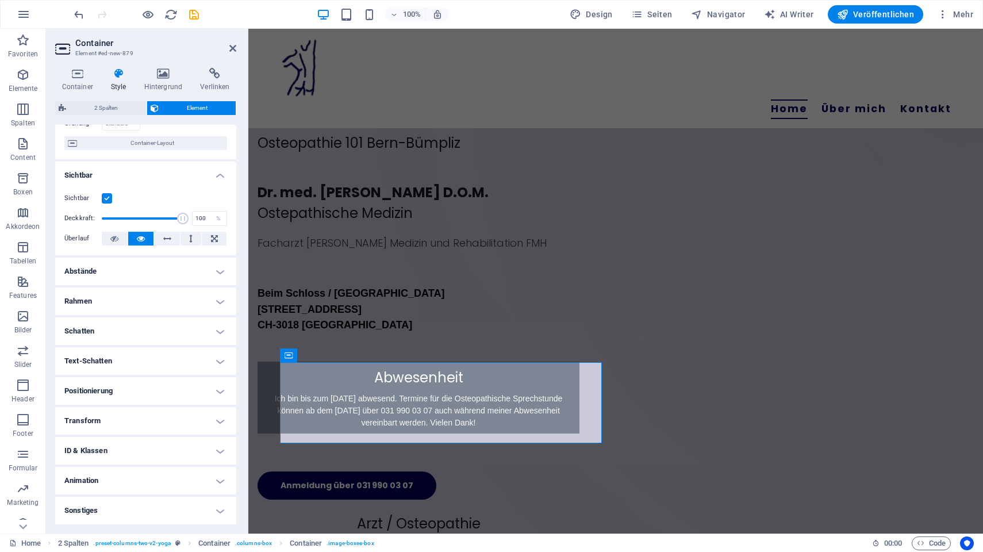
click at [108, 487] on h4 "Animation" at bounding box center [145, 481] width 181 height 28
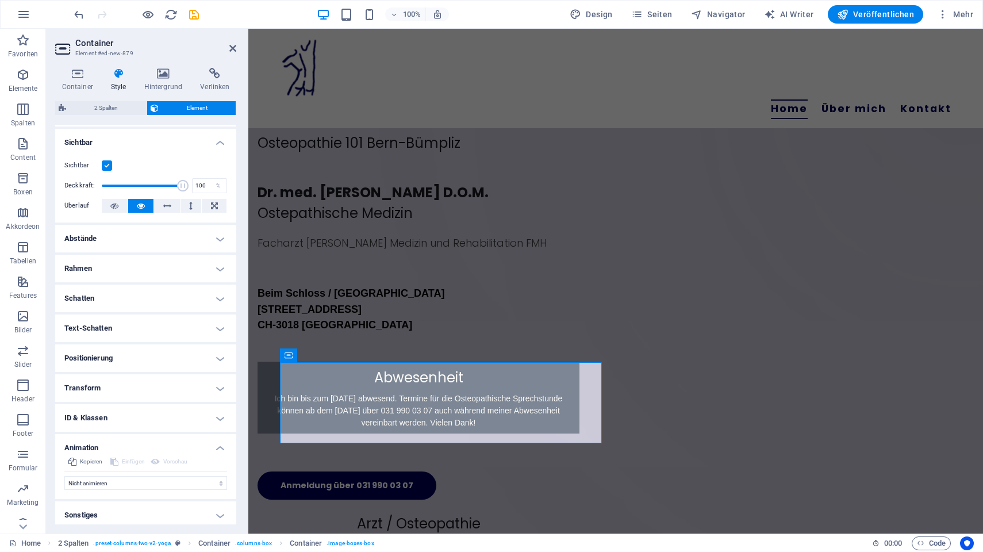
scroll to position [133, 0]
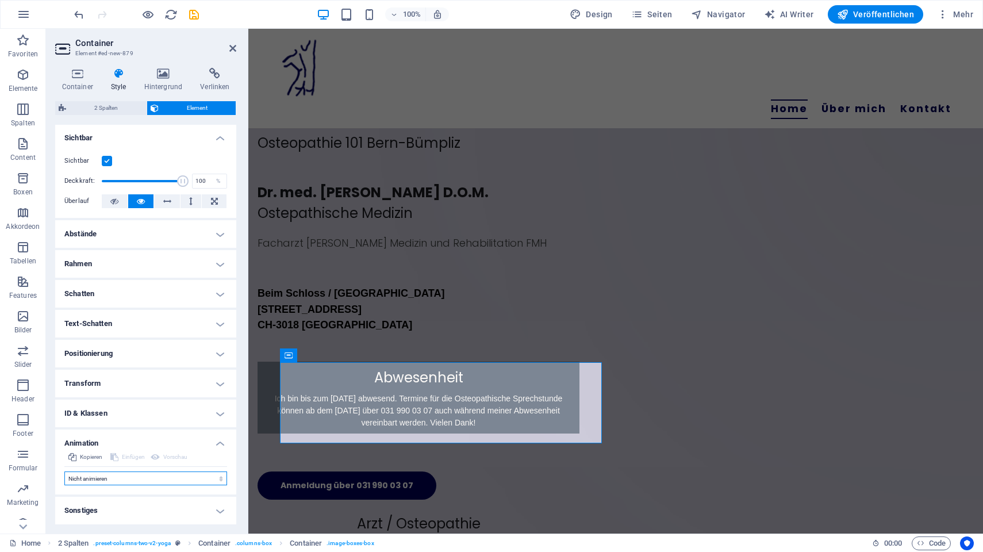
click at [64, 471] on select "Nicht animieren Ein- & Ausblenden Auf- & Zuklappen Rein- & Rauszoomen Von links…" at bounding box center [145, 478] width 163 height 14
select select "pulse"
click option "Pulsieren" at bounding box center [0, 0] width 0 height 0
type input "0.5"
select select "scroll"
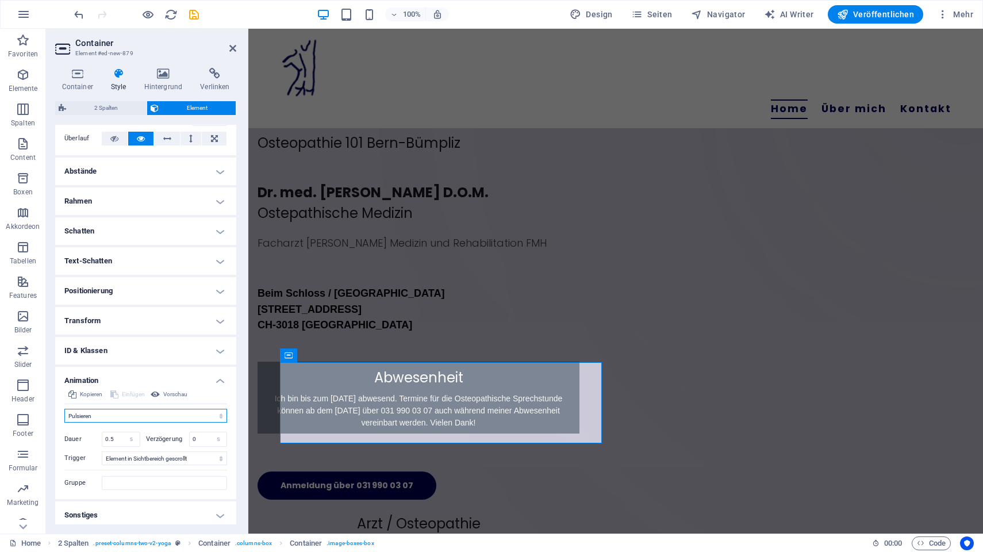
scroll to position [201, 0]
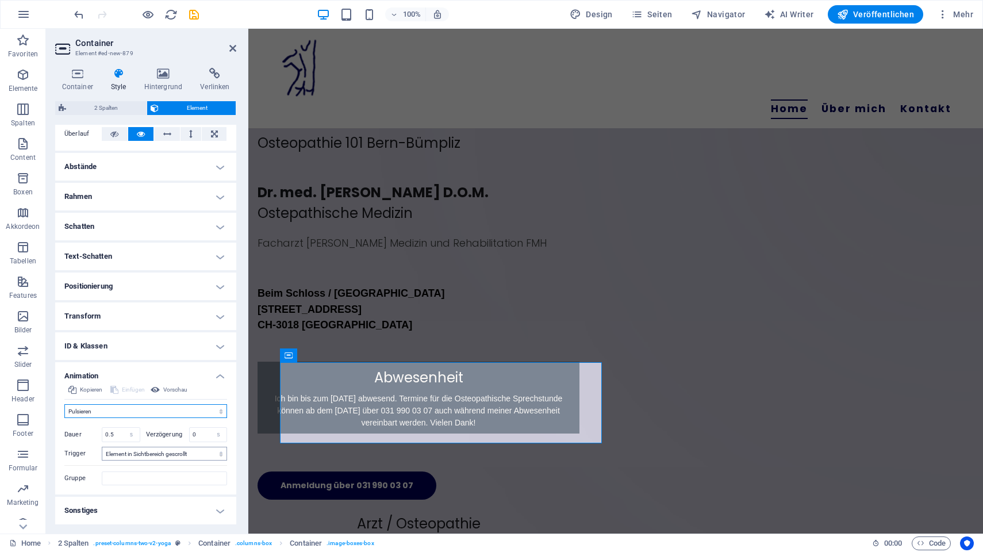
select select "flash"
click option "Blinken" at bounding box center [0, 0] width 0 height 0
type input "0.5"
select select "overlay"
click option "Als Overlay öffnen" at bounding box center [0, 0] width 0 height 0
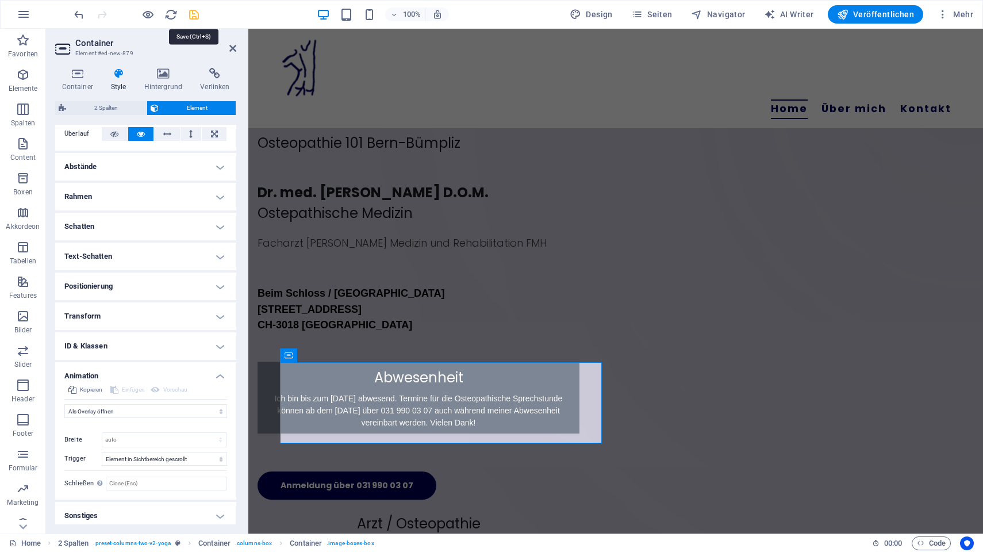
click at [193, 16] on icon "save" at bounding box center [193, 14] width 13 height 13
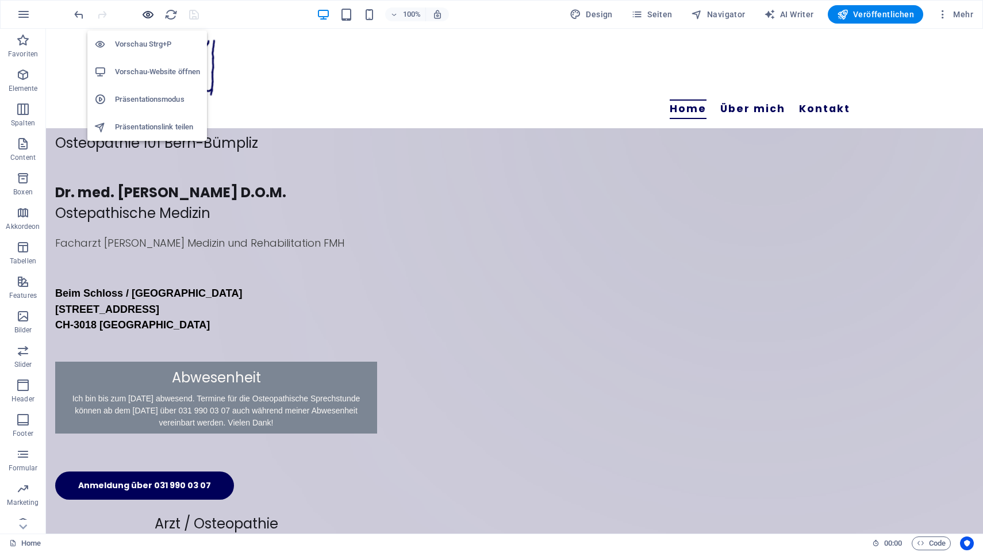
click at [147, 16] on icon "button" at bounding box center [147, 14] width 13 height 13
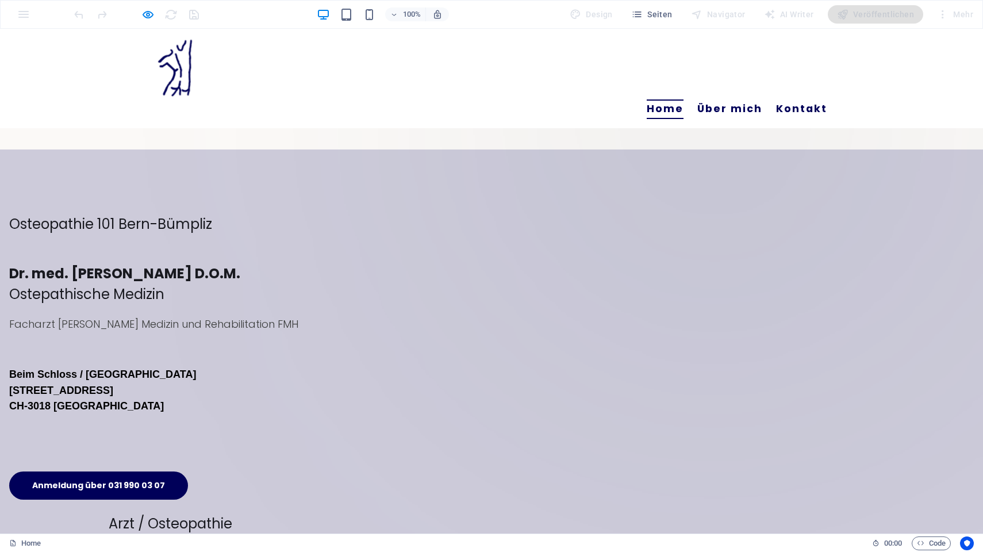
click at [145, 57] on button "×" at bounding box center [142, 51] width 5 height 12
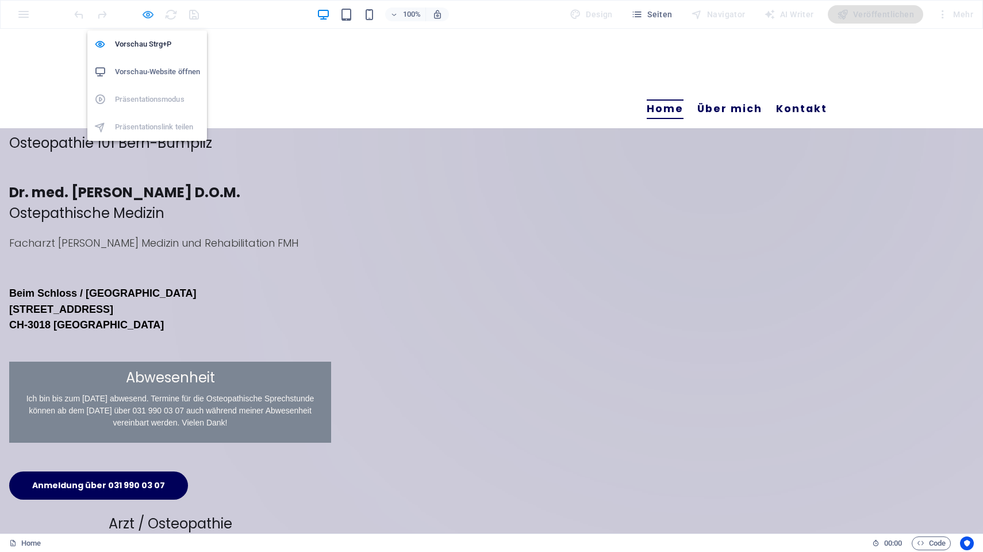
click at [148, 12] on icon "button" at bounding box center [147, 14] width 13 height 13
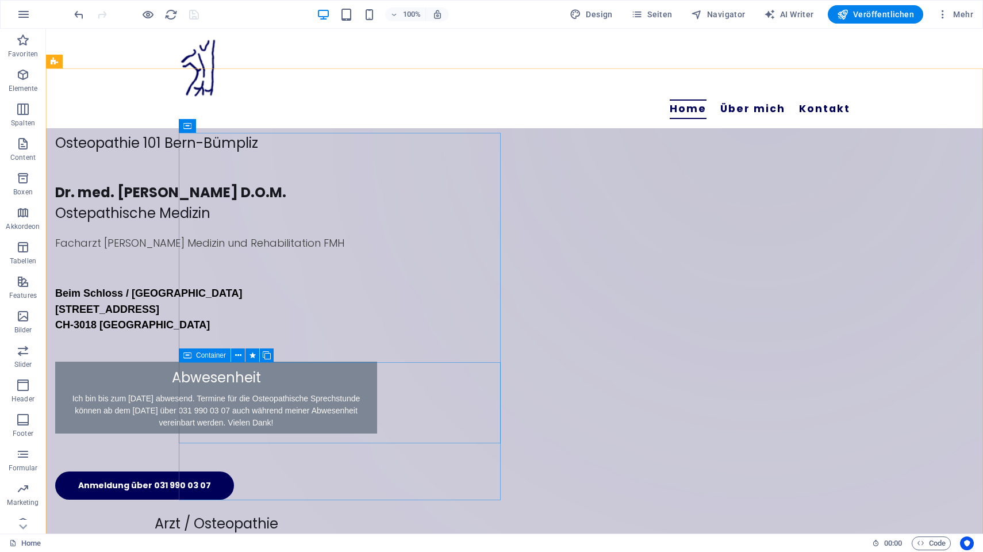
click at [191, 355] on icon at bounding box center [187, 355] width 8 height 14
select select "overlay"
select select "scroll"
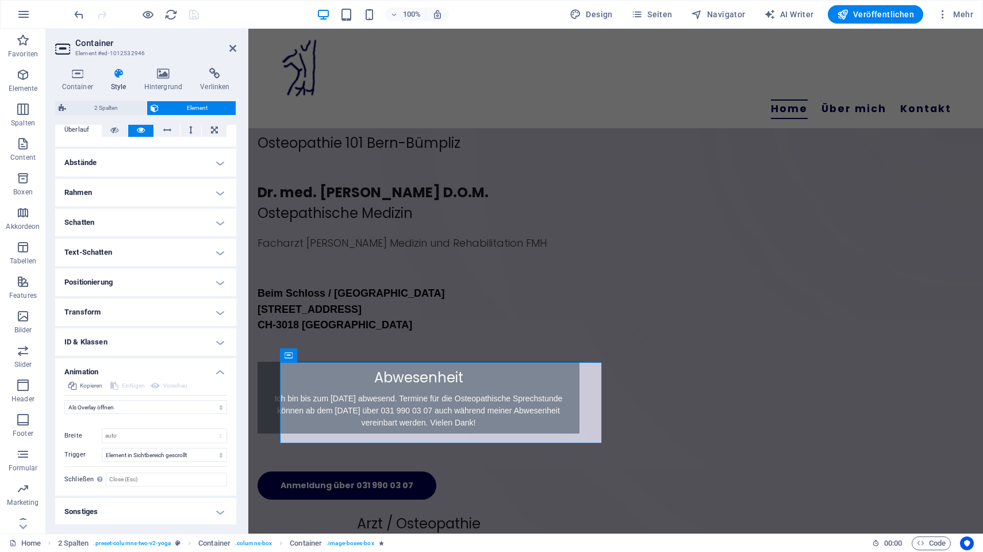
scroll to position [206, 0]
select select "shrink"
click option "Rein- & Rauszoomen" at bounding box center [0, 0] width 0 height 0
type input "0.5"
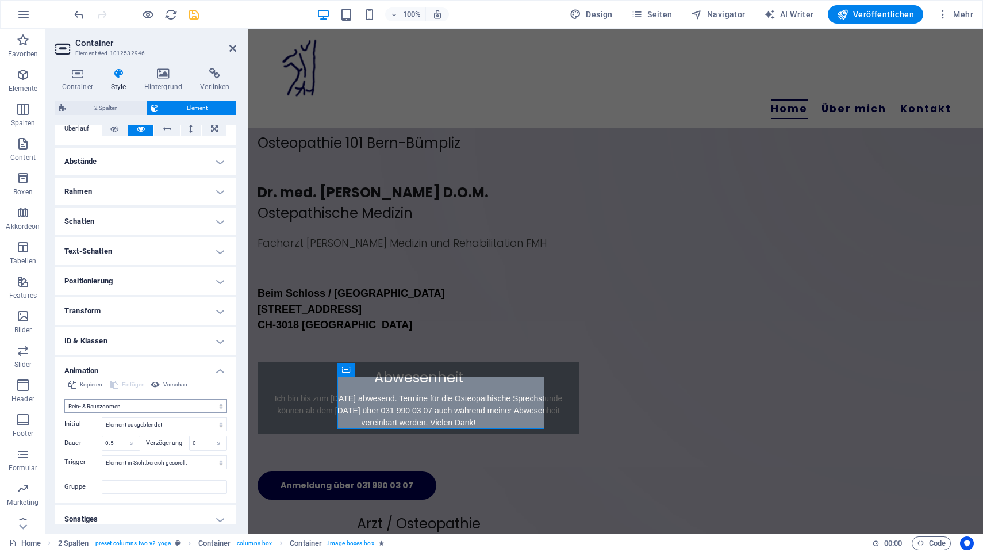
select select "move-left-to-right"
click option "Von links nach rechts bewegen" at bounding box center [0, 0] width 0 height 0
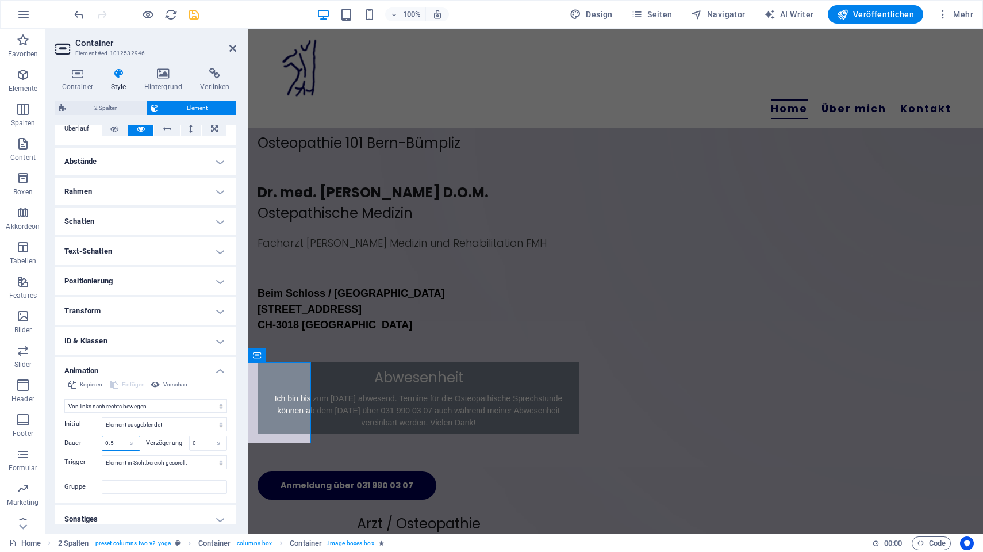
click at [121, 444] on input "0.5" at bounding box center [120, 443] width 37 height 14
click at [116, 443] on input "0.5" at bounding box center [120, 443] width 37 height 14
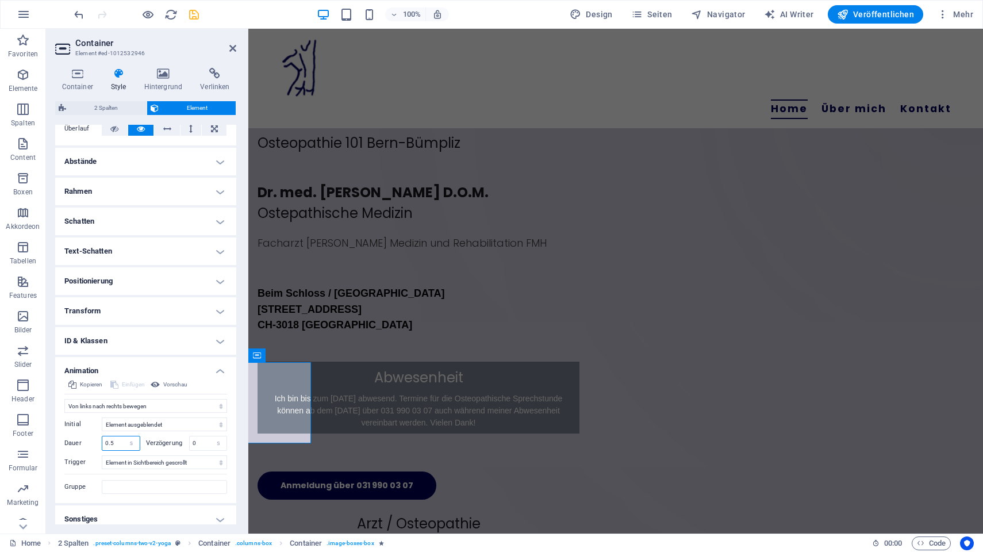
click at [114, 447] on input "0.5" at bounding box center [120, 443] width 37 height 14
drag, startPoint x: 108, startPoint y: 444, endPoint x: 101, endPoint y: 443, distance: 6.9
click at [102, 443] on input "0.5" at bounding box center [120, 443] width 37 height 14
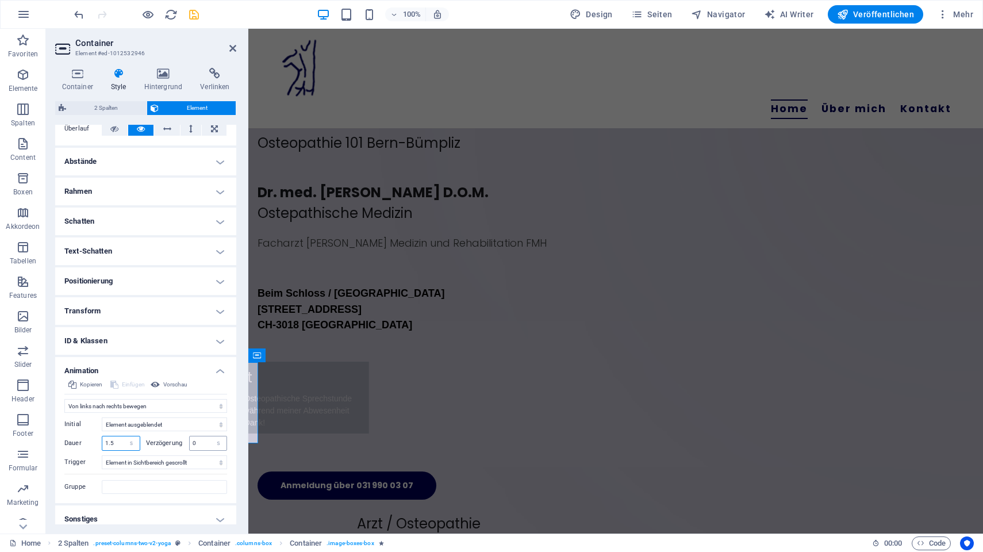
type input "1.5"
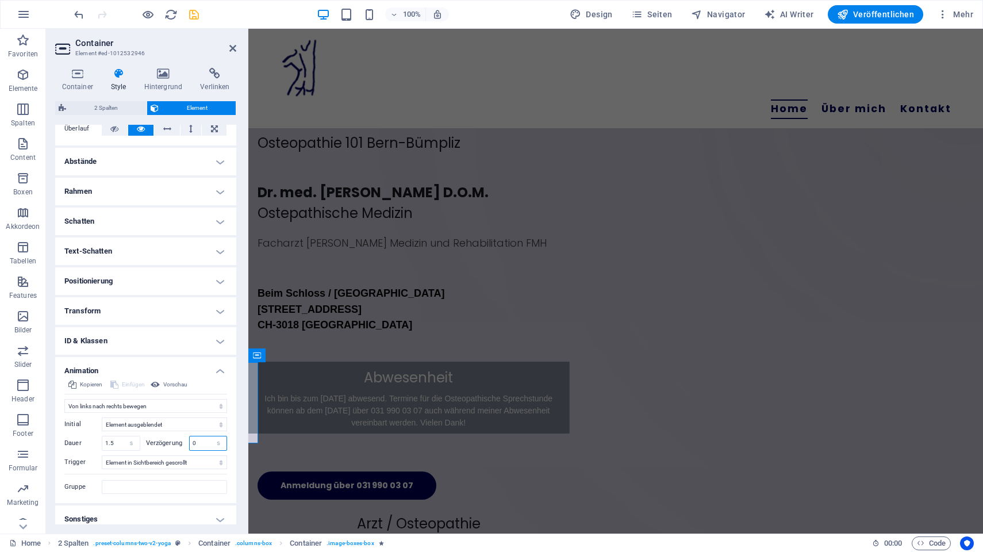
drag, startPoint x: 203, startPoint y: 441, endPoint x: 180, endPoint y: 441, distance: 23.0
click at [190, 441] on input "0" at bounding box center [208, 443] width 37 height 14
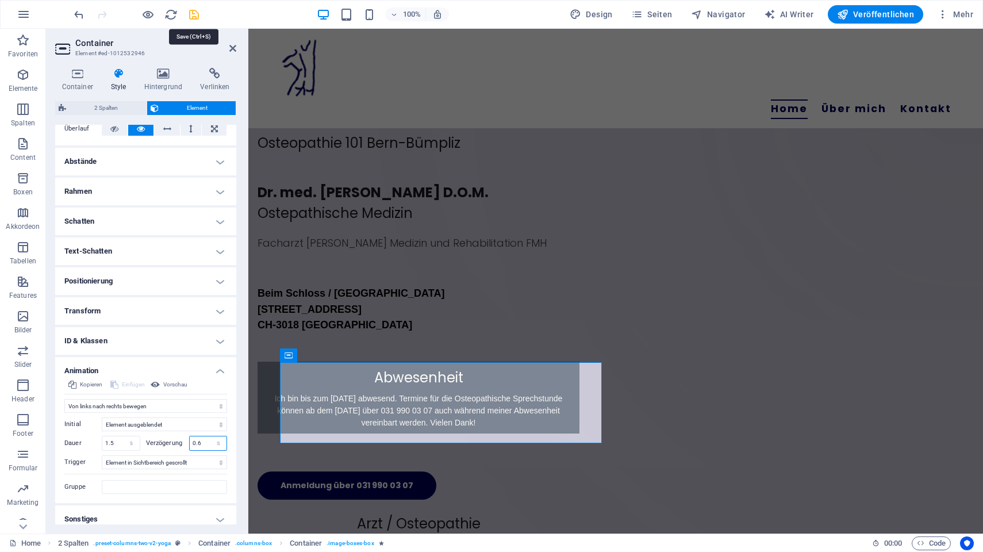
type input "0.6"
click at [194, 11] on icon "save" at bounding box center [193, 14] width 13 height 13
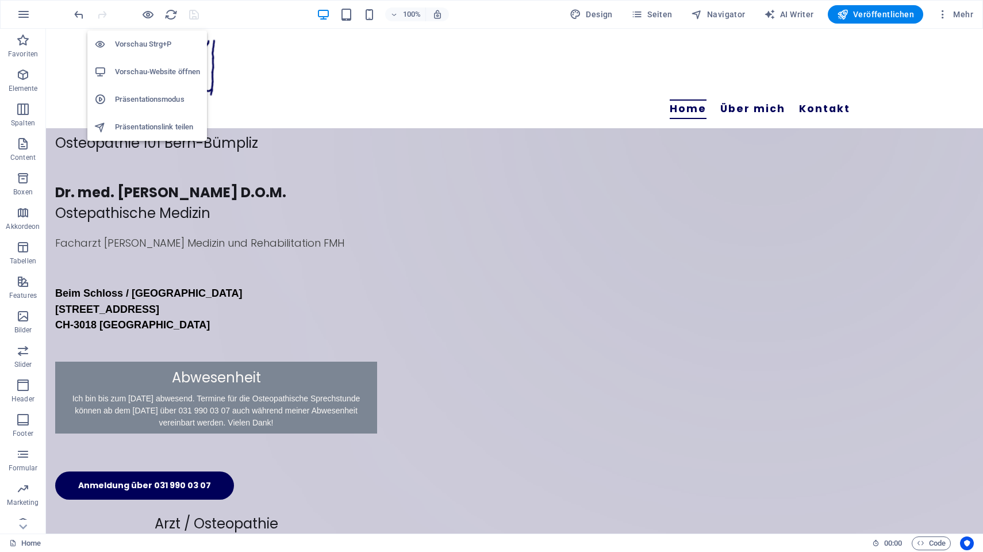
click at [151, 78] on h6 "Vorschau-Website öffnen" at bounding box center [157, 72] width 85 height 14
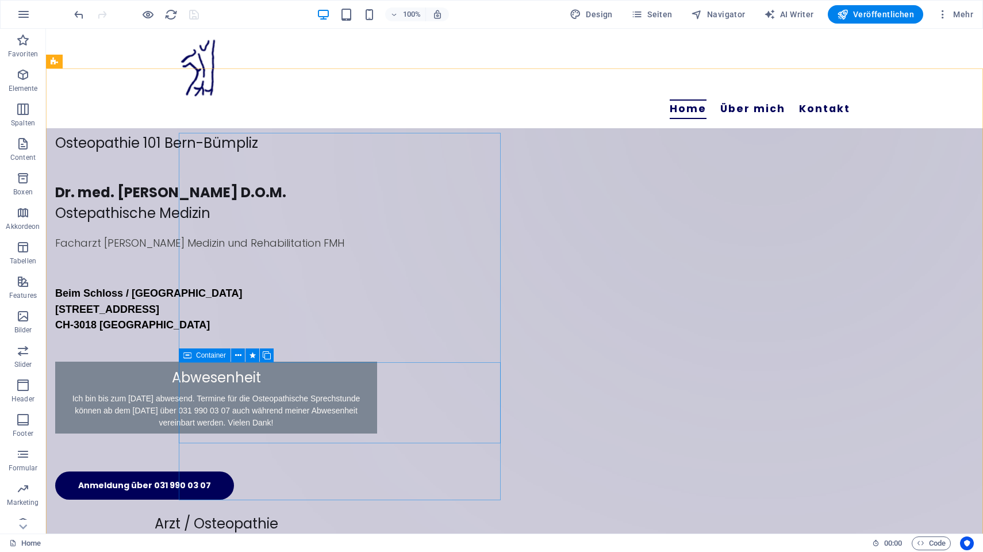
click at [197, 355] on span "Container" at bounding box center [211, 355] width 30 height 7
select select "move-left-to-right"
select select "s"
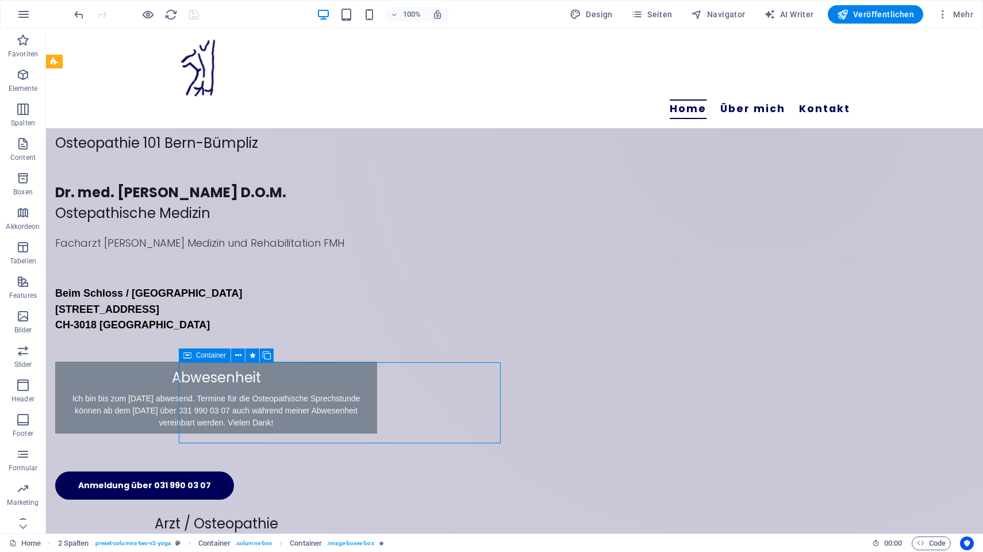
select select "scroll"
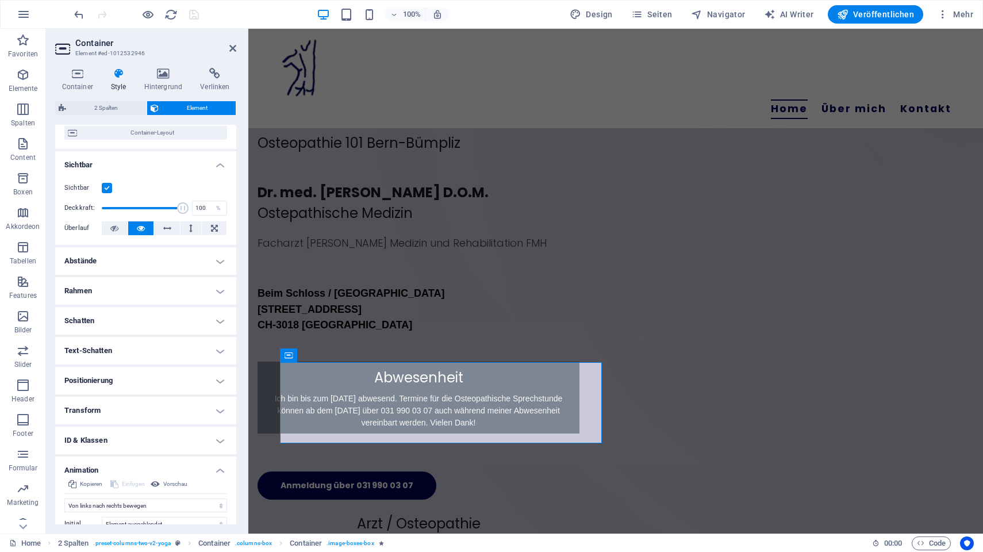
scroll to position [214, 0]
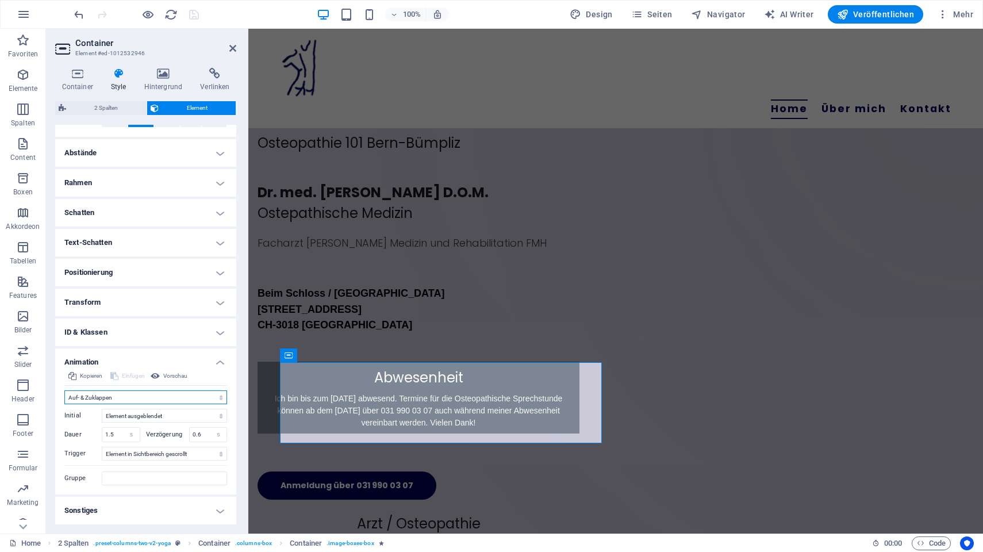
click option "Auf- & Zuklappen" at bounding box center [0, 0] width 0 height 0
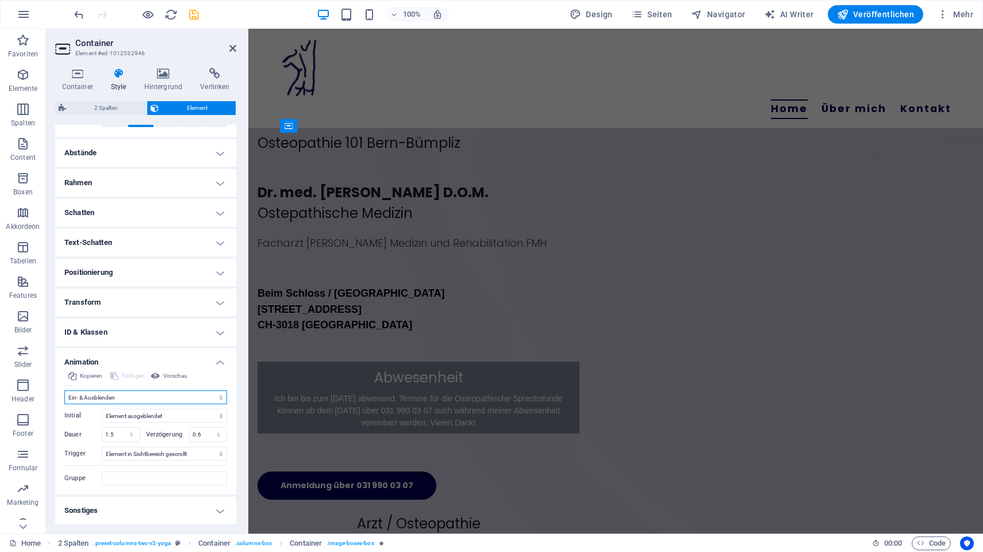
click option "Ein- & Ausblenden" at bounding box center [0, 0] width 0 height 0
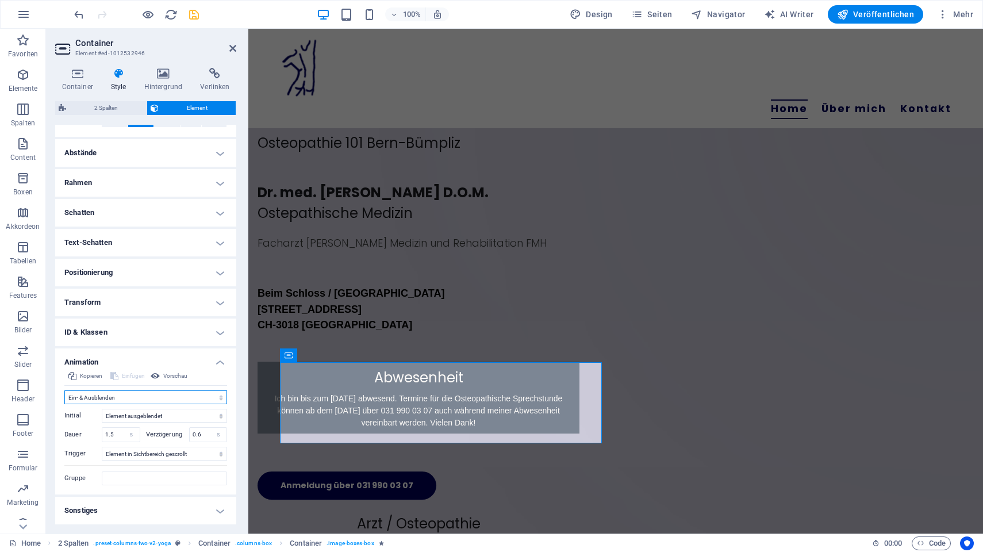
select select "shrink"
click option "Rein- & Rauszoomen" at bounding box center [0, 0] width 0 height 0
click at [194, 14] on icon "save" at bounding box center [193, 14] width 13 height 13
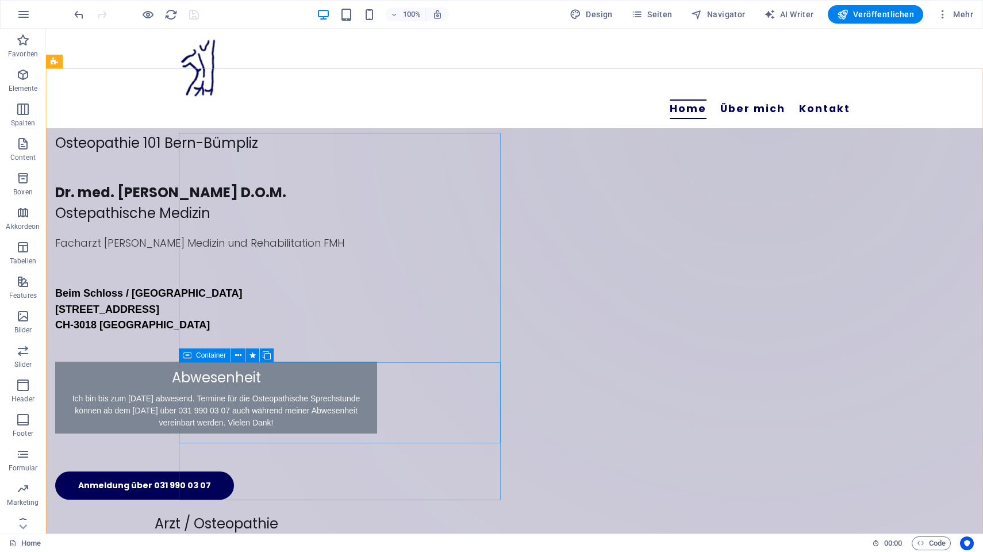
click at [194, 357] on div "Container" at bounding box center [205, 355] width 52 height 14
select select "shrink"
select select "s"
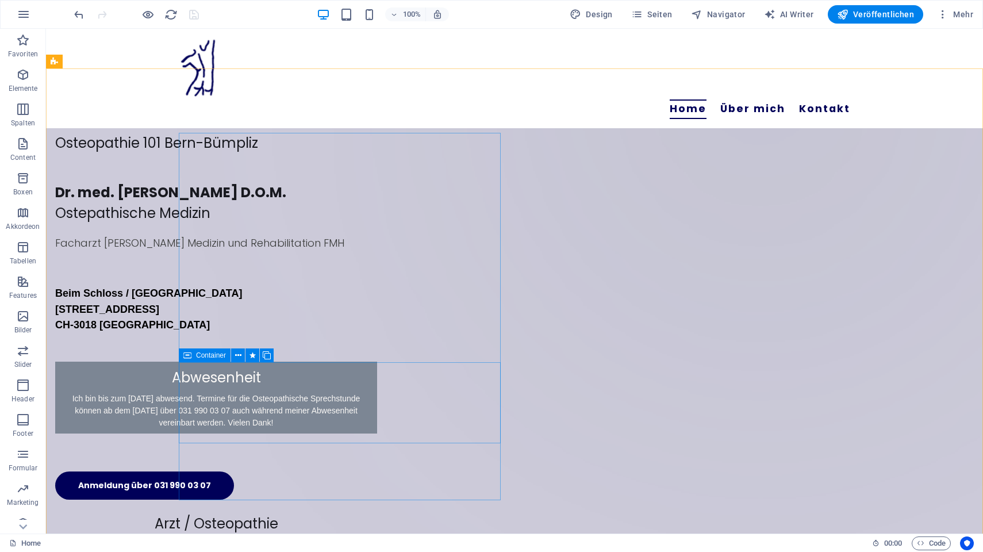
select select "scroll"
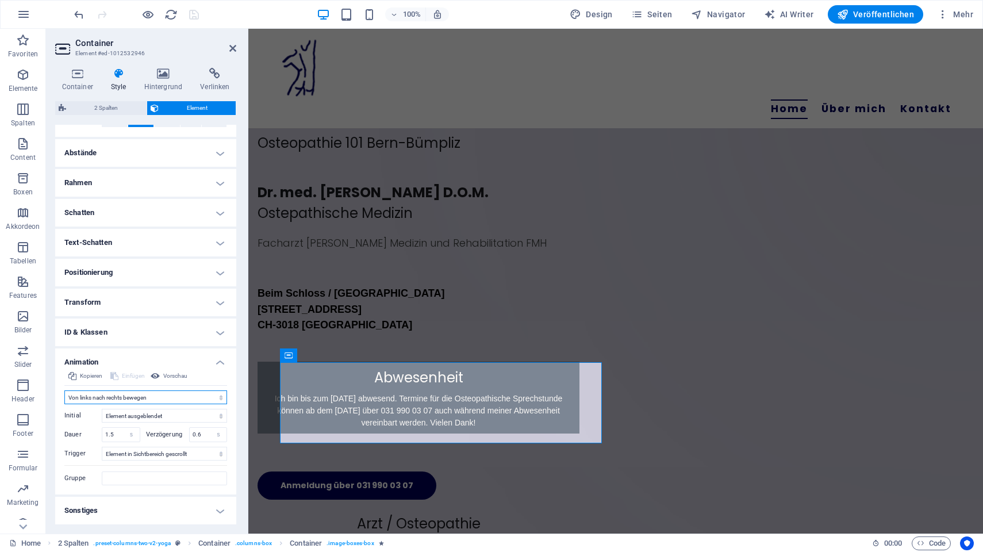
click option "Von links nach rechts bewegen" at bounding box center [0, 0] width 0 height 0
select select "move-right-to-left"
click option "Von rechts nach links bewegen" at bounding box center [0, 0] width 0 height 0
click at [196, 13] on icon "save" at bounding box center [193, 14] width 13 height 13
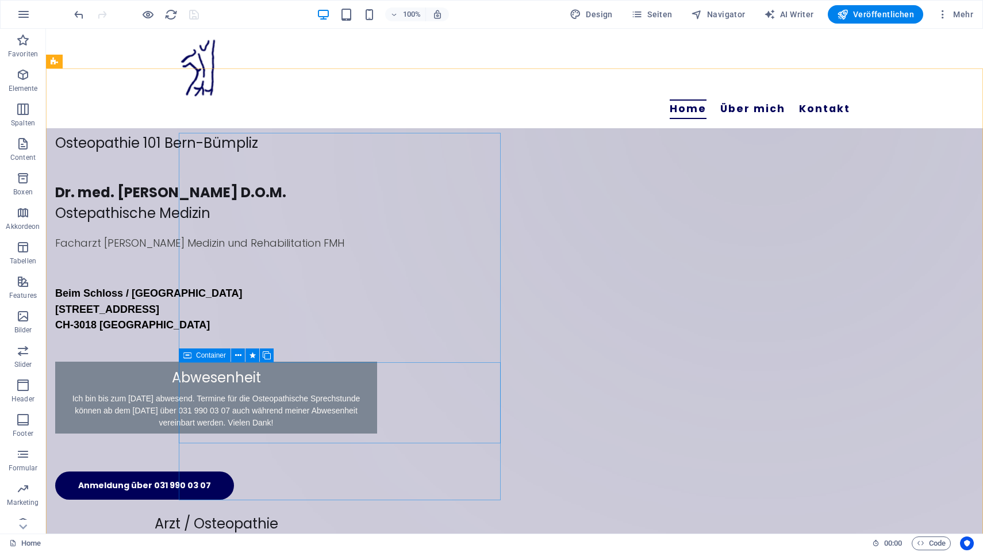
click at [193, 357] on div "Container" at bounding box center [205, 355] width 52 height 14
select select "move-right-to-left"
select select "s"
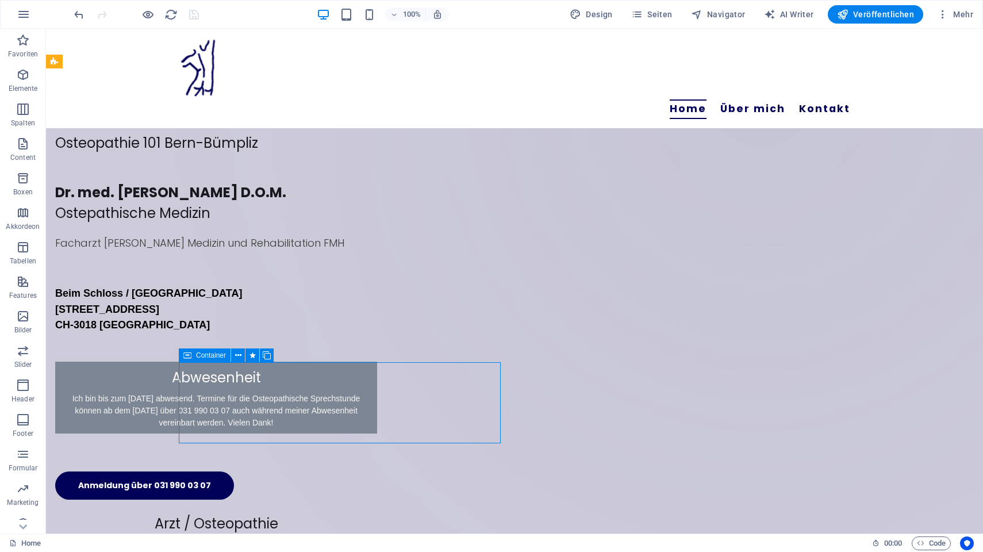
select select "scroll"
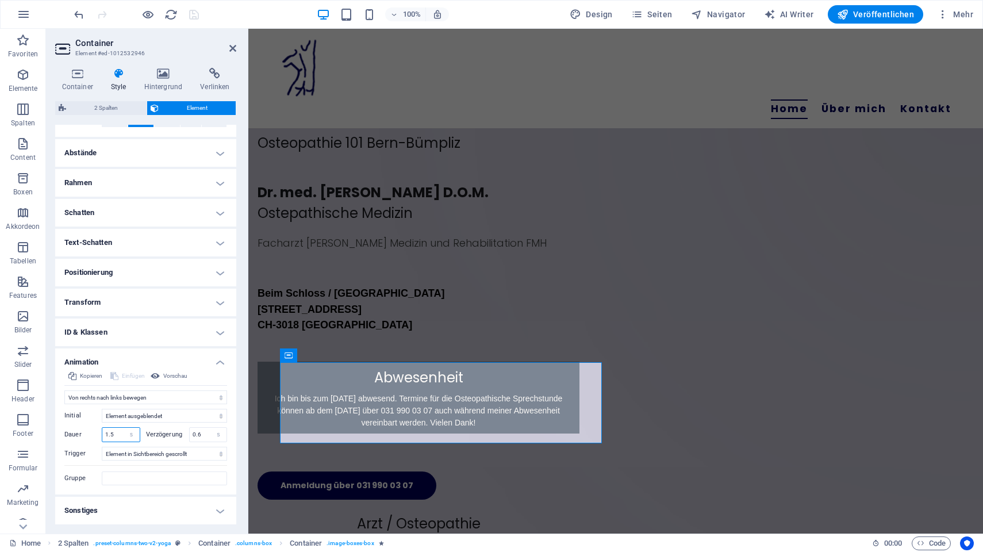
drag, startPoint x: 121, startPoint y: 433, endPoint x: 90, endPoint y: 434, distance: 31.0
click at [102, 434] on input "1.5" at bounding box center [120, 435] width 37 height 14
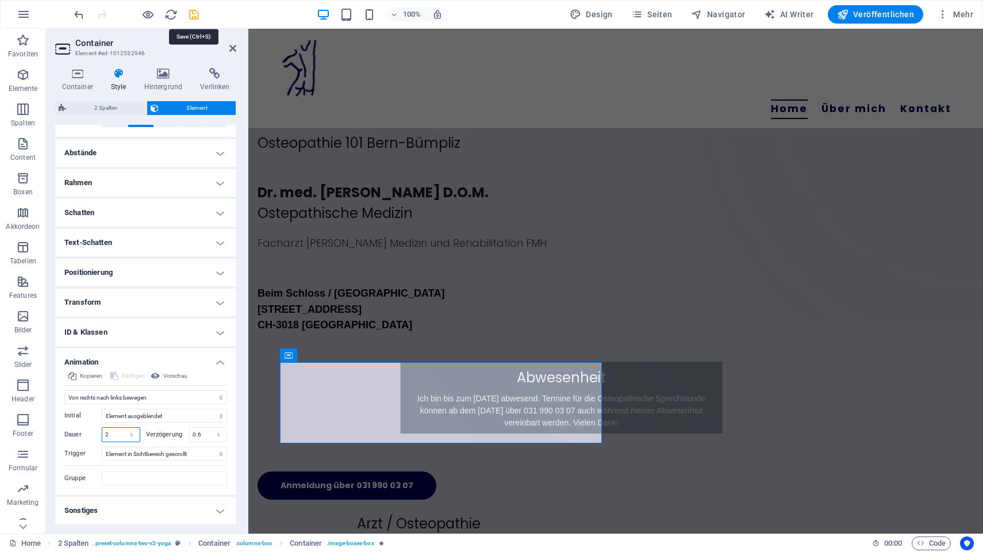
type input "2"
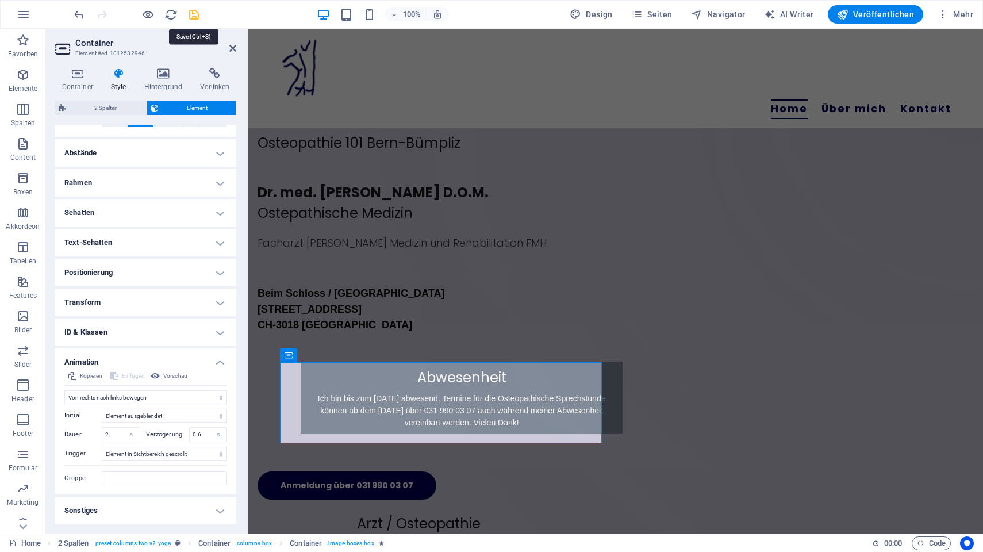
click at [191, 13] on icon "save" at bounding box center [193, 14] width 13 height 13
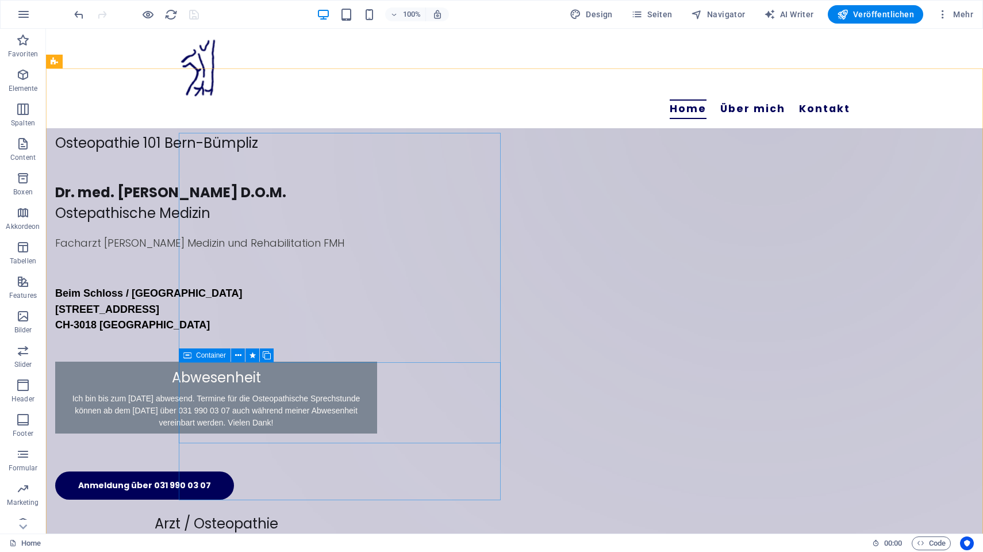
click at [218, 357] on span "Container" at bounding box center [211, 355] width 30 height 7
select select "move-right-to-left"
select select "s"
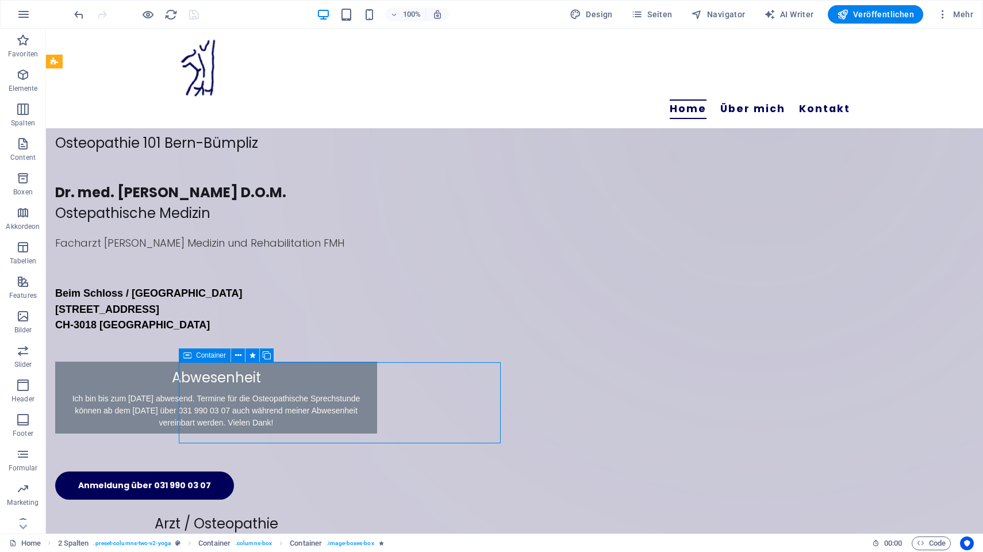
select select "s"
select select "scroll"
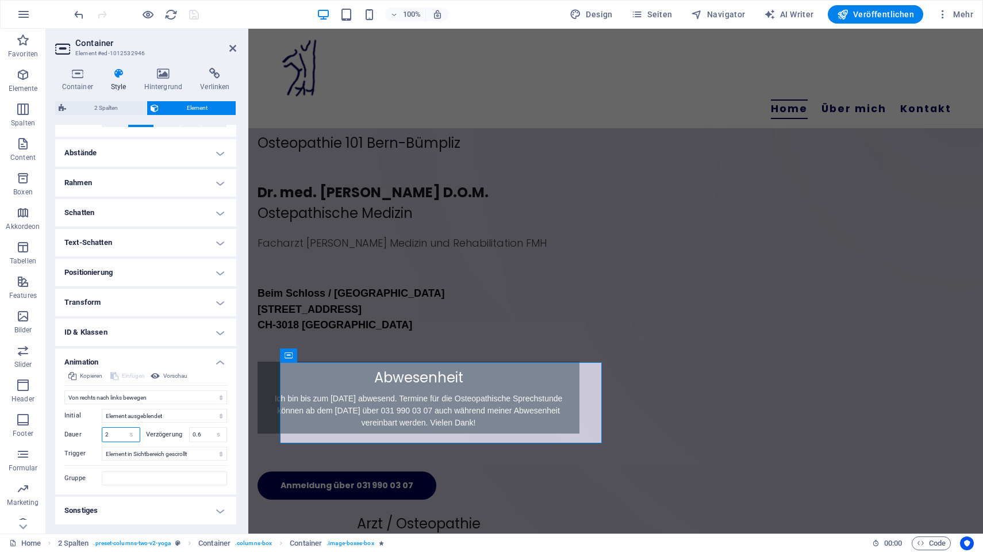
drag, startPoint x: 118, startPoint y: 436, endPoint x: 95, endPoint y: 436, distance: 23.0
click at [102, 436] on input "2" at bounding box center [120, 435] width 37 height 14
type input "3"
select select "pulse"
click option "Pulsieren" at bounding box center [0, 0] width 0 height 0
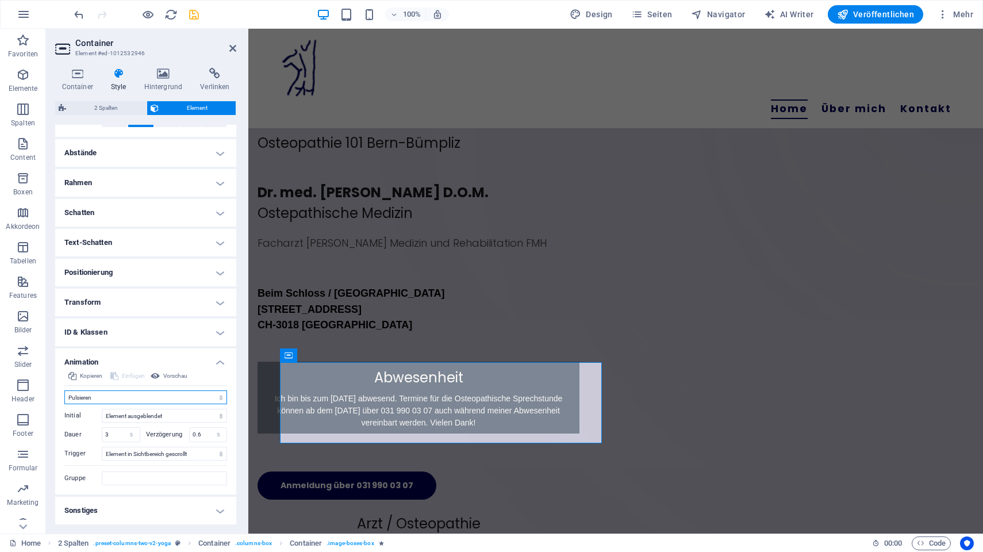
scroll to position [201, 0]
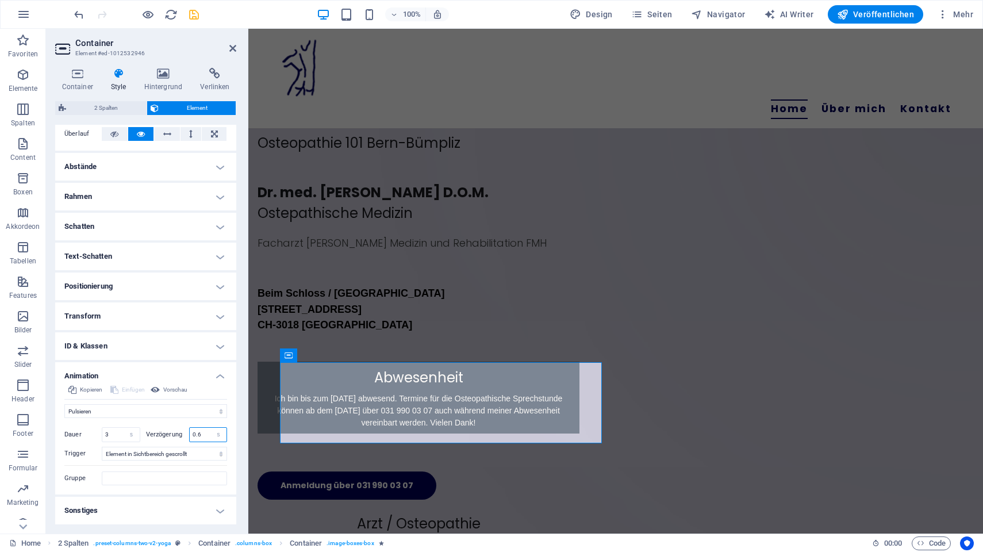
drag, startPoint x: 204, startPoint y: 433, endPoint x: 197, endPoint y: 434, distance: 7.7
click at [197, 434] on input "0.6" at bounding box center [208, 435] width 37 height 14
type input "0.4"
drag, startPoint x: 121, startPoint y: 434, endPoint x: 97, endPoint y: 432, distance: 24.2
click at [102, 432] on input "3" at bounding box center [120, 435] width 37 height 14
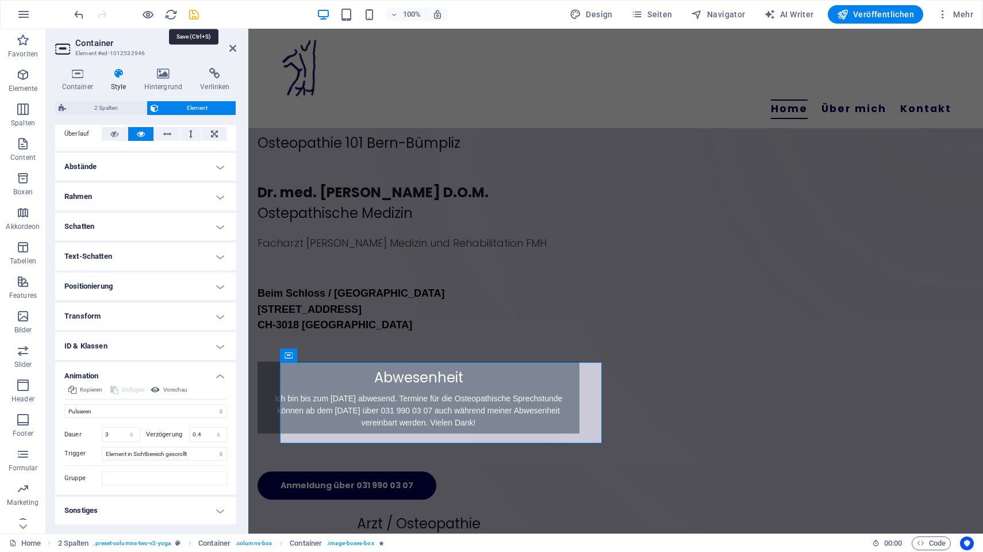
click at [193, 16] on icon "save" at bounding box center [193, 14] width 13 height 13
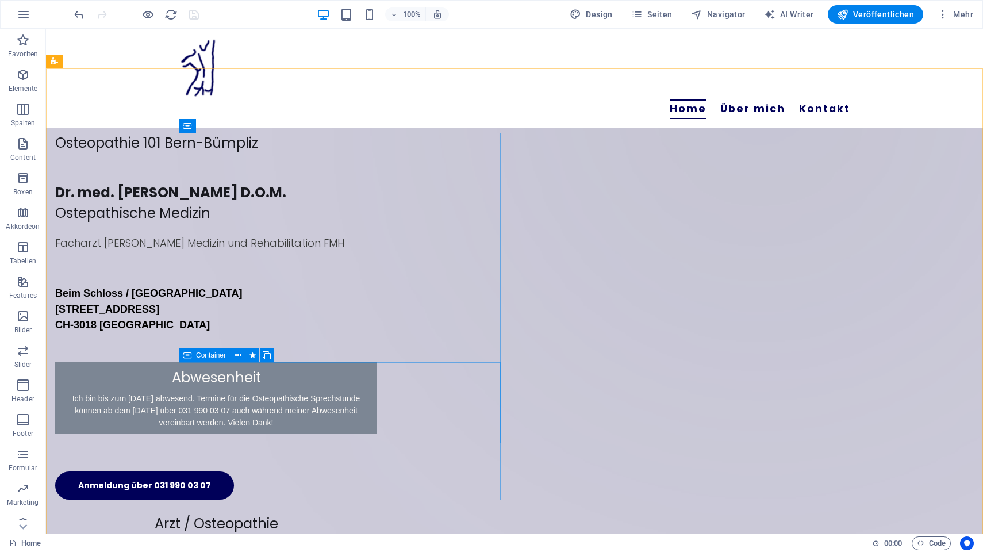
click at [220, 357] on span "Container" at bounding box center [211, 355] width 30 height 7
select select "pulse"
select select "s"
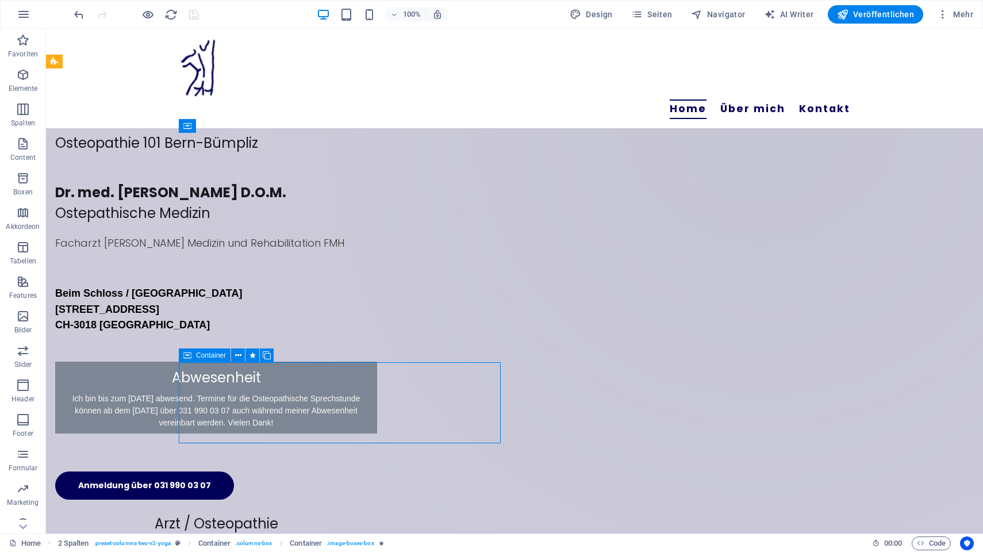
select select "s"
select select "scroll"
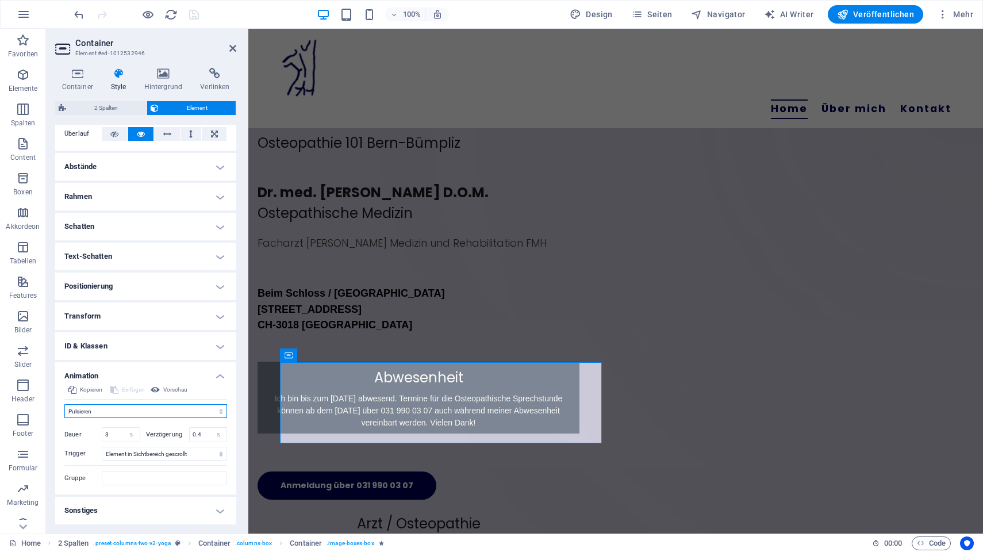
select select "move-left-to-right"
click option "Von links nach rechts bewegen" at bounding box center [0, 0] width 0 height 0
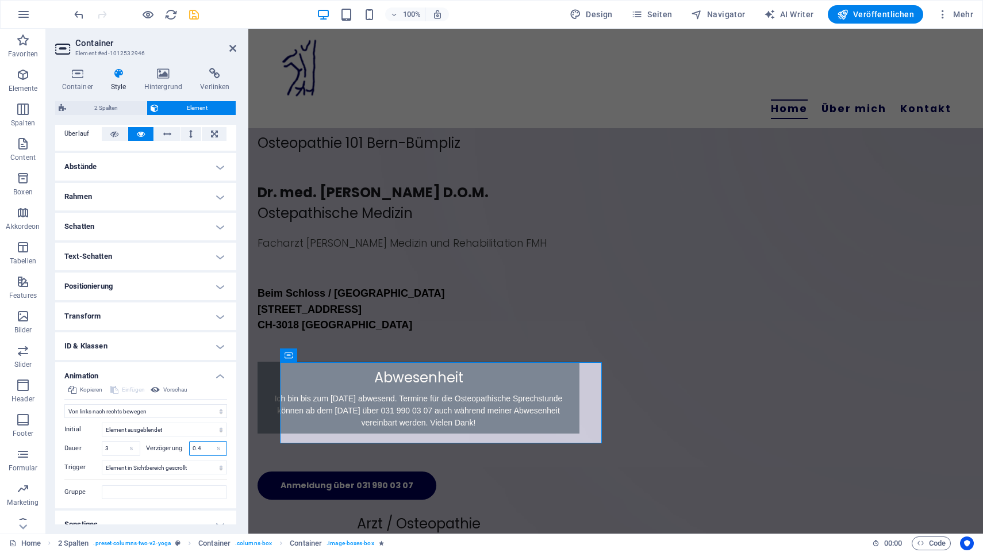
drag, startPoint x: 209, startPoint y: 447, endPoint x: 198, endPoint y: 452, distance: 12.6
click at [198, 452] on input "0.4" at bounding box center [208, 448] width 37 height 14
click at [114, 449] on input "3" at bounding box center [120, 448] width 37 height 14
type input "3.5"
click at [197, 11] on icon "save" at bounding box center [193, 14] width 13 height 13
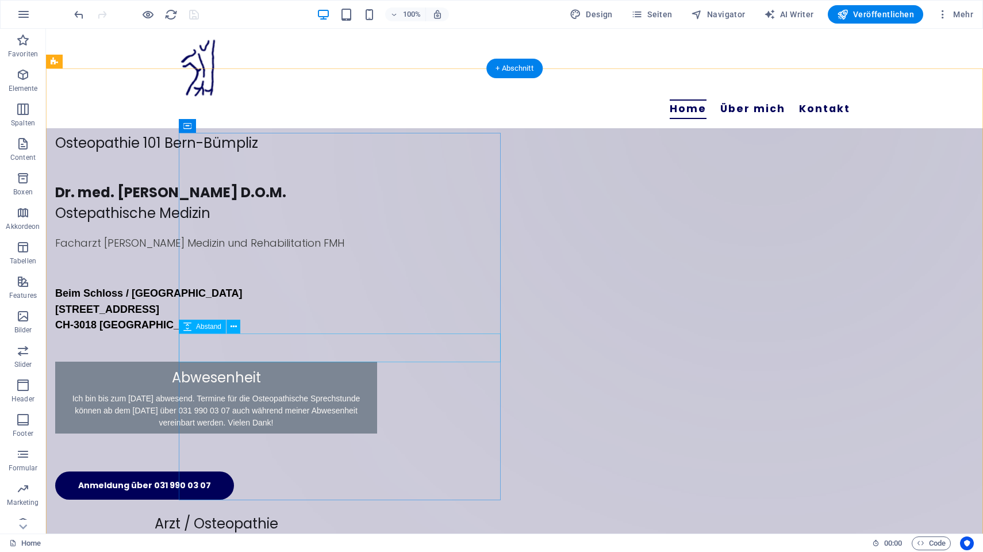
click at [280, 345] on div at bounding box center [216, 347] width 322 height 29
select select "px"
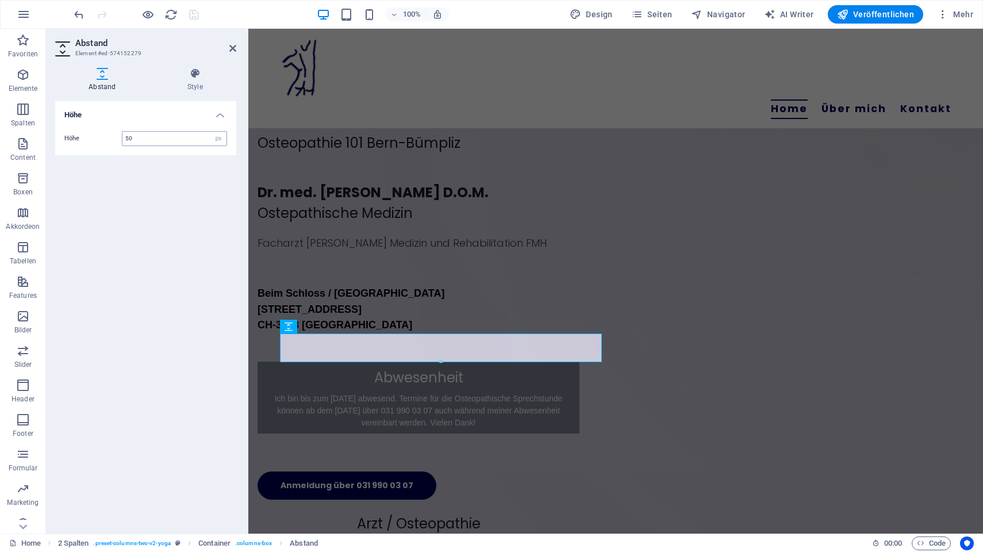
click at [168, 139] on input "50" at bounding box center [174, 139] width 104 height 14
type input "30"
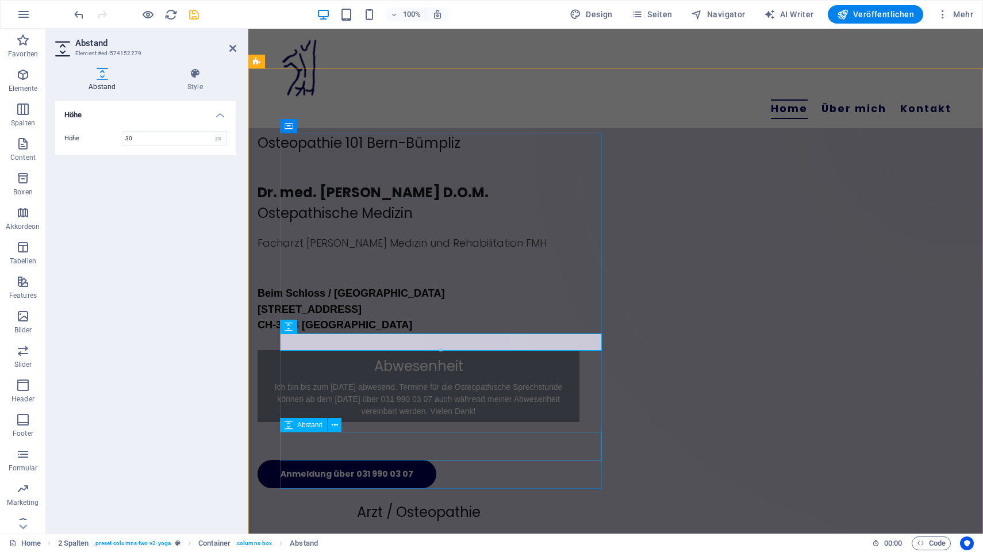
click at [362, 448] on div at bounding box center [418, 445] width 322 height 29
select select "px"
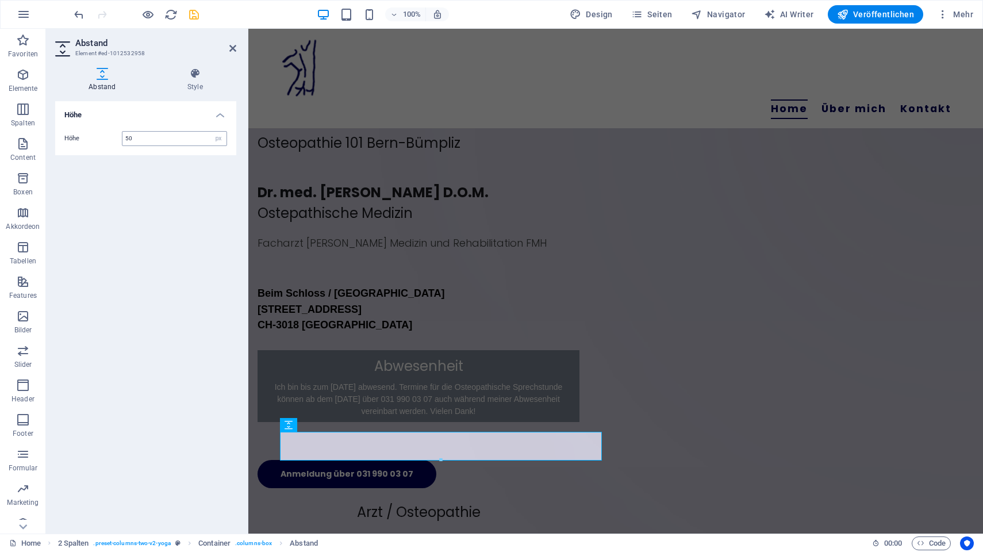
click at [172, 135] on input "50" at bounding box center [174, 139] width 104 height 14
type input "30"
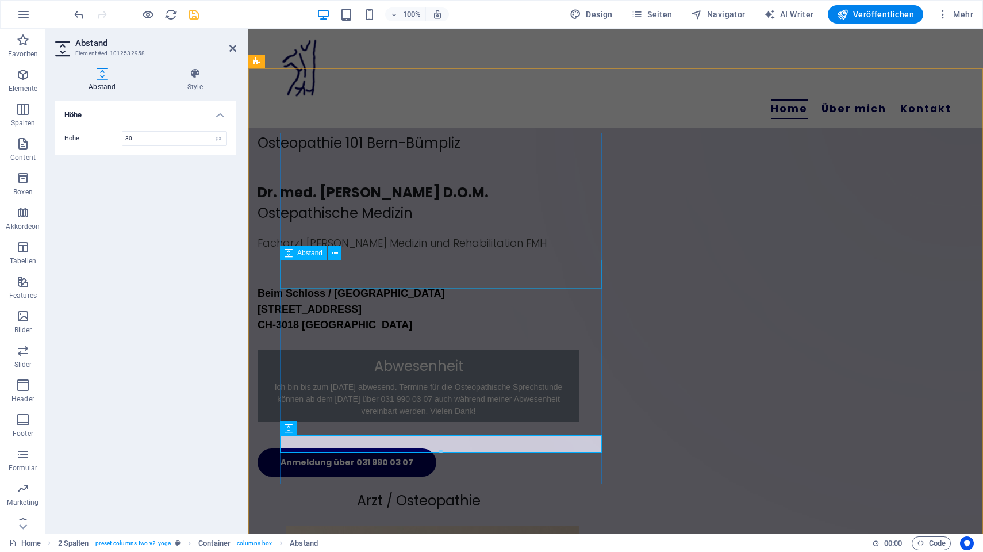
click at [402, 269] on div at bounding box center [418, 270] width 322 height 29
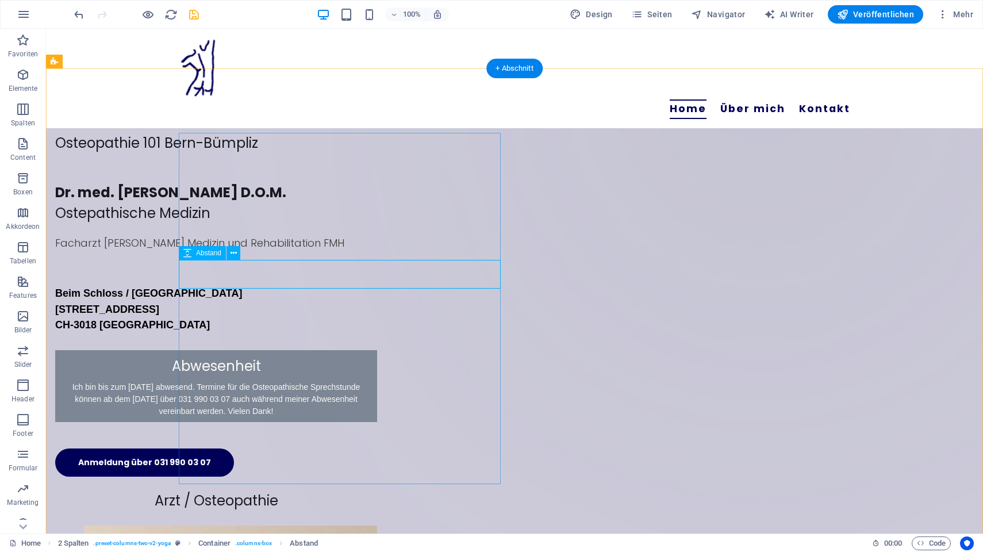
click at [294, 274] on div at bounding box center [216, 270] width 322 height 29
select select "px"
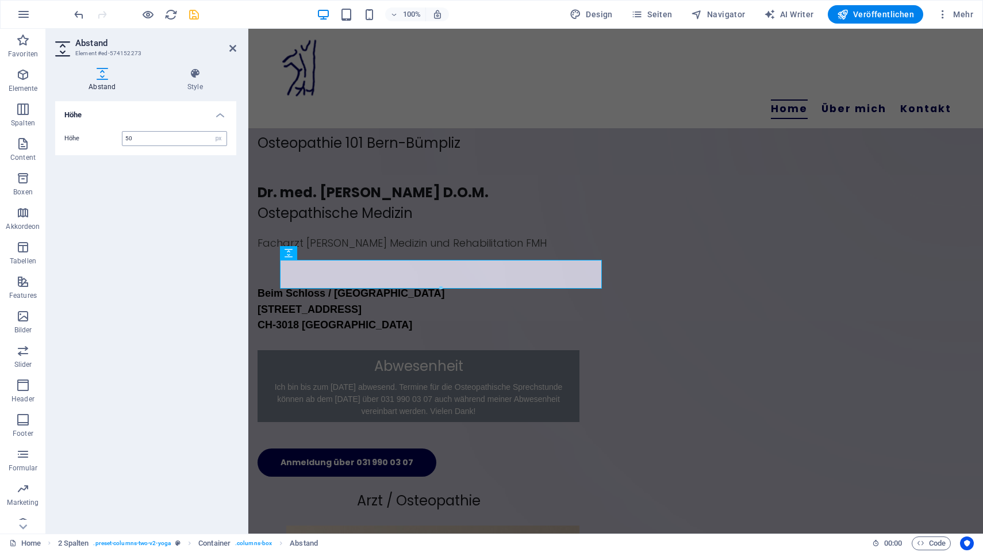
click at [169, 138] on input "50" at bounding box center [174, 139] width 104 height 14
type input "30"
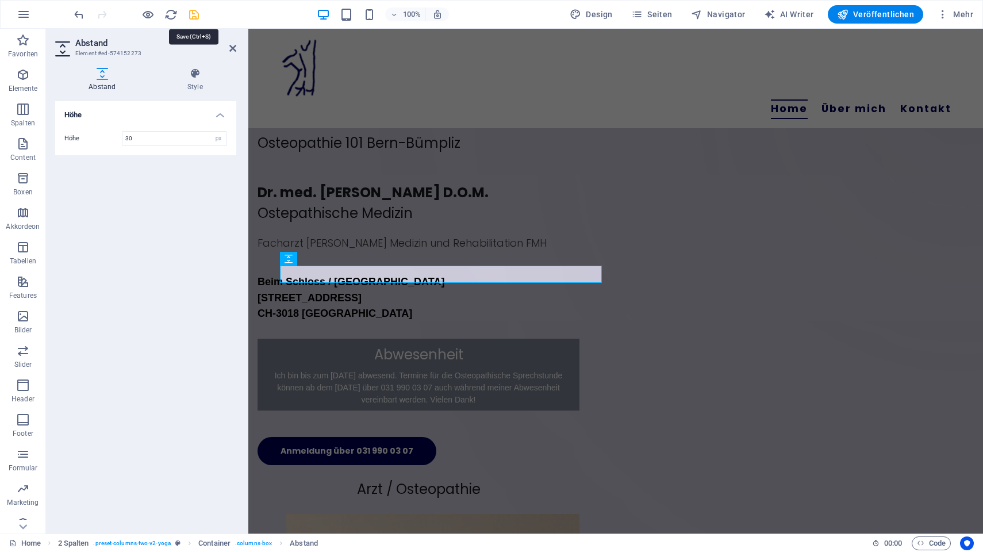
click at [190, 16] on icon "save" at bounding box center [193, 14] width 13 height 13
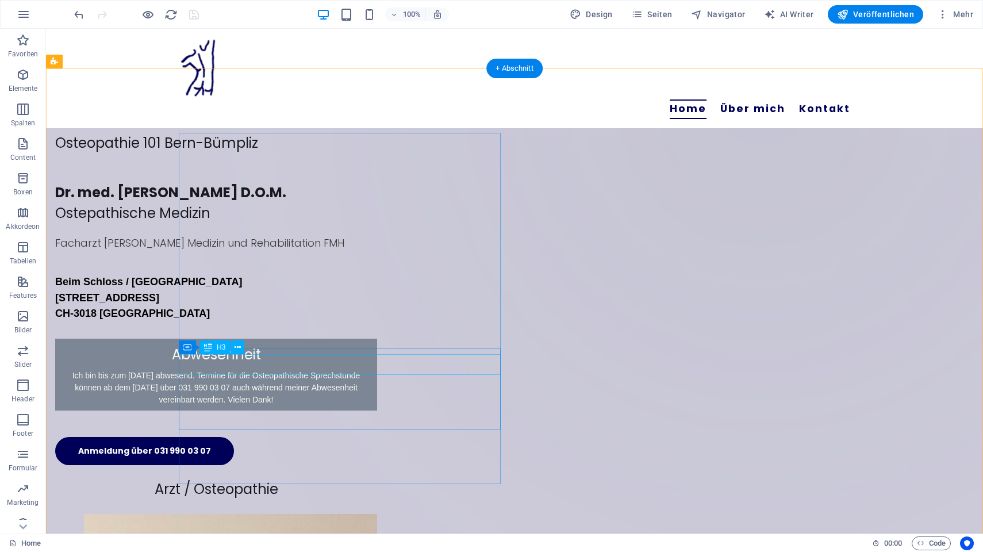
click at [330, 365] on div "Abwesenheit" at bounding box center [216, 354] width 322 height 21
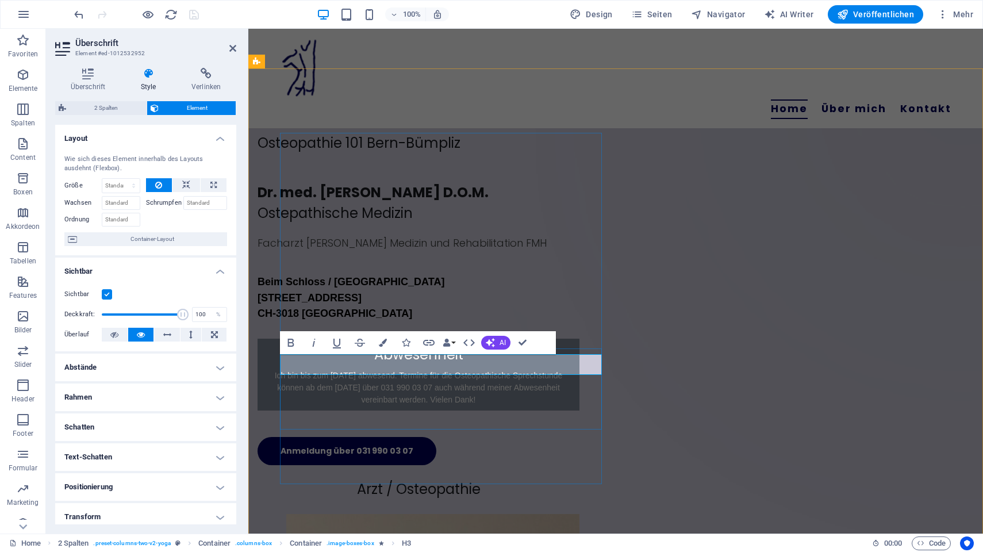
click at [330, 365] on h3 "Abwesenheit" at bounding box center [418, 354] width 322 height 21
click at [156, 238] on span "Container-Layout" at bounding box center [151, 239] width 143 height 14
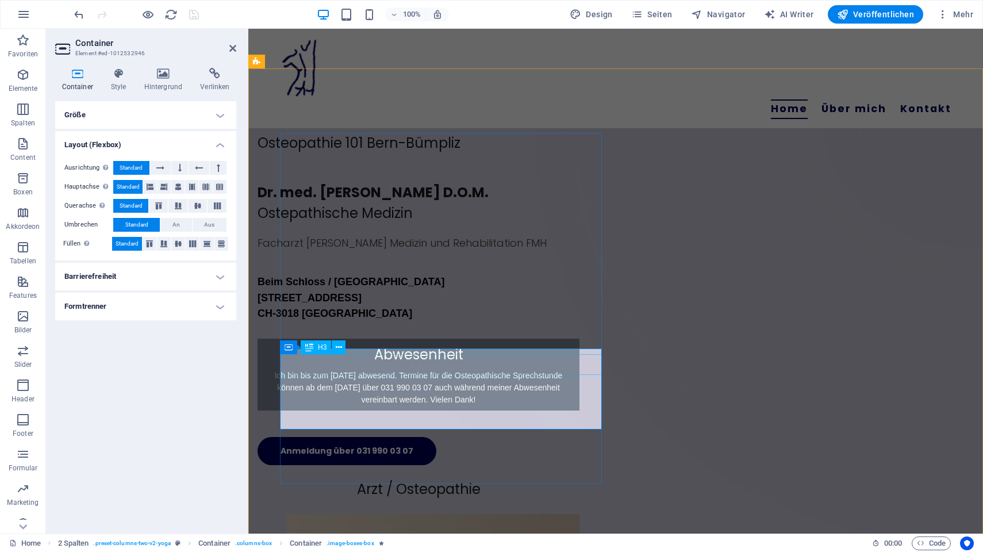
click at [388, 365] on div "Abwesenheit" at bounding box center [418, 354] width 322 height 21
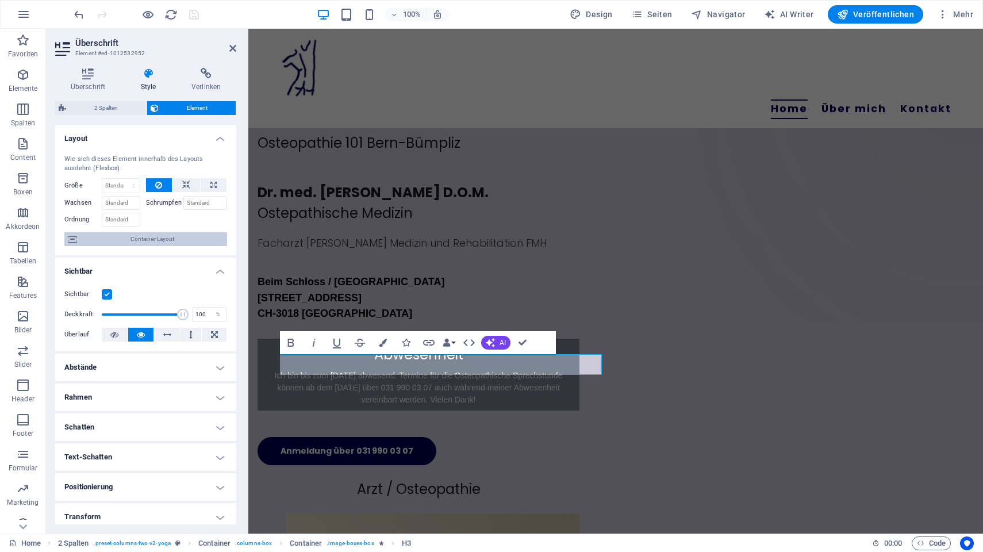
click at [160, 244] on span "Container-Layout" at bounding box center [151, 239] width 143 height 14
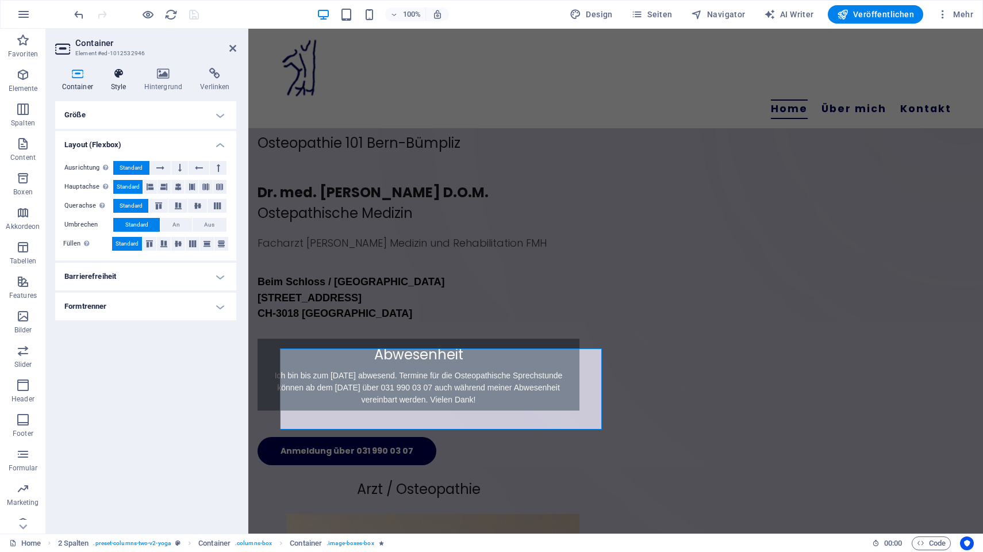
click at [119, 75] on icon at bounding box center [118, 73] width 29 height 11
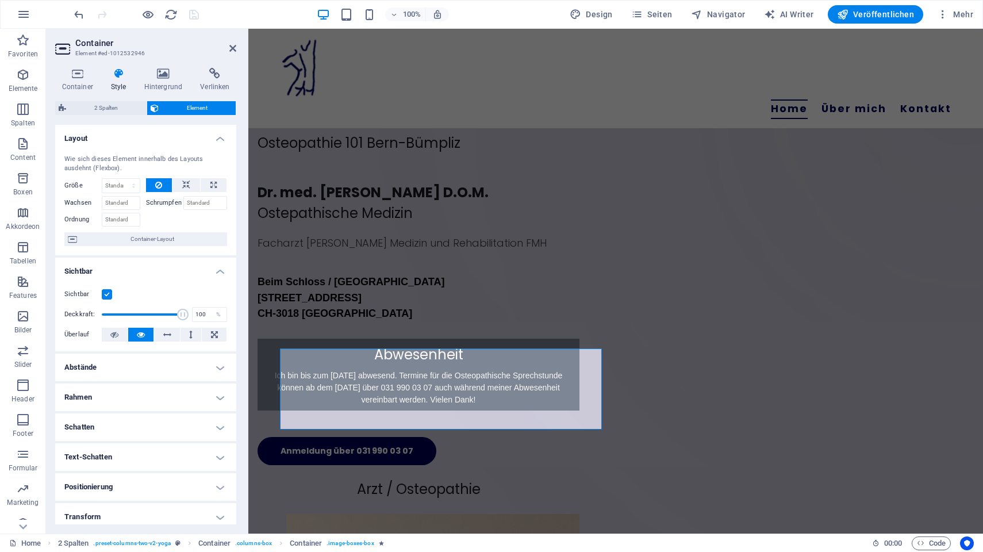
click at [128, 453] on h4 "Text-Schatten" at bounding box center [145, 457] width 181 height 28
click at [206, 482] on span "Außen" at bounding box center [199, 480] width 17 height 14
type input "2"
type input "4"
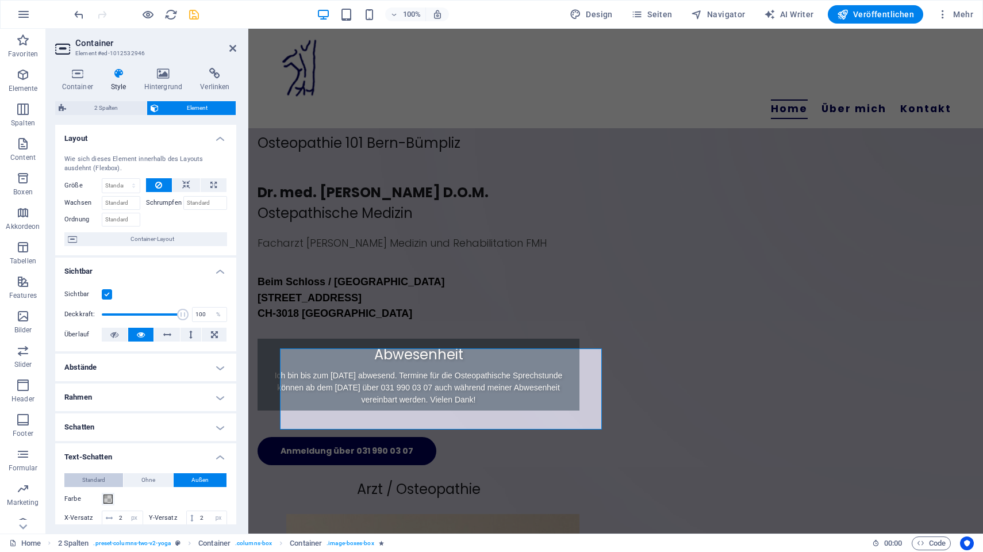
click at [87, 482] on span "Standard" at bounding box center [93, 480] width 23 height 14
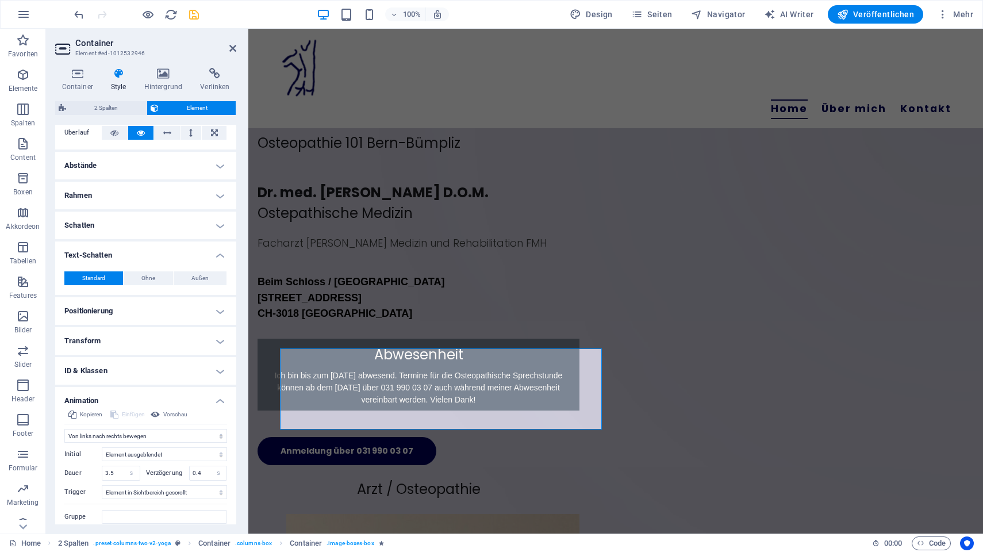
scroll to position [240, 0]
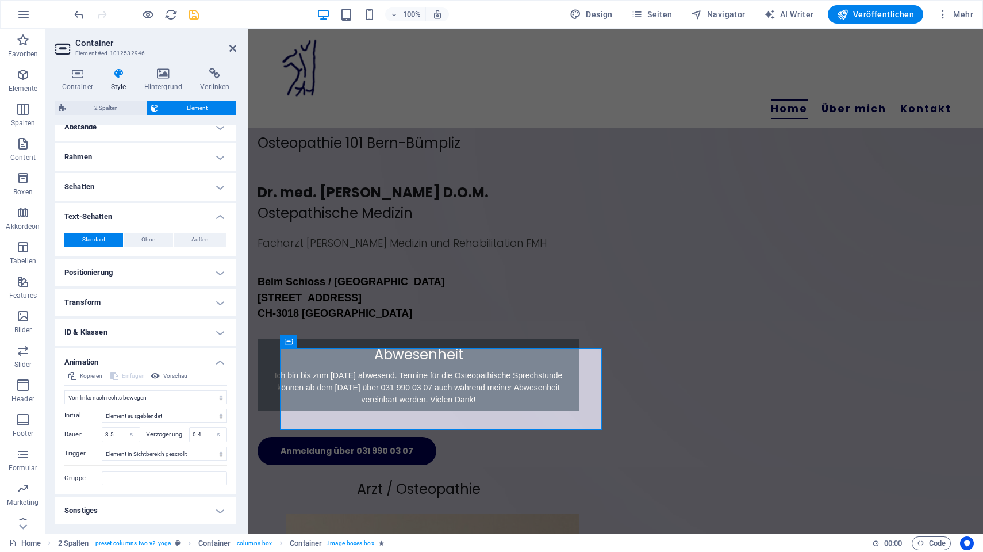
click at [171, 507] on h4 "Sonstiges" at bounding box center [145, 511] width 181 height 28
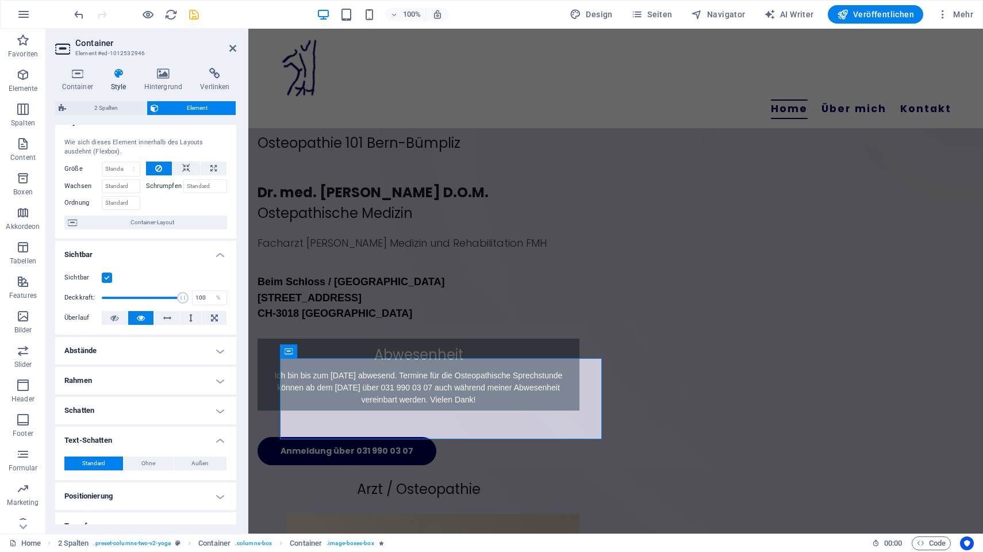
scroll to position [0, 0]
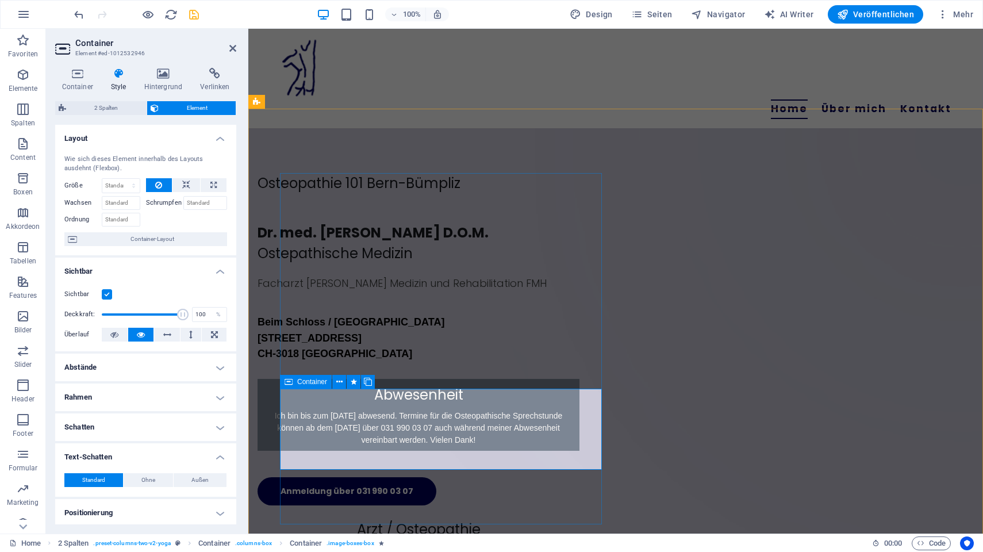
click at [321, 381] on span "Container" at bounding box center [312, 381] width 30 height 7
click at [216, 428] on h4 "Schatten" at bounding box center [145, 427] width 181 height 28
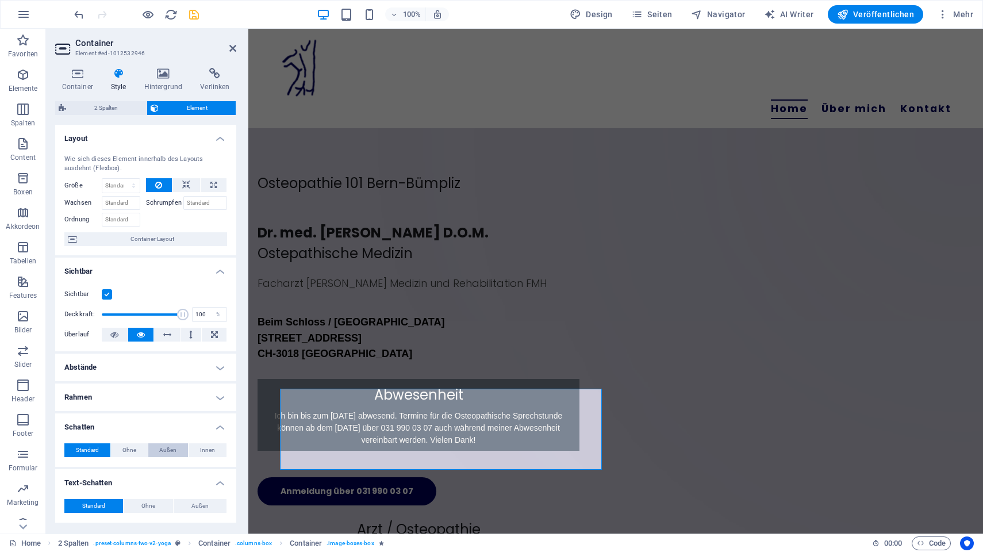
click at [166, 451] on span "Außen" at bounding box center [167, 450] width 17 height 14
type input "2"
type input "4"
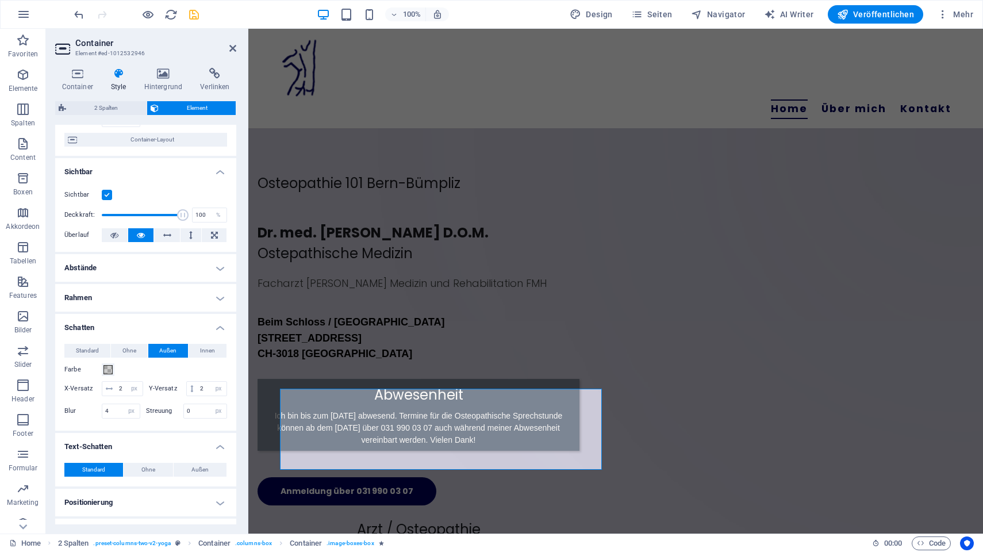
scroll to position [109, 0]
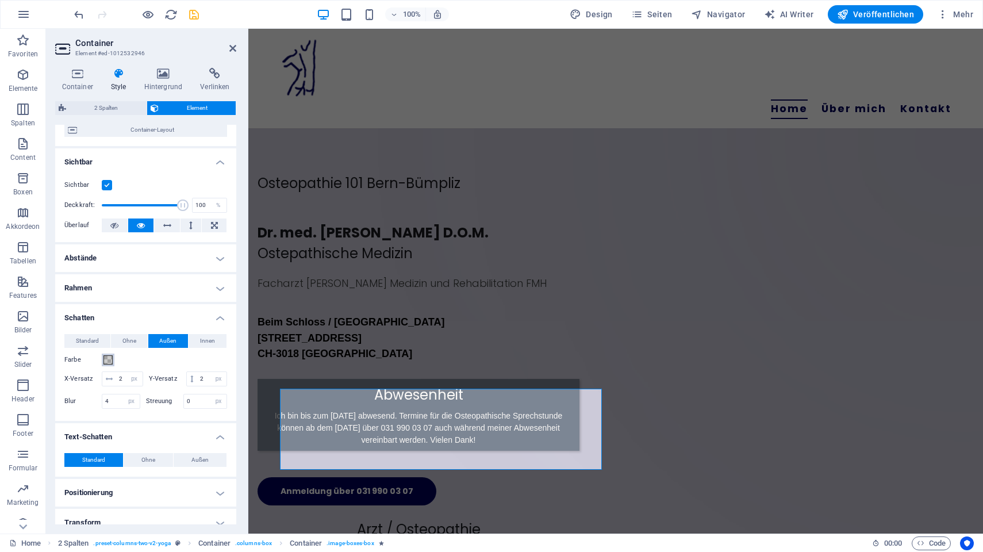
click at [108, 359] on span at bounding box center [107, 359] width 9 height 9
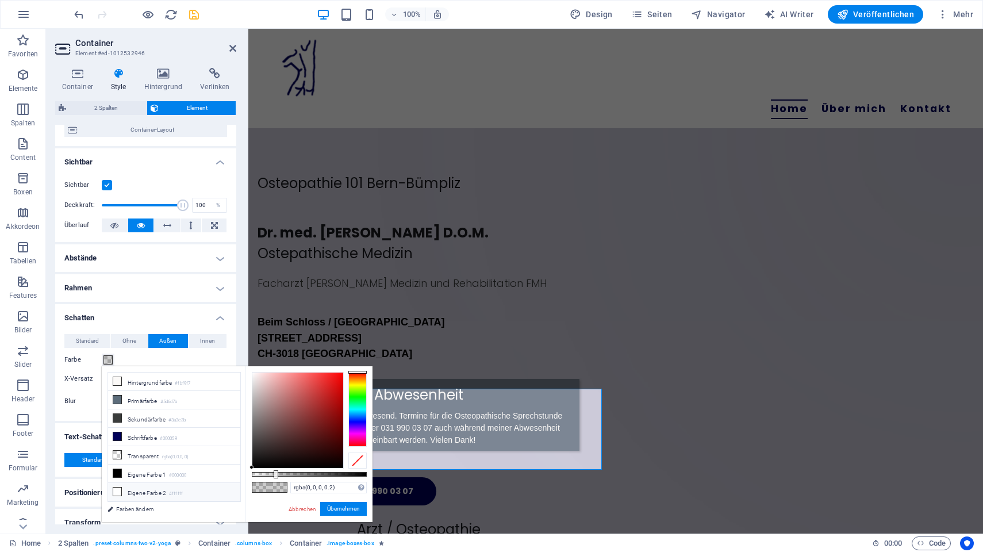
click at [117, 488] on icon at bounding box center [117, 491] width 8 height 8
type input "#ffffff"
click at [351, 508] on button "Übernehmen" at bounding box center [343, 509] width 47 height 14
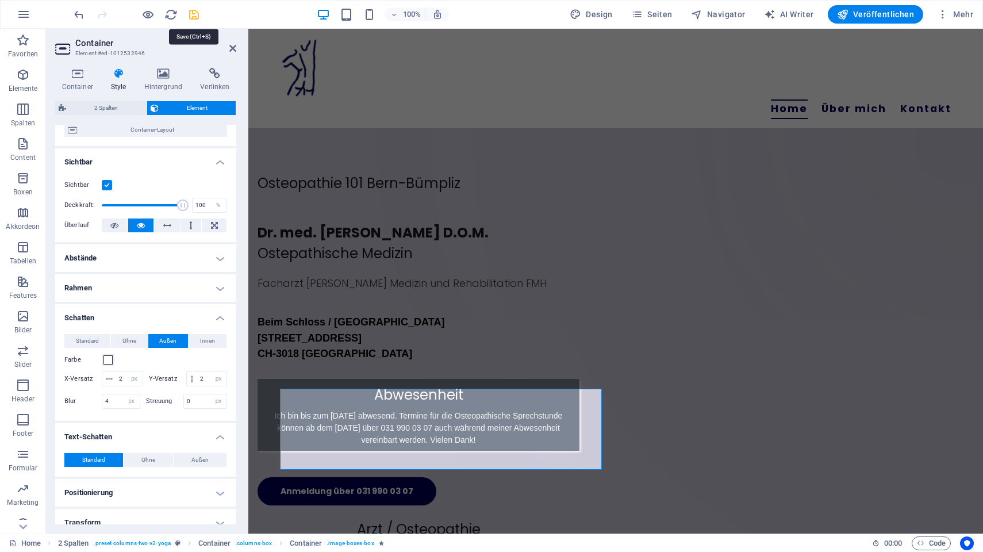
click at [193, 15] on icon "save" at bounding box center [193, 14] width 13 height 13
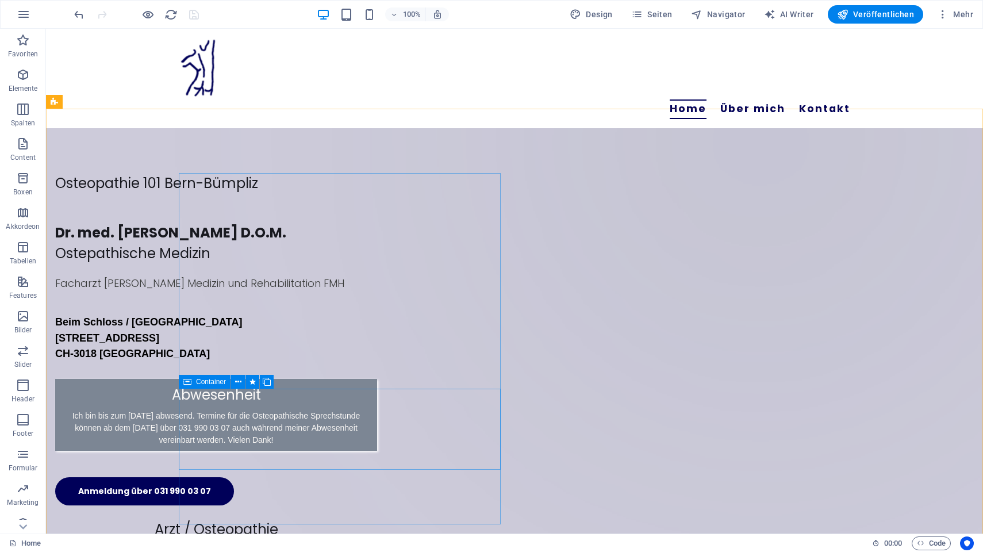
click at [195, 381] on div "Container" at bounding box center [205, 382] width 52 height 14
select select "px"
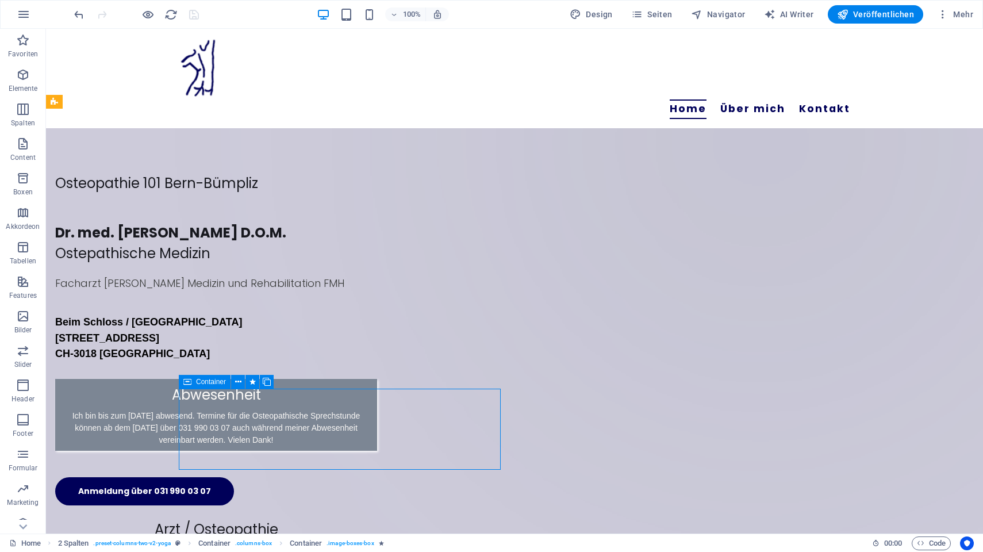
select select "px"
select select "move-left-to-right"
select select "s"
select select "scroll"
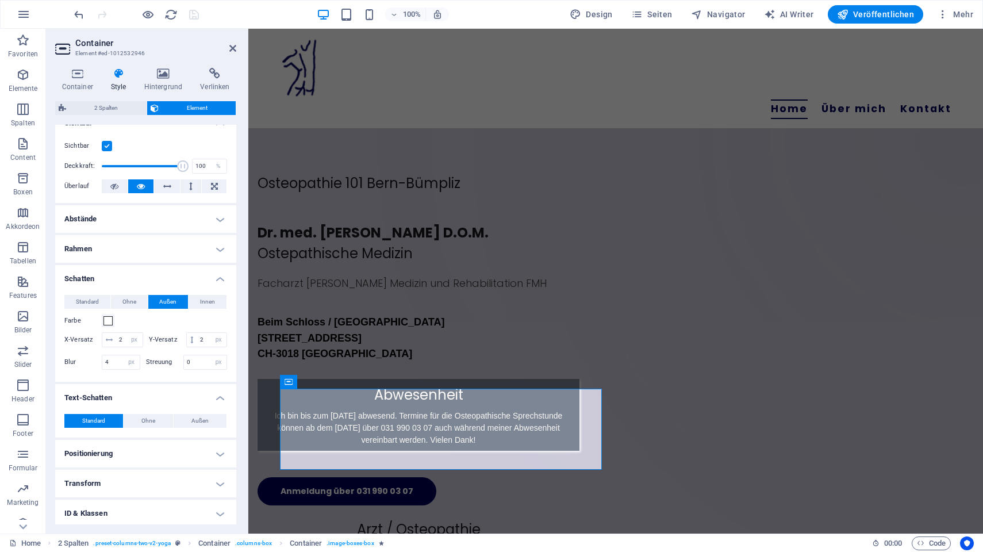
scroll to position [149, 0]
click at [105, 321] on span at bounding box center [107, 319] width 9 height 9
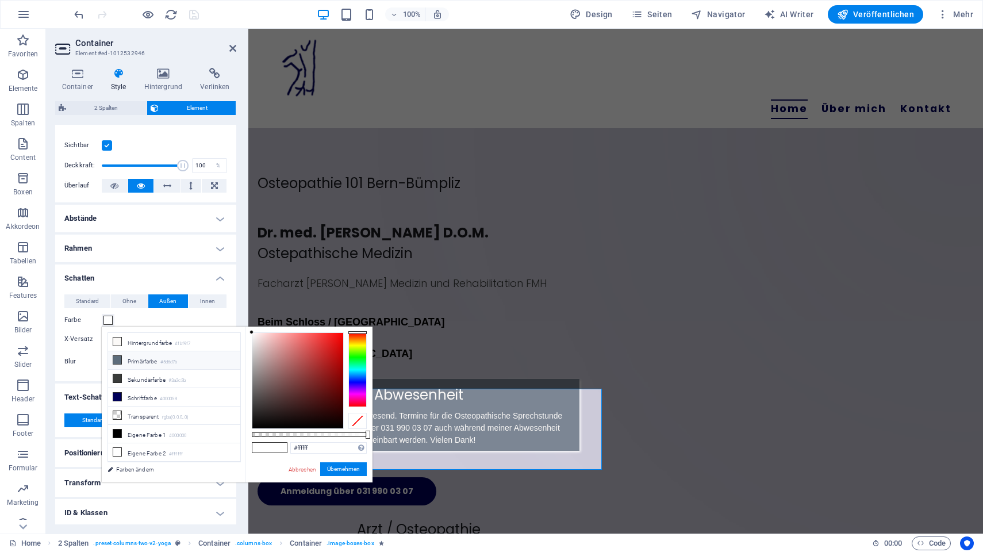
click at [118, 361] on icon at bounding box center [117, 360] width 8 height 8
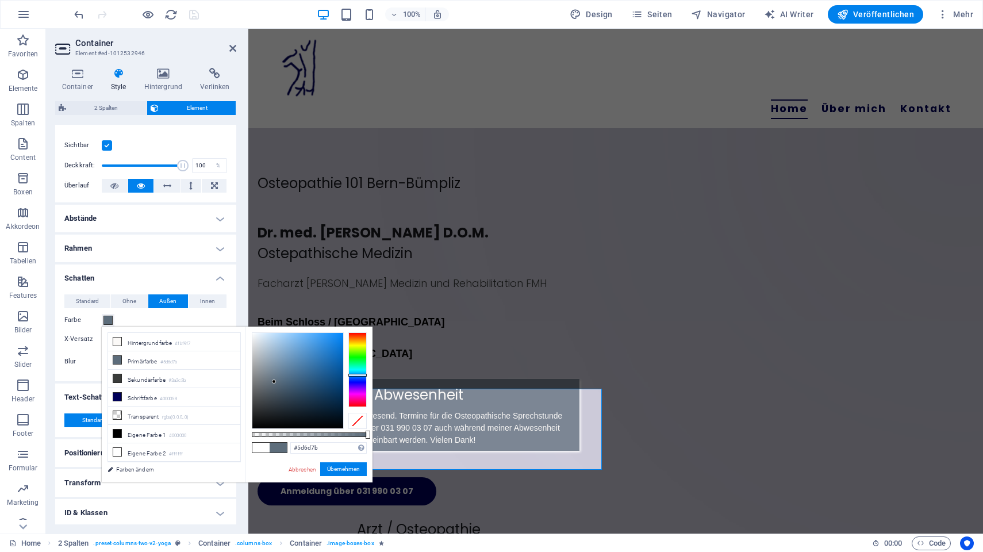
type input "rgba(93, 109, 123, 0.625)"
click at [324, 434] on div at bounding box center [309, 434] width 115 height 5
click at [345, 469] on button "Übernehmen" at bounding box center [343, 469] width 47 height 14
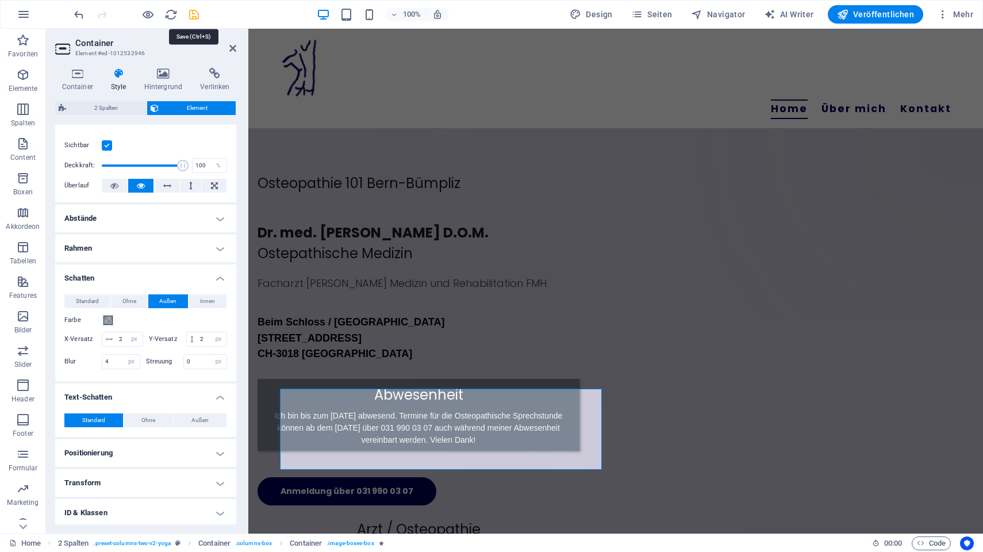
click at [197, 11] on icon "save" at bounding box center [193, 14] width 13 height 13
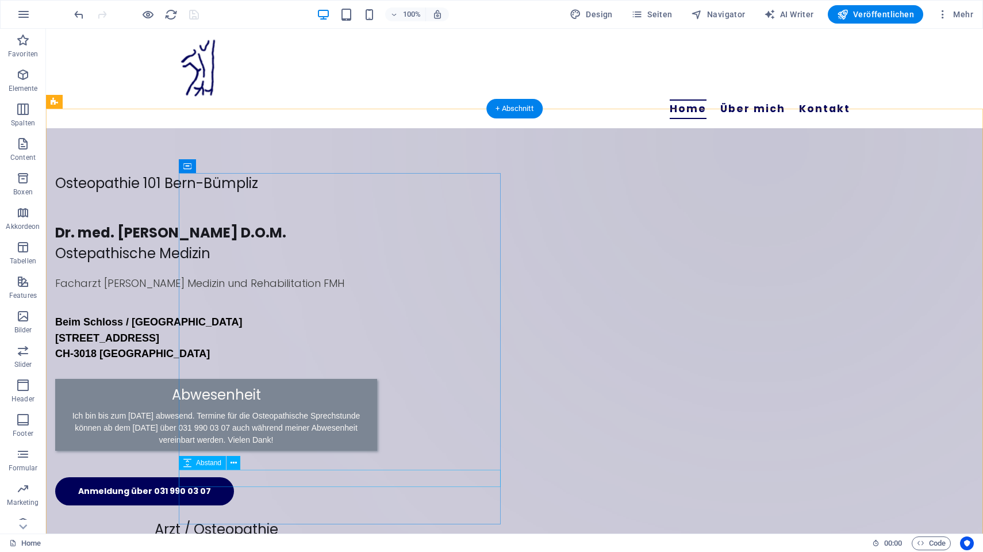
click at [368, 477] on div at bounding box center [216, 468] width 322 height 17
select select "px"
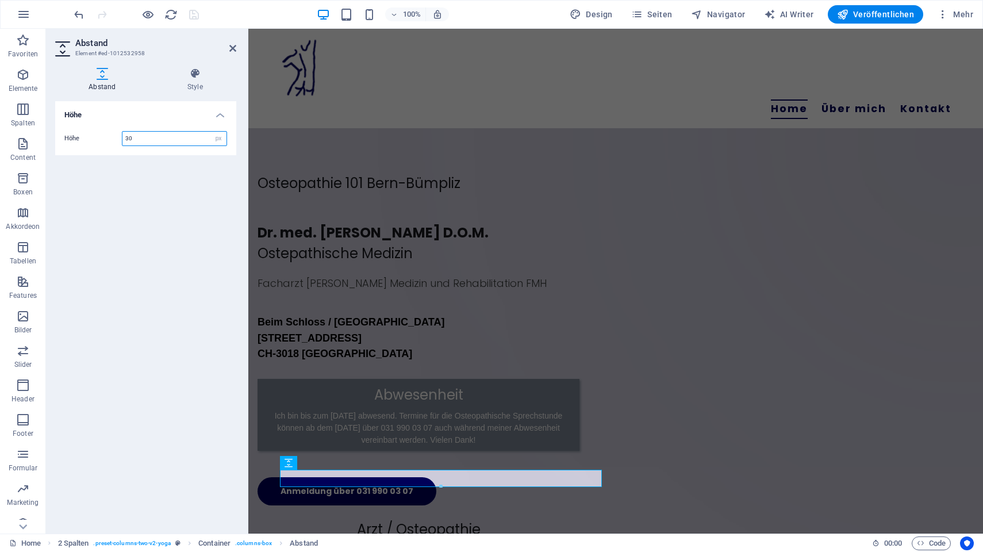
click at [148, 135] on input "30" at bounding box center [174, 139] width 104 height 14
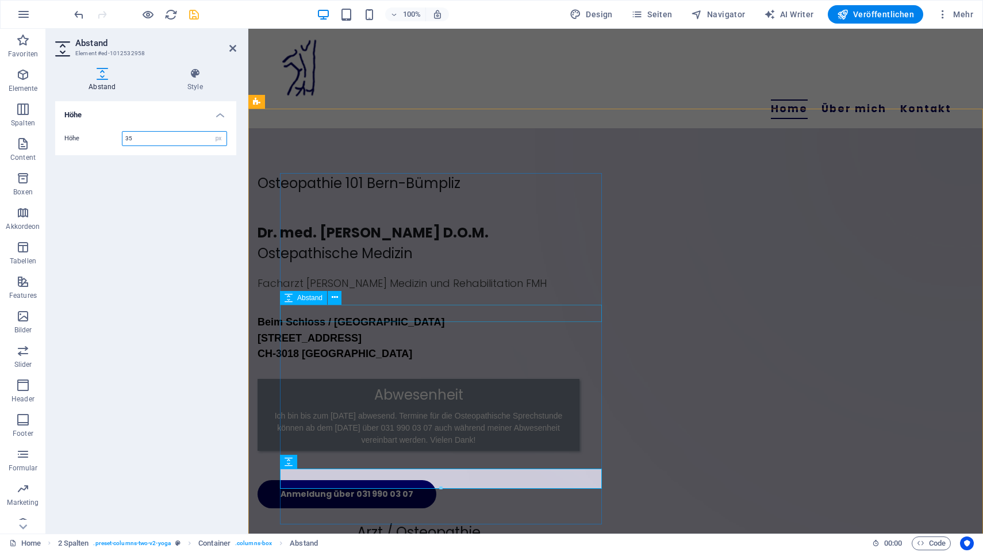
type input "35"
click at [357, 374] on div at bounding box center [418, 369] width 322 height 17
select select "px"
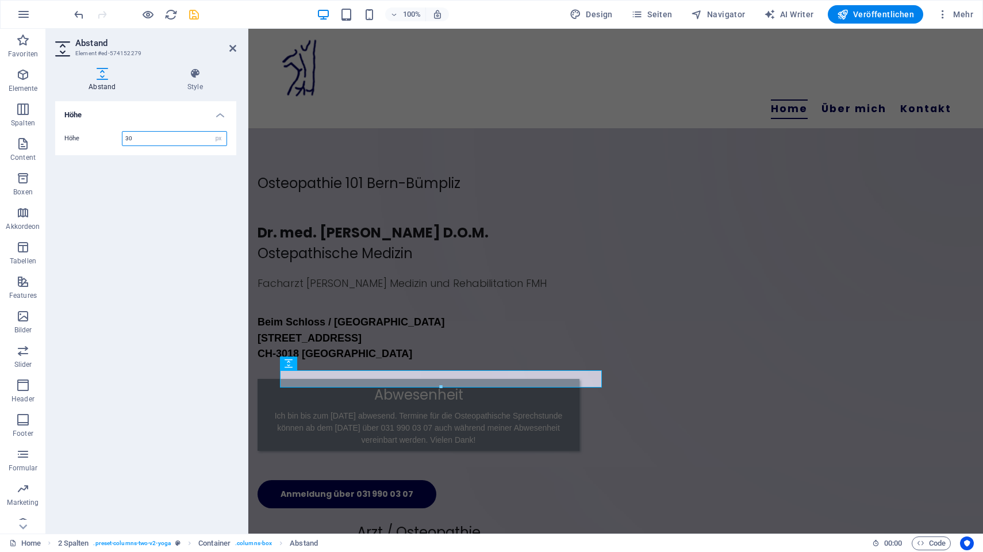
click at [170, 141] on input "30" at bounding box center [174, 139] width 104 height 14
type input "35"
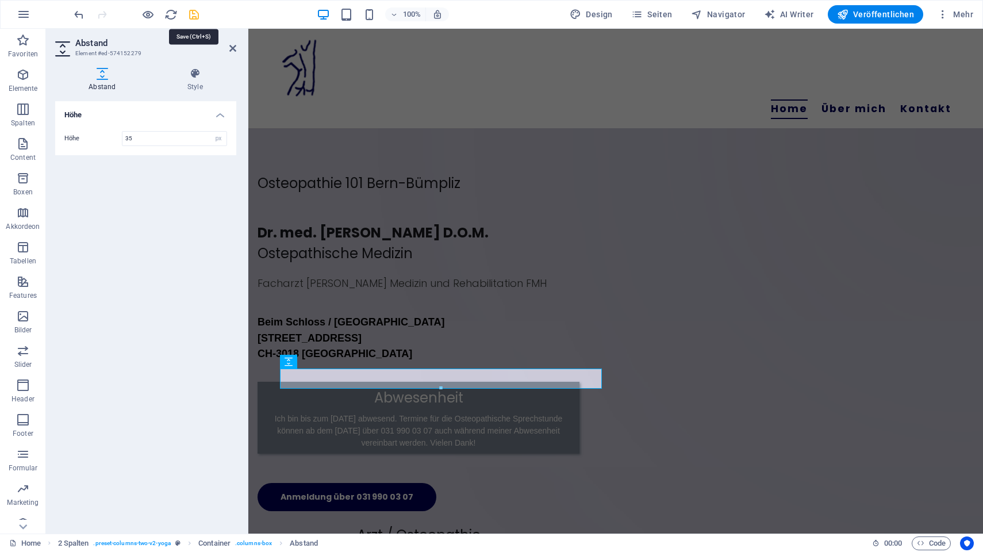
click at [195, 16] on icon "save" at bounding box center [193, 14] width 13 height 13
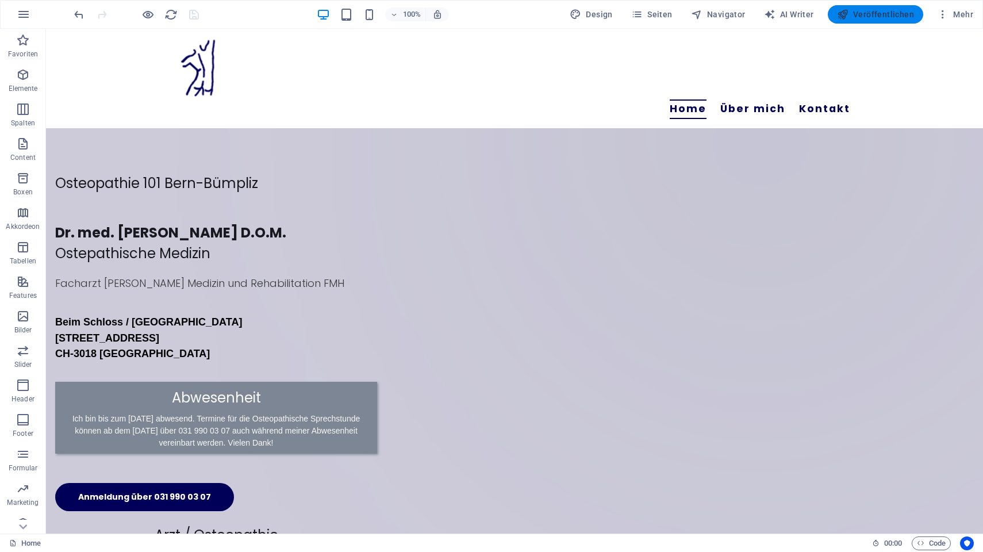
click at [880, 10] on span "Veröffentlichen" at bounding box center [875, 14] width 77 height 11
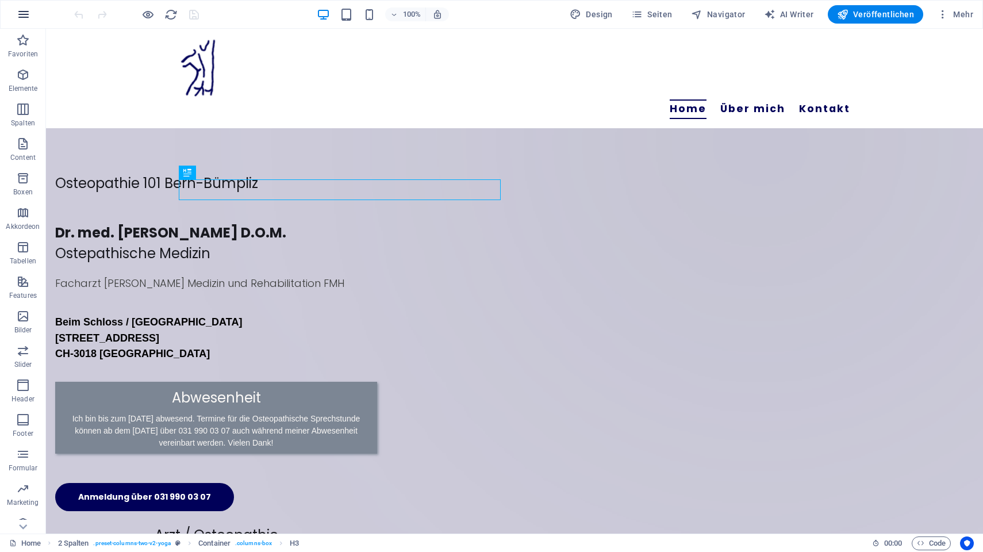
click at [20, 13] on icon "button" at bounding box center [24, 14] width 14 height 14
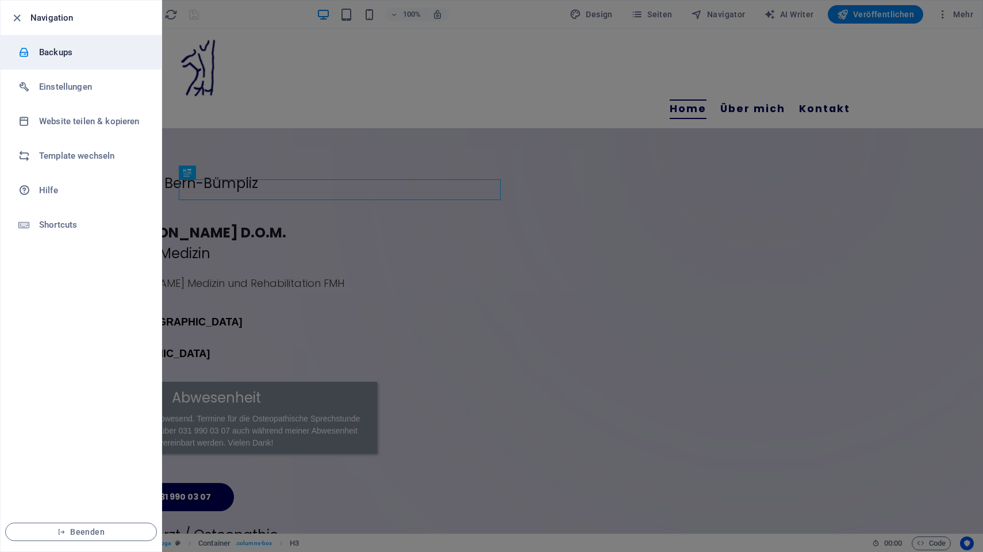
click at [55, 53] on h6 "Backups" at bounding box center [92, 52] width 106 height 14
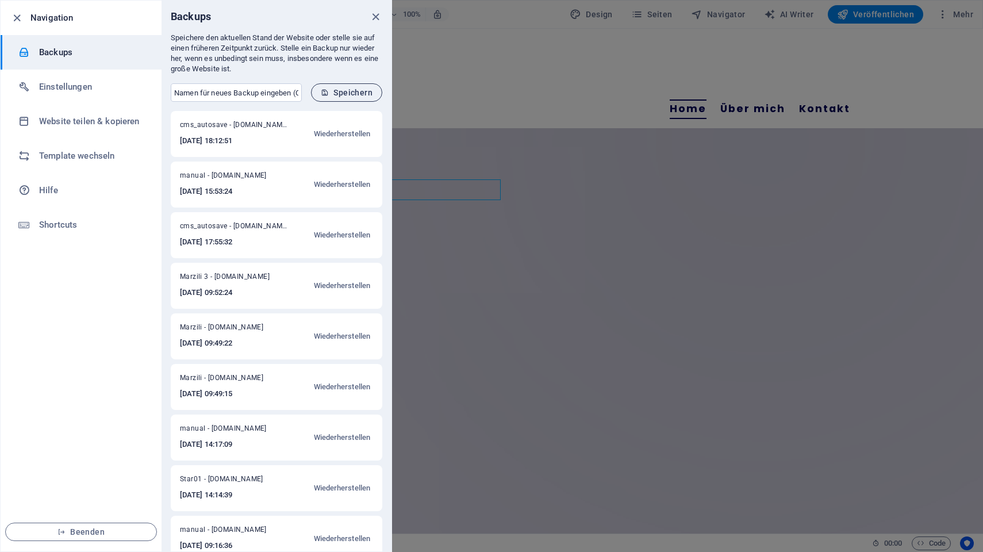
click at [359, 90] on span "Speichern" at bounding box center [347, 92] width 52 height 9
click at [376, 14] on icon "close" at bounding box center [375, 16] width 13 height 13
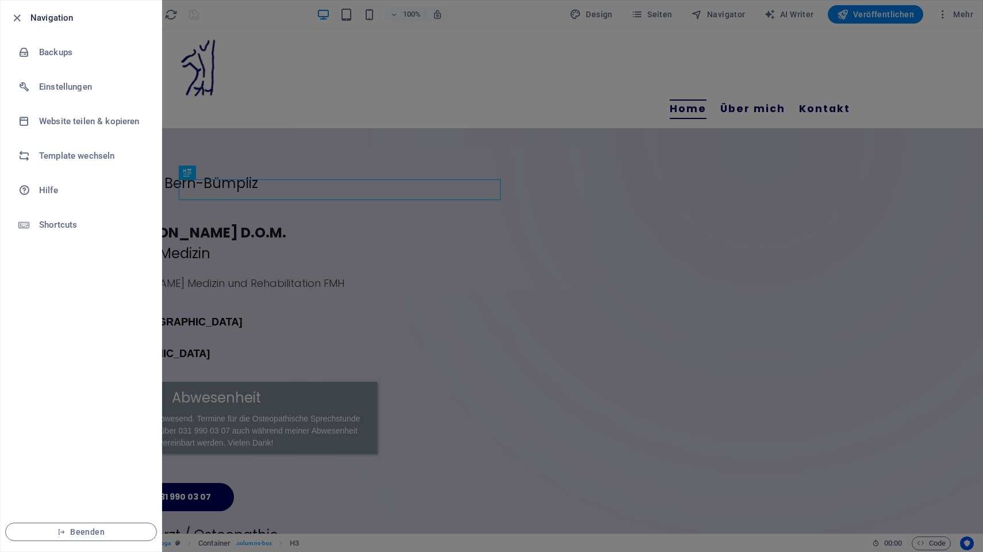
click at [51, 20] on h6 "Navigation" at bounding box center [91, 18] width 122 height 14
click at [18, 17] on icon "button" at bounding box center [16, 17] width 13 height 13
